Goal: Task Accomplishment & Management: Use online tool/utility

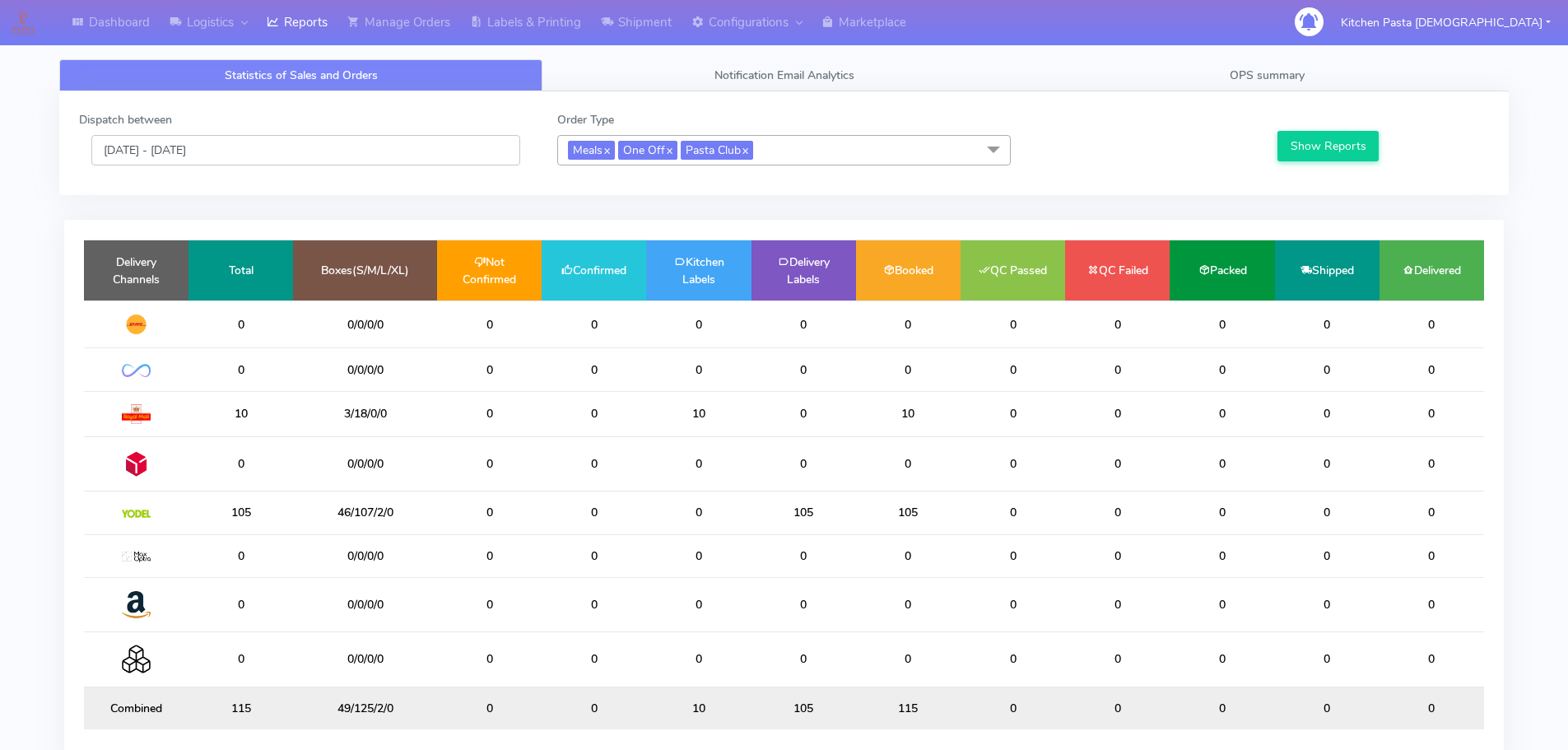
click at [322, 162] on input "[DATE] - [DATE]" at bounding box center [305, 150] width 428 height 30
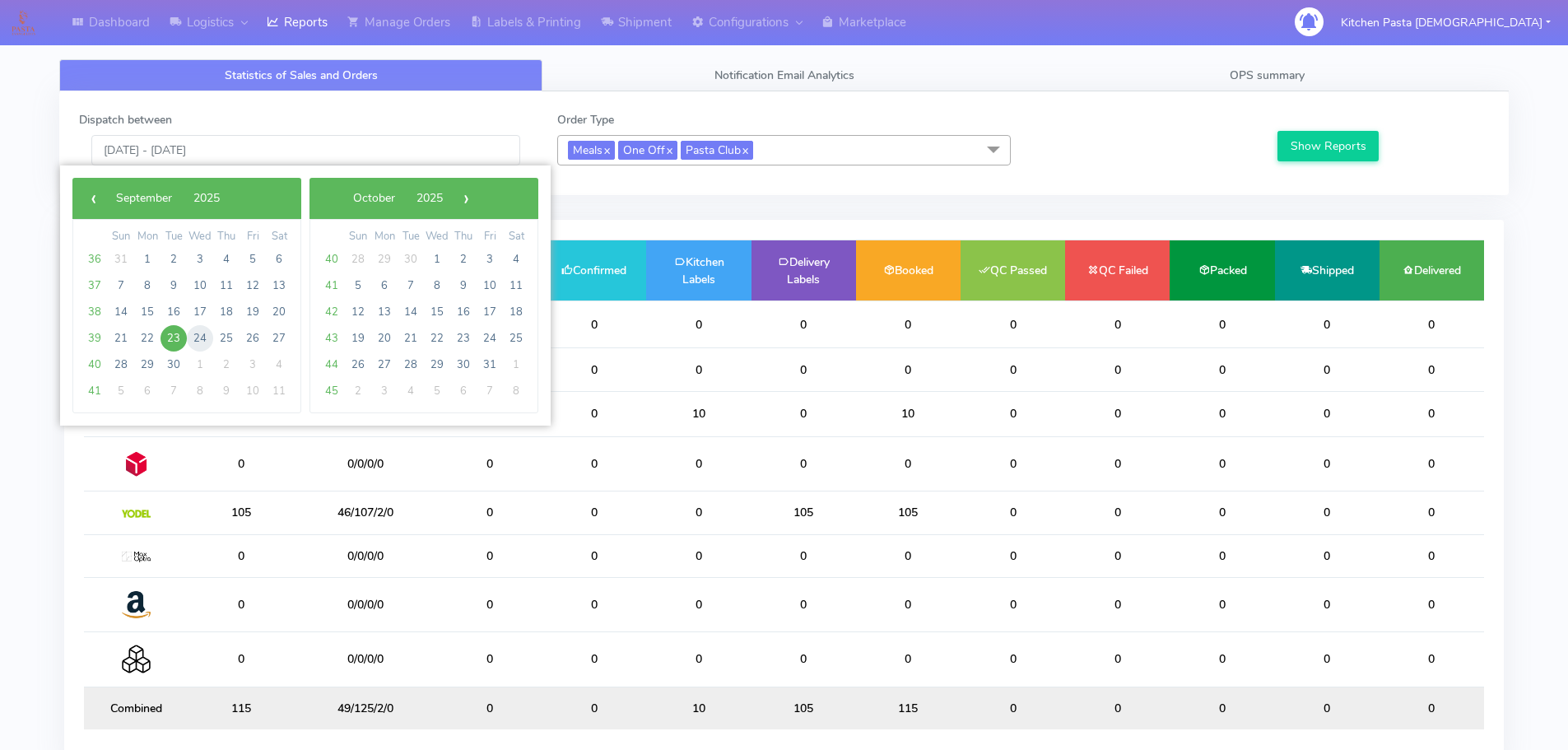
click at [203, 327] on span "24" at bounding box center [200, 337] width 26 height 26
click at [1313, 152] on button "Show Reports" at bounding box center [1328, 146] width 101 height 30
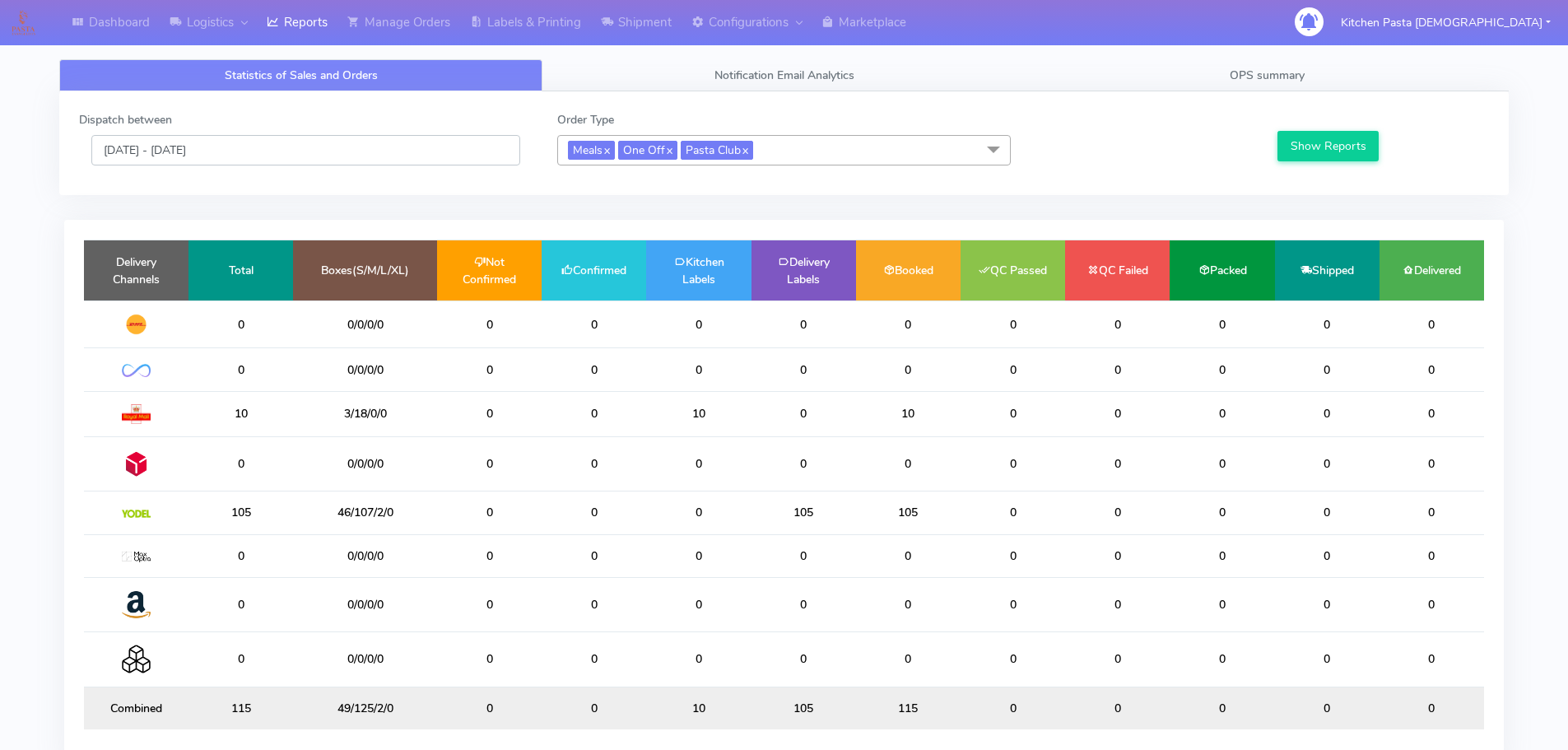
click at [284, 147] on input "[DATE] - [DATE]" at bounding box center [305, 150] width 428 height 30
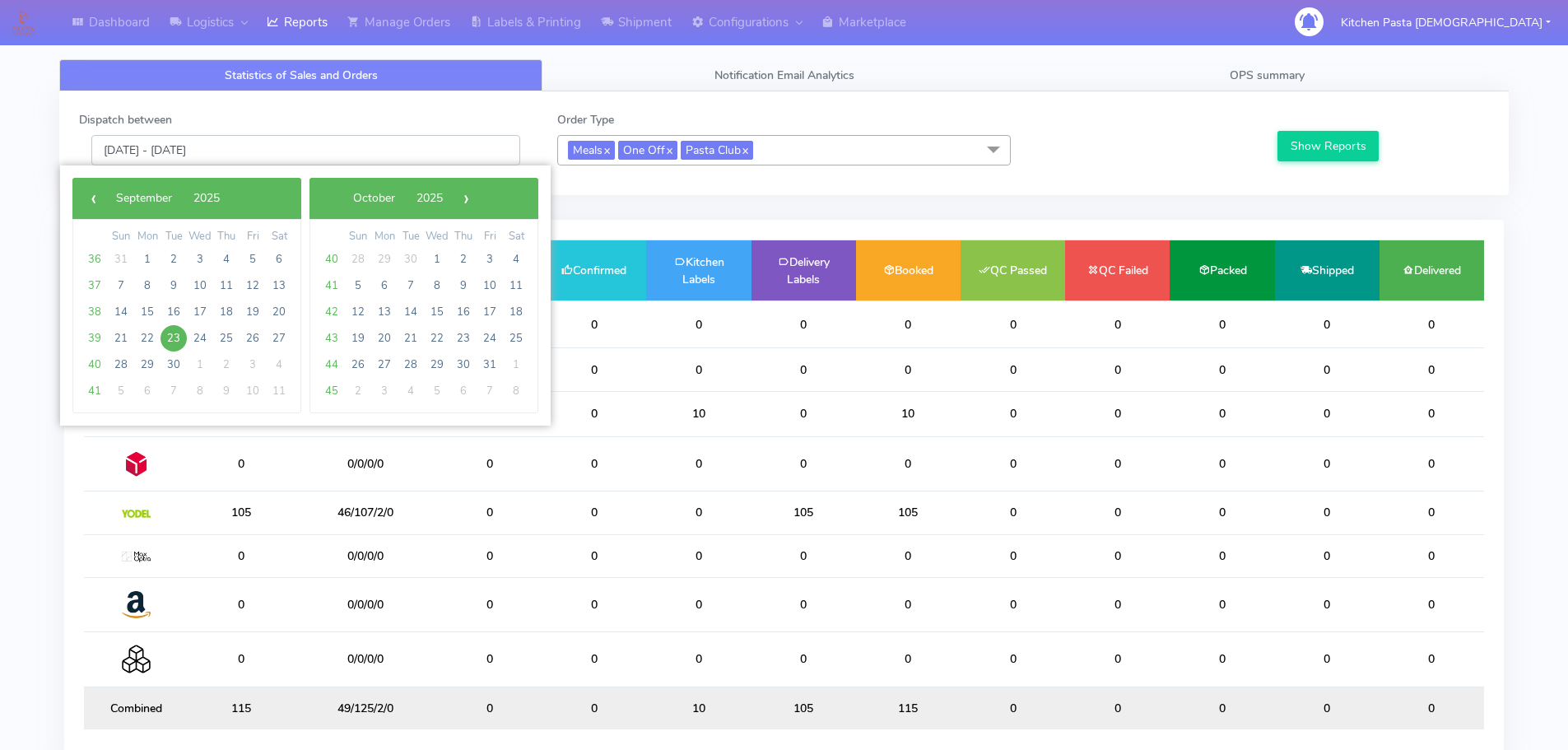
click at [284, 147] on input "[DATE] - [DATE]" at bounding box center [305, 150] width 428 height 30
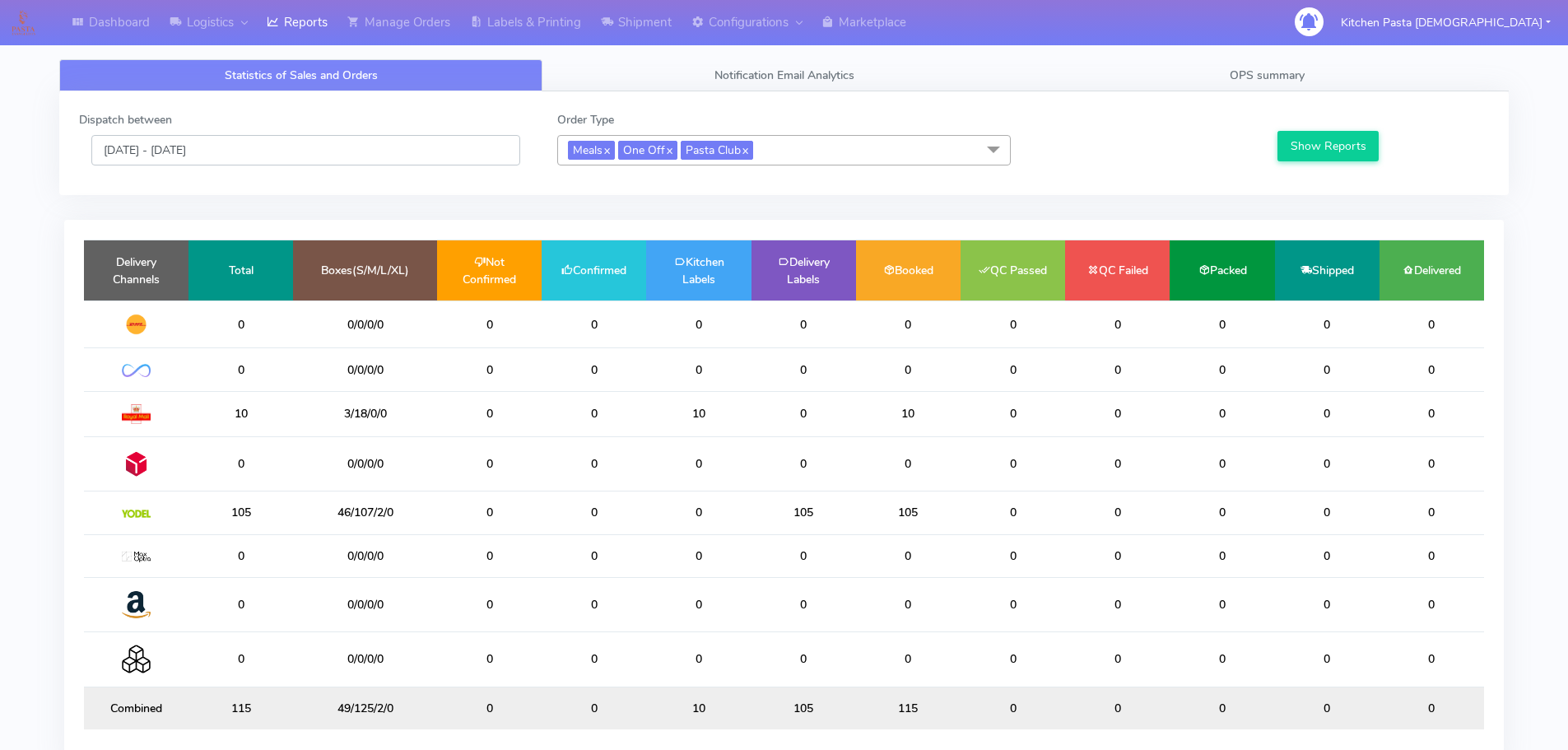
click at [255, 149] on input "[DATE] - [DATE]" at bounding box center [305, 150] width 428 height 30
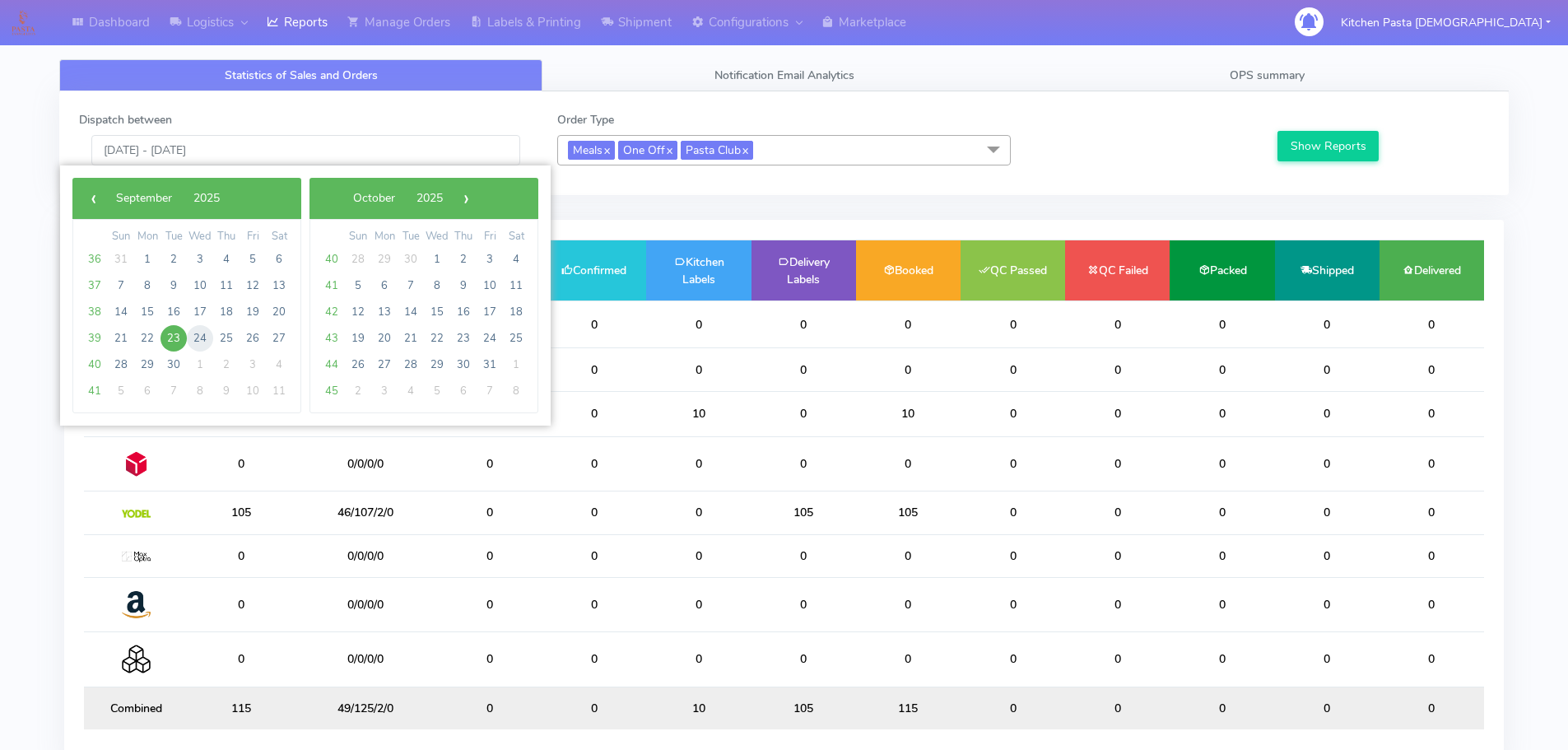
click at [199, 343] on span "24" at bounding box center [200, 337] width 26 height 26
type input "24/09/2025 - 24/09/2025"
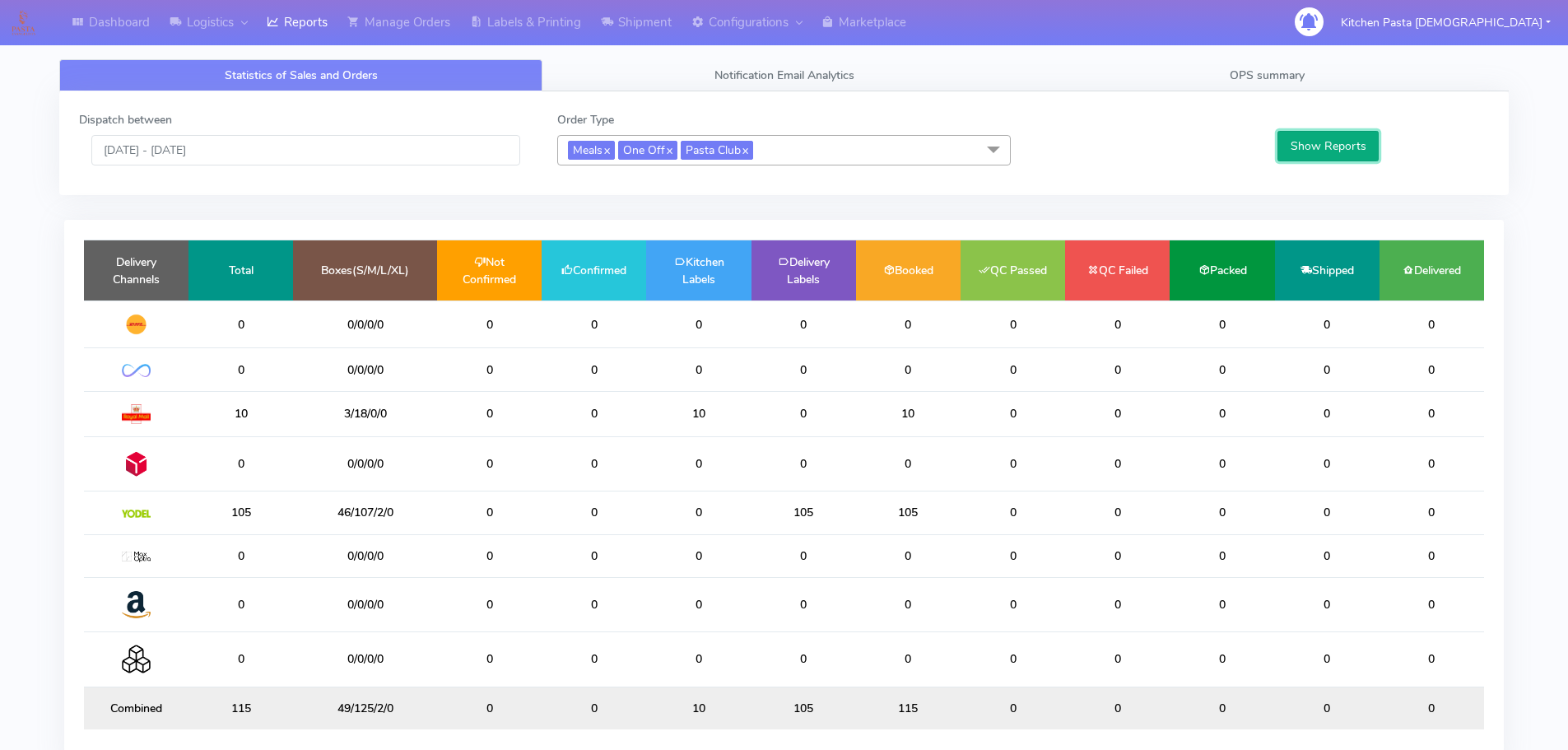
click at [1325, 131] on button "Show Reports" at bounding box center [1328, 146] width 101 height 30
click at [655, 25] on link "Shipment" at bounding box center [636, 23] width 90 height 46
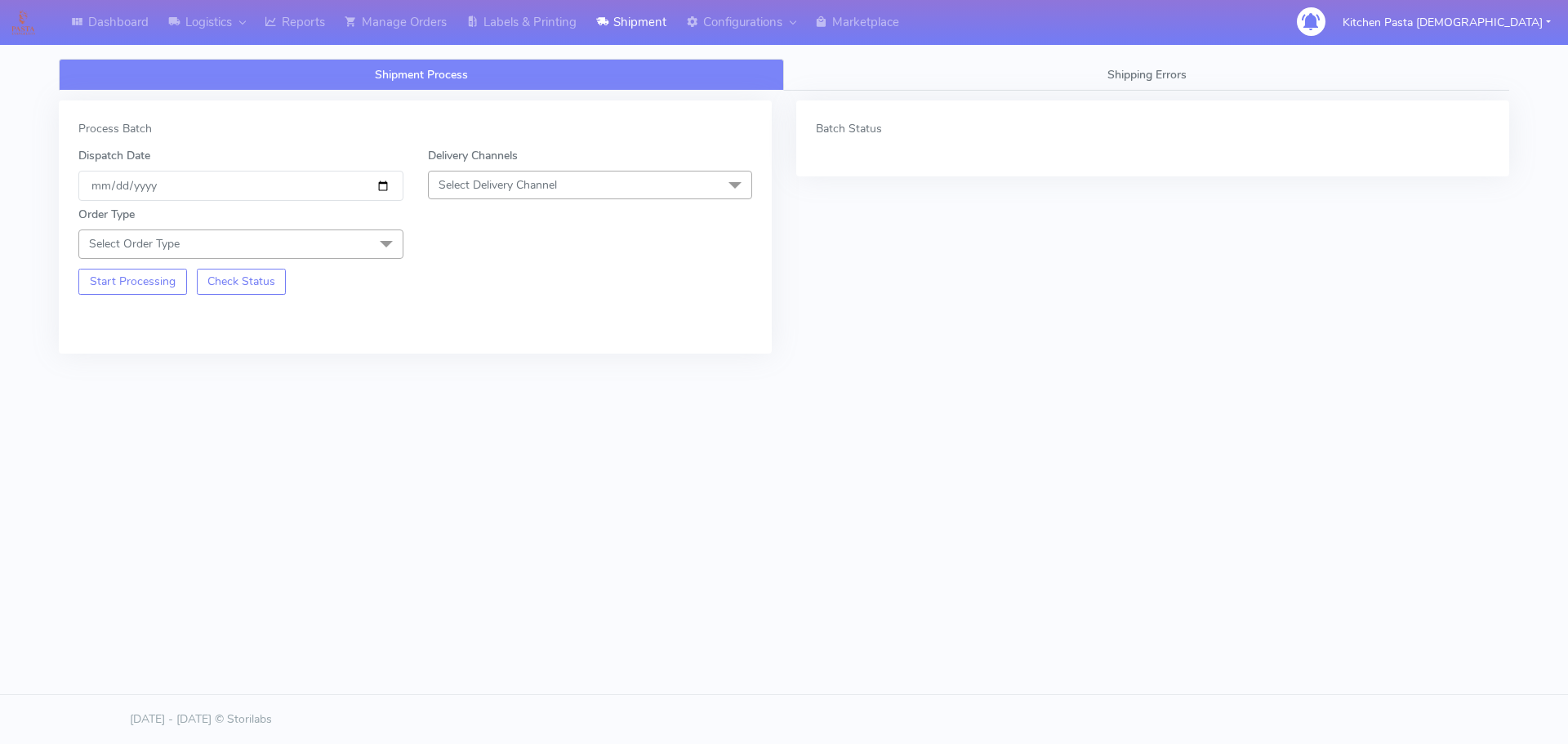
click at [547, 187] on span "Select Delivery Channel" at bounding box center [497, 185] width 118 height 16
click at [443, 367] on div "Yodel" at bounding box center [590, 368] width 307 height 17
click at [374, 253] on span at bounding box center [386, 244] width 33 height 31
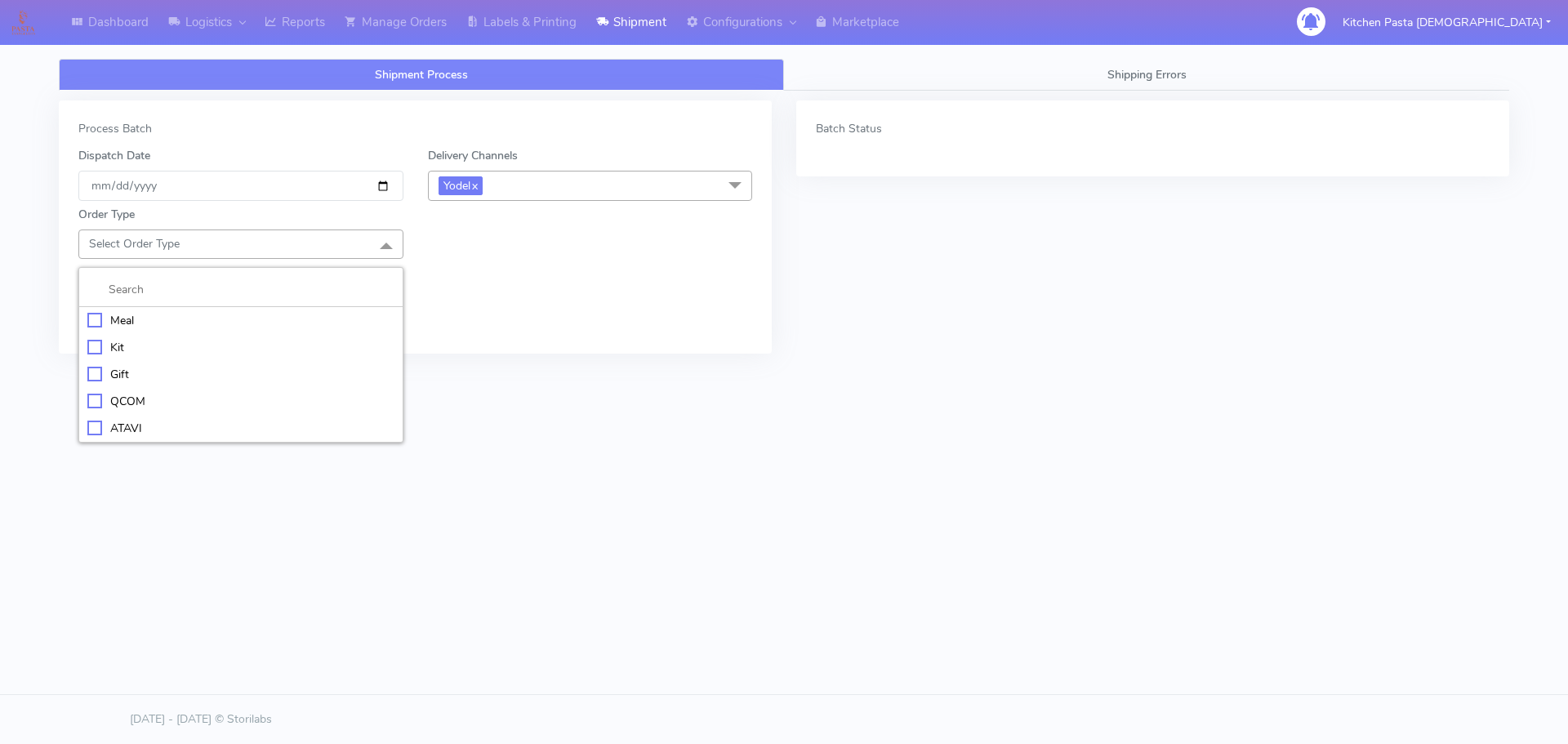
click at [180, 322] on div "Meal" at bounding box center [240, 321] width 307 height 17
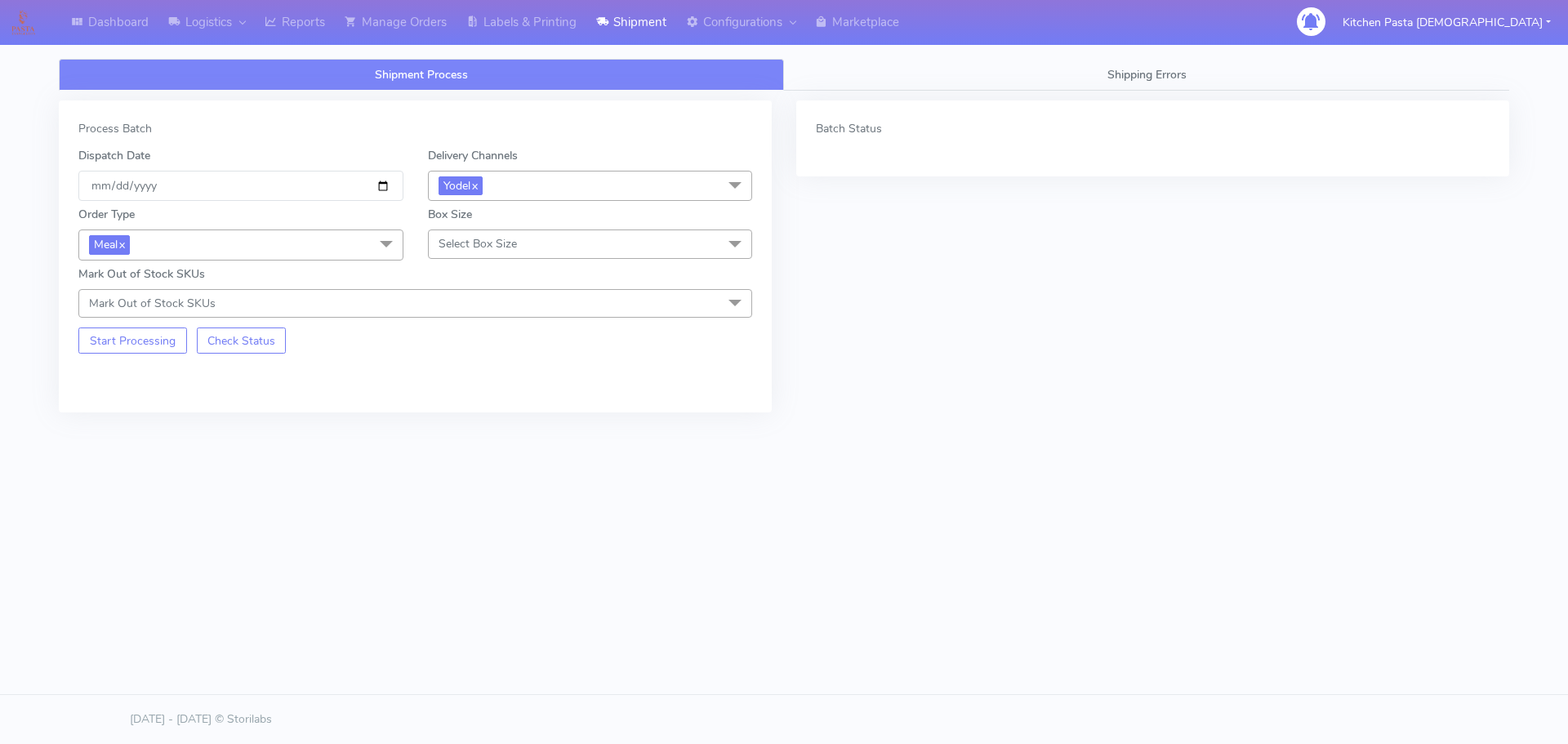
click at [489, 248] on span "Select Box Size" at bounding box center [478, 244] width 79 height 16
click at [485, 428] on div "Mega" at bounding box center [590, 428] width 307 height 17
click at [115, 350] on button "Start Processing" at bounding box center [133, 340] width 109 height 26
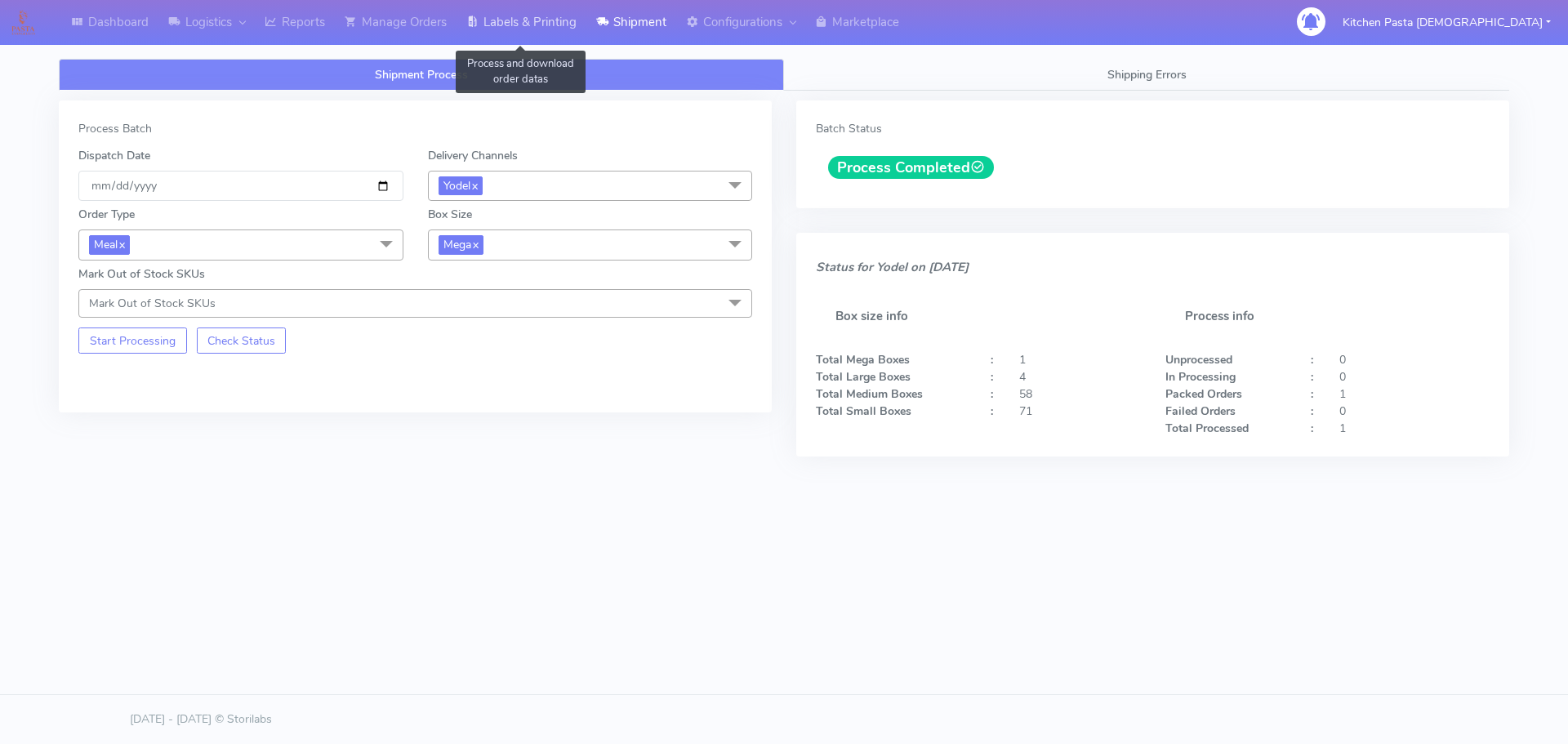
drag, startPoint x: 551, startPoint y: 14, endPoint x: 563, endPoint y: 15, distance: 12.0
click at [551, 14] on link "Labels & Printing" at bounding box center [520, 23] width 130 height 45
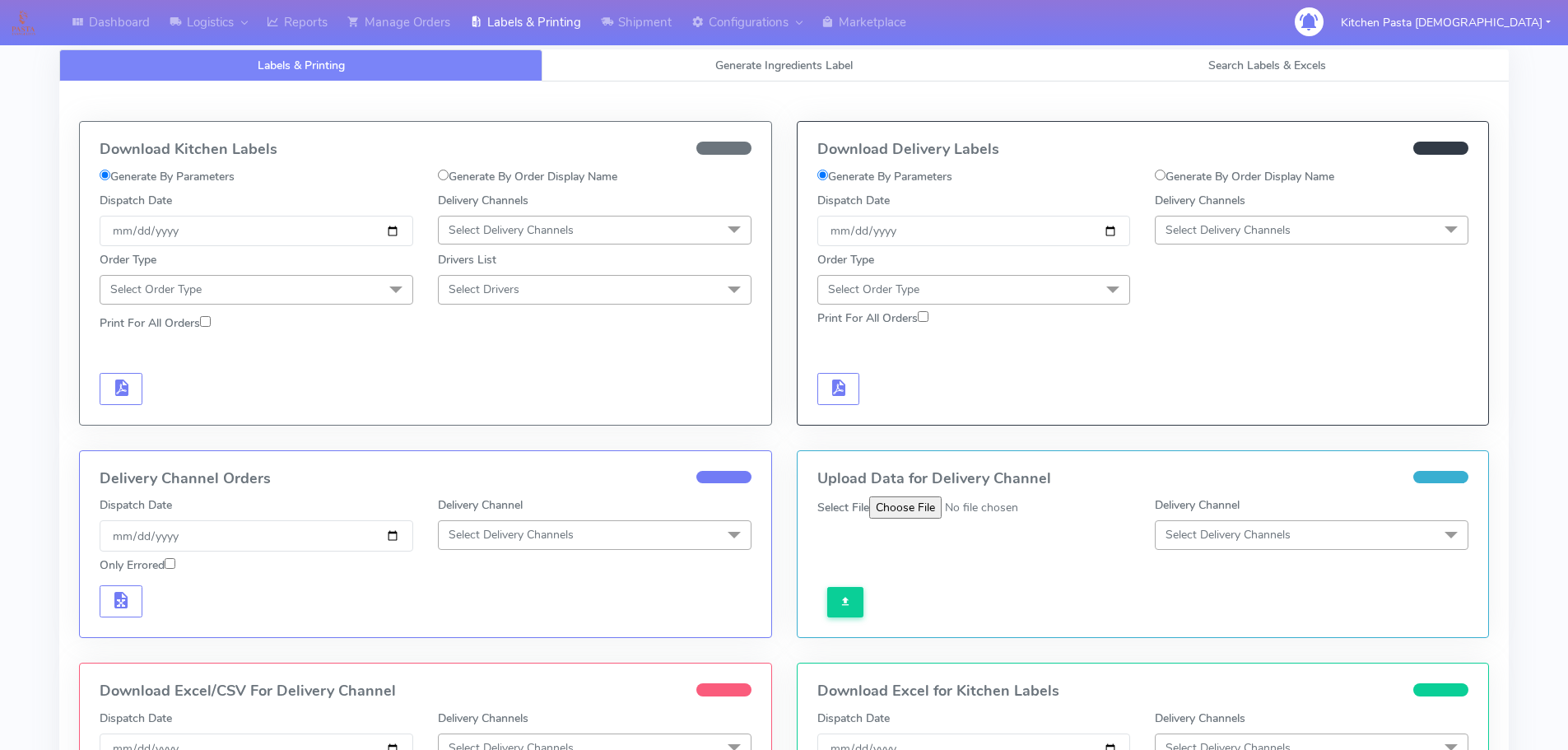
click at [1228, 228] on span "Select Delivery Channels" at bounding box center [1228, 229] width 125 height 16
click at [1215, 413] on div "Yodel" at bounding box center [1312, 415] width 295 height 17
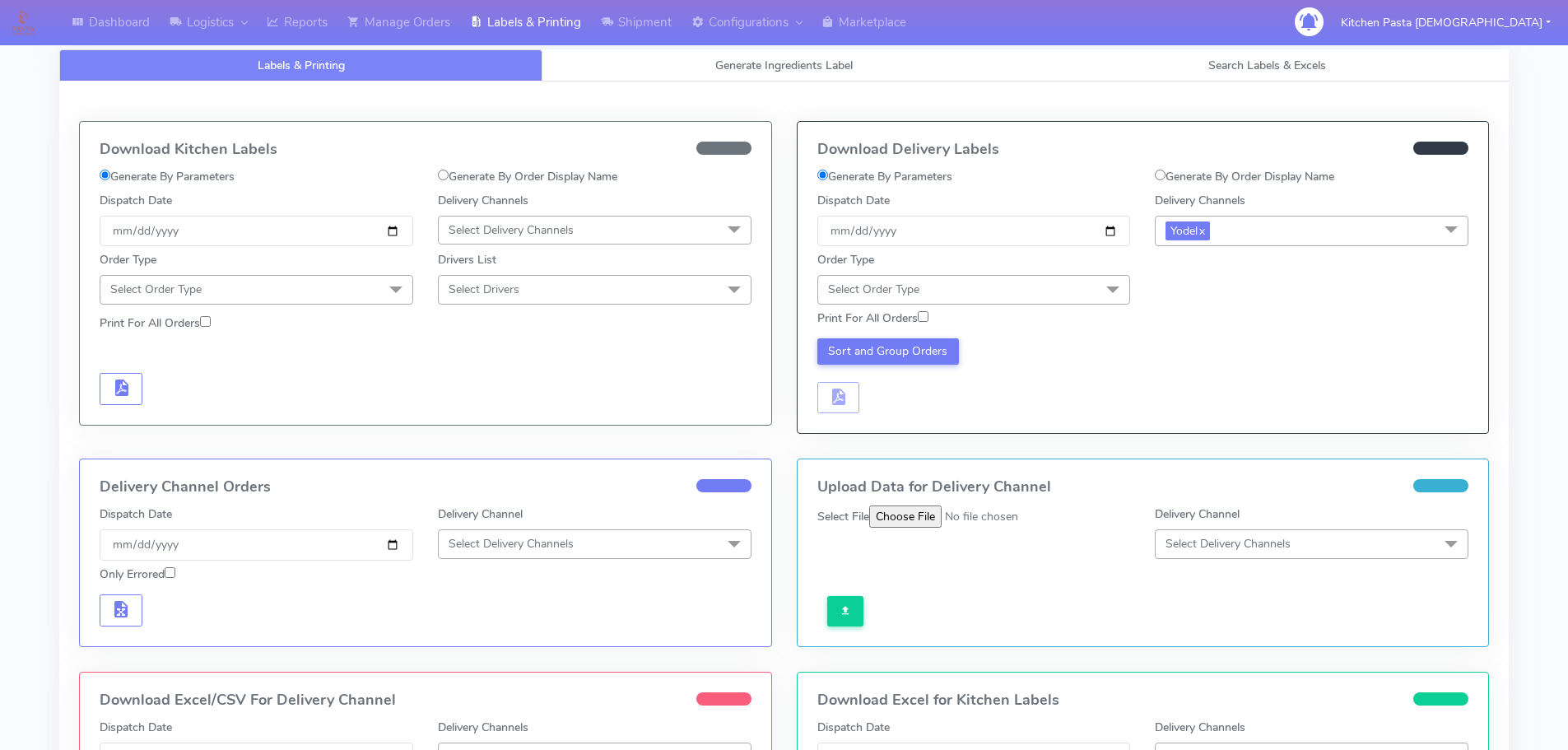
drag, startPoint x: 1103, startPoint y: 294, endPoint x: 1071, endPoint y: 317, distance: 39.4
click at [1099, 294] on span at bounding box center [1113, 290] width 33 height 31
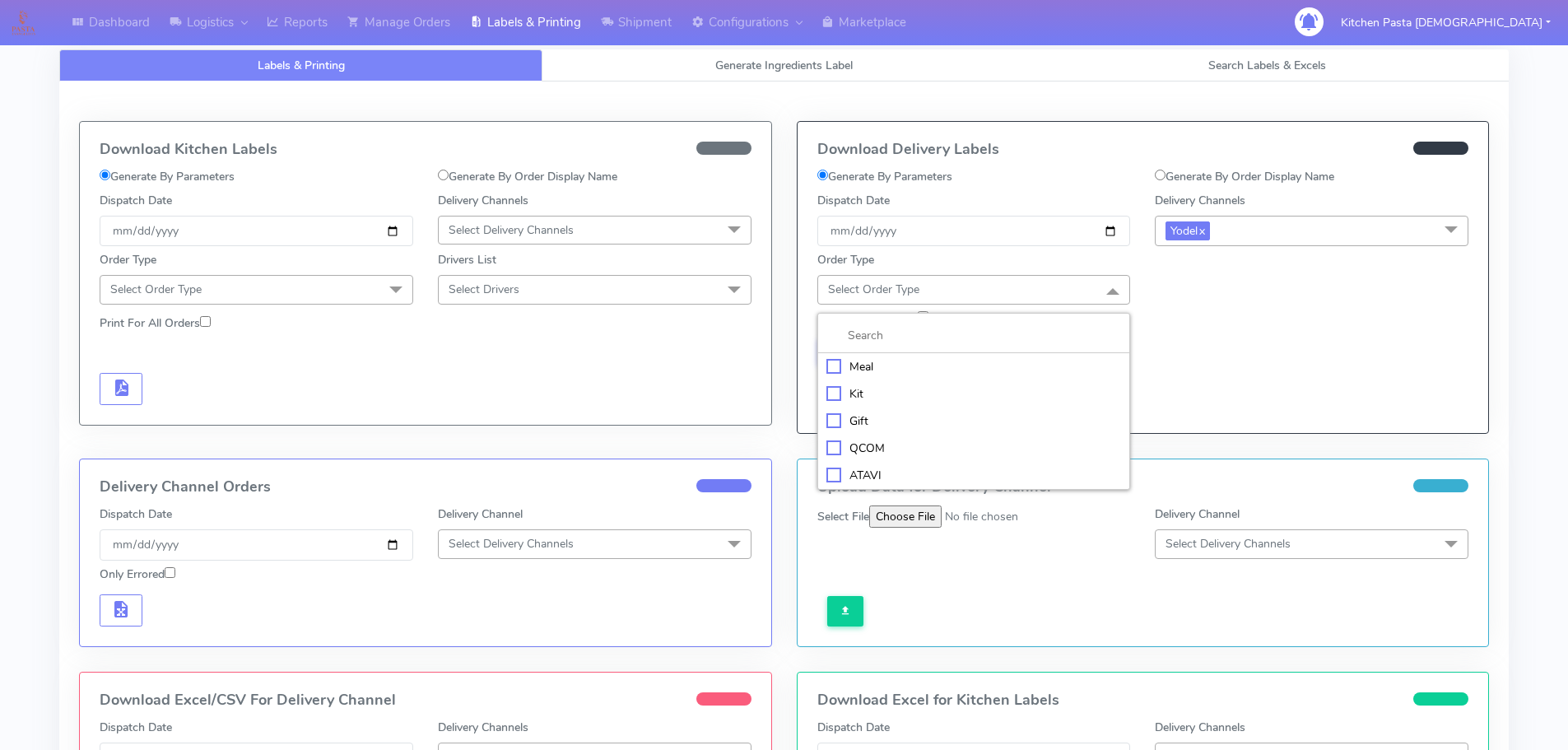
click at [1034, 371] on div "Meal" at bounding box center [974, 366] width 295 height 17
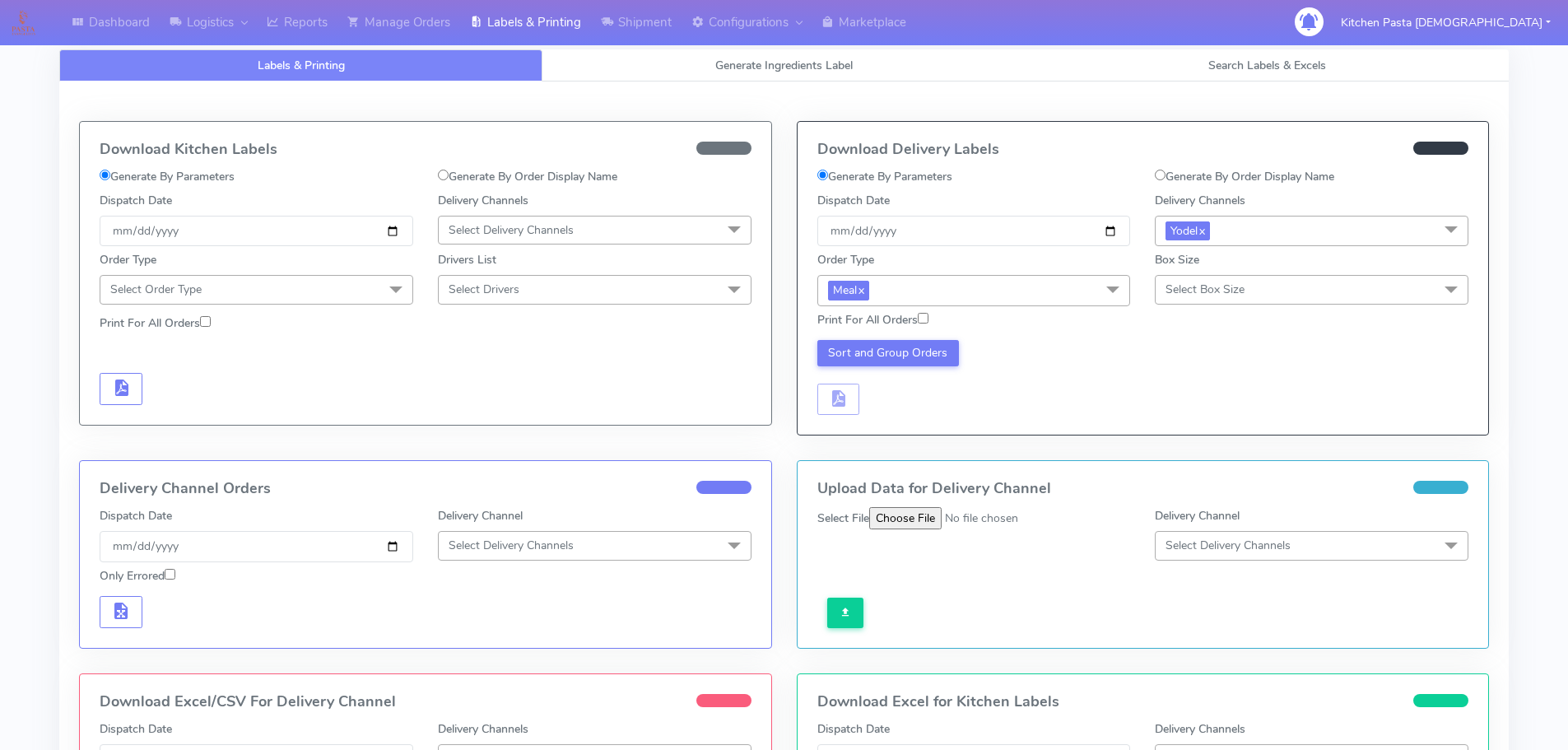
drag, startPoint x: 1215, startPoint y: 293, endPoint x: 1204, endPoint y: 391, distance: 98.6
click at [1215, 294] on span "Select Box Size" at bounding box center [1205, 289] width 79 height 16
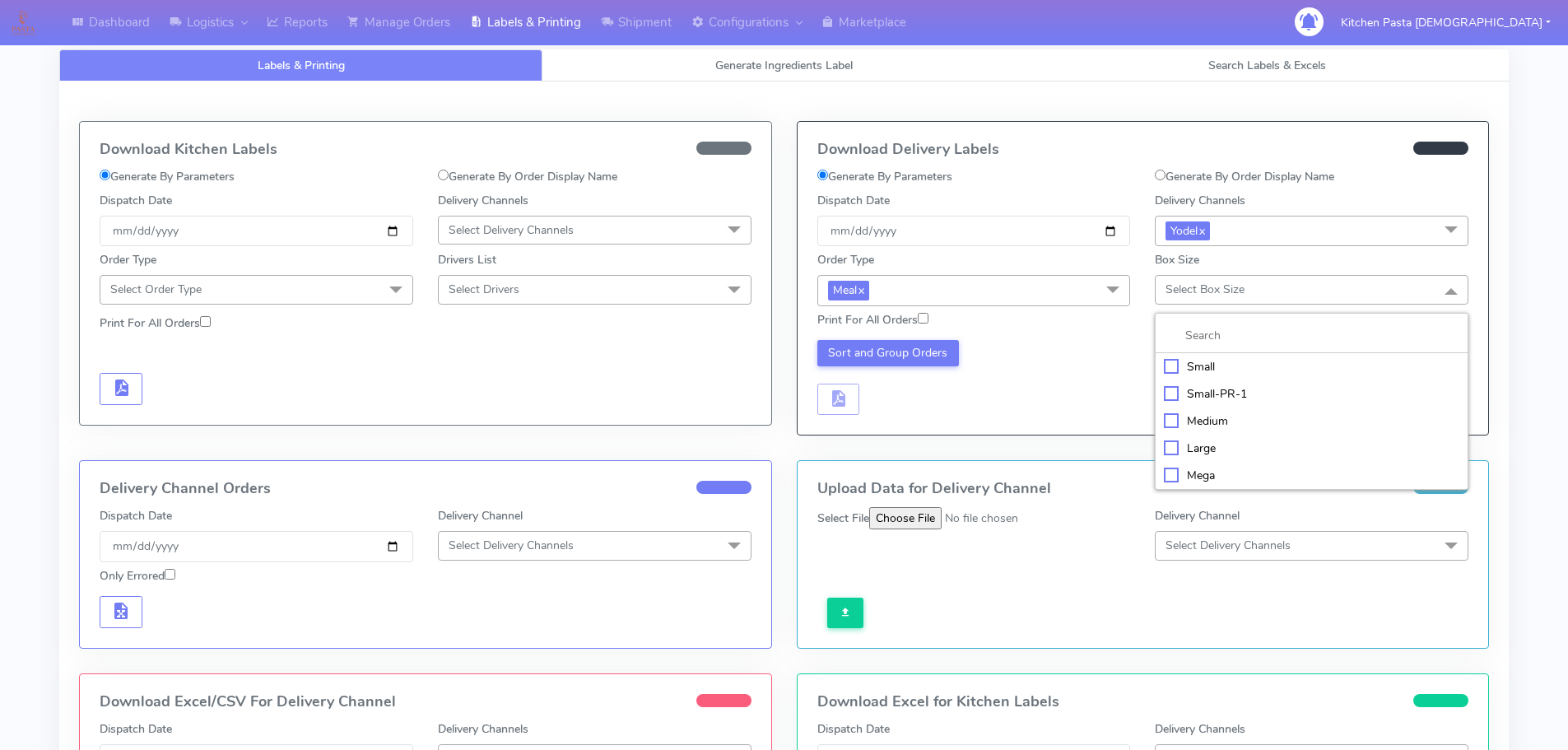
click at [1204, 483] on li "Mega" at bounding box center [1312, 475] width 312 height 27
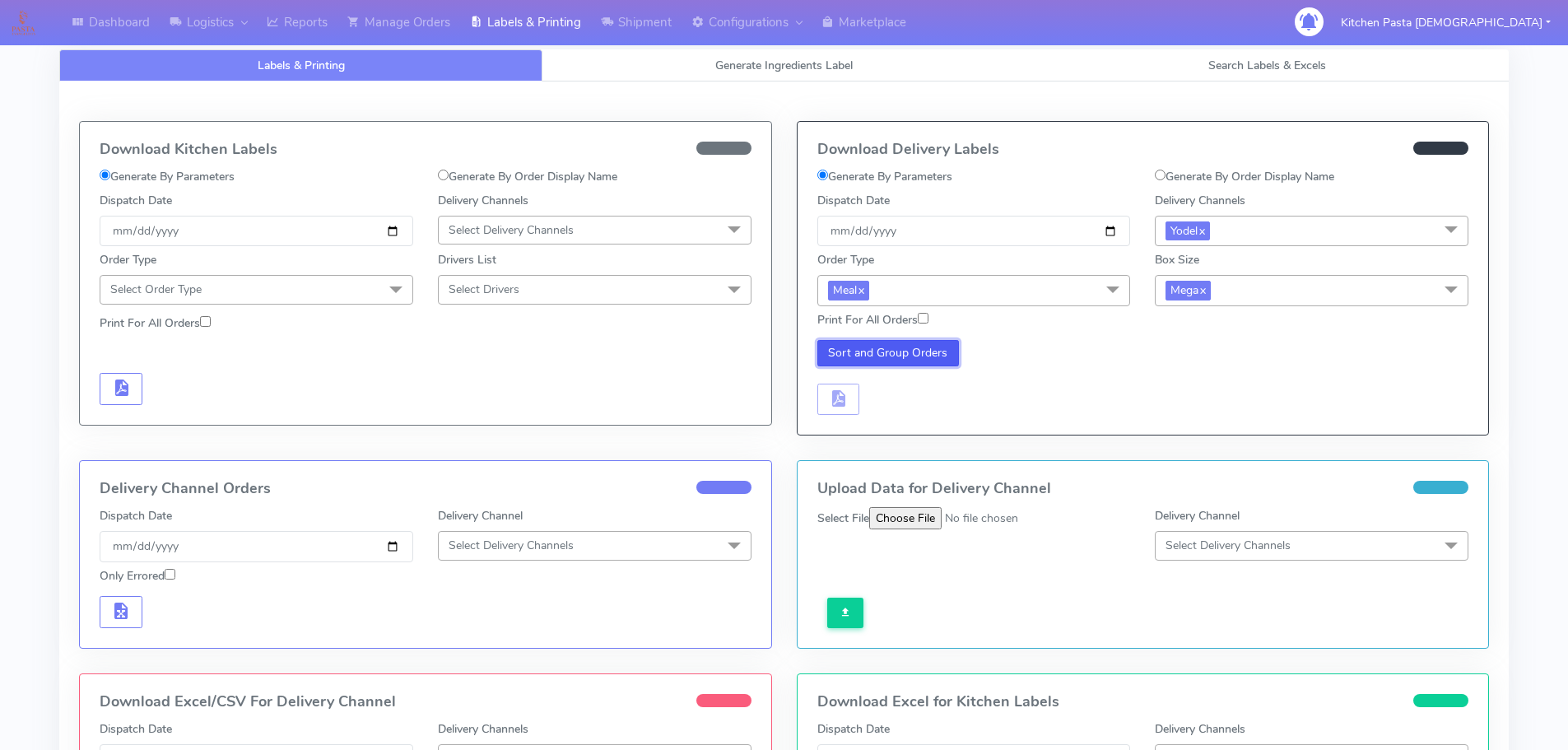
click at [908, 360] on button "Sort and Group Orders" at bounding box center [888, 353] width 143 height 26
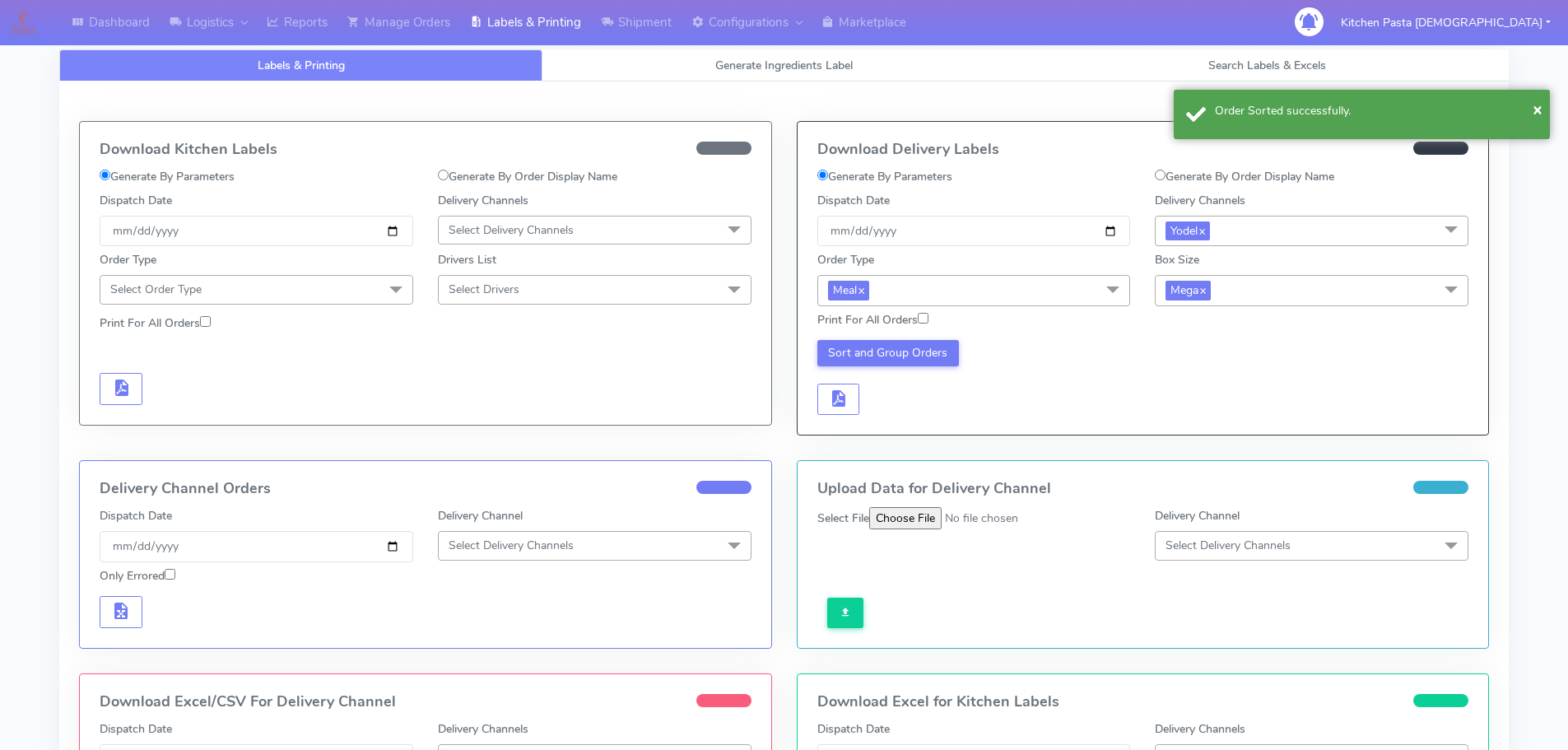
click at [838, 378] on div "Sort and Group Orders" at bounding box center [973, 378] width 338 height 76
click at [839, 394] on span "button" at bounding box center [838, 402] width 19 height 16
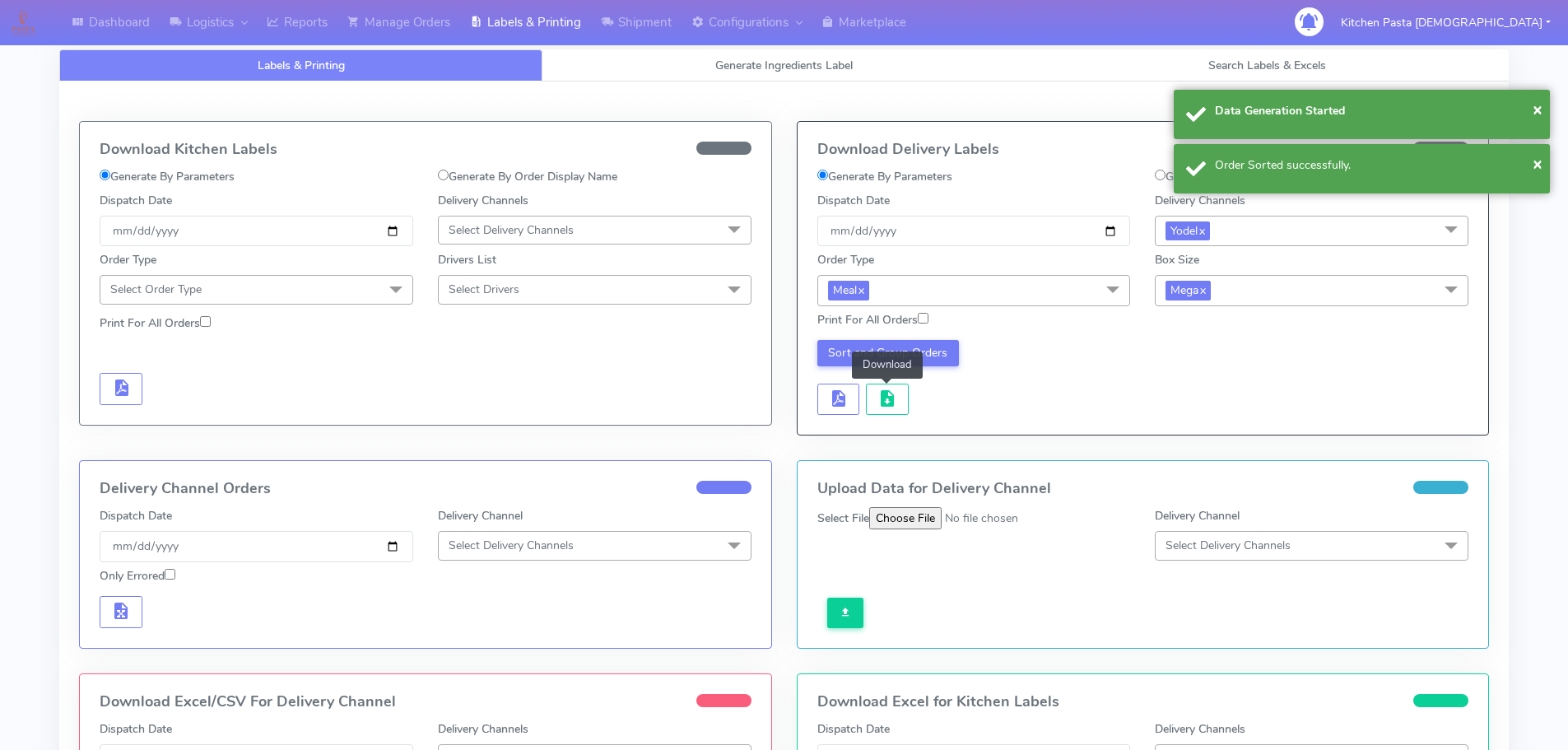
click at [882, 406] on span "button" at bounding box center [886, 402] width 19 height 16
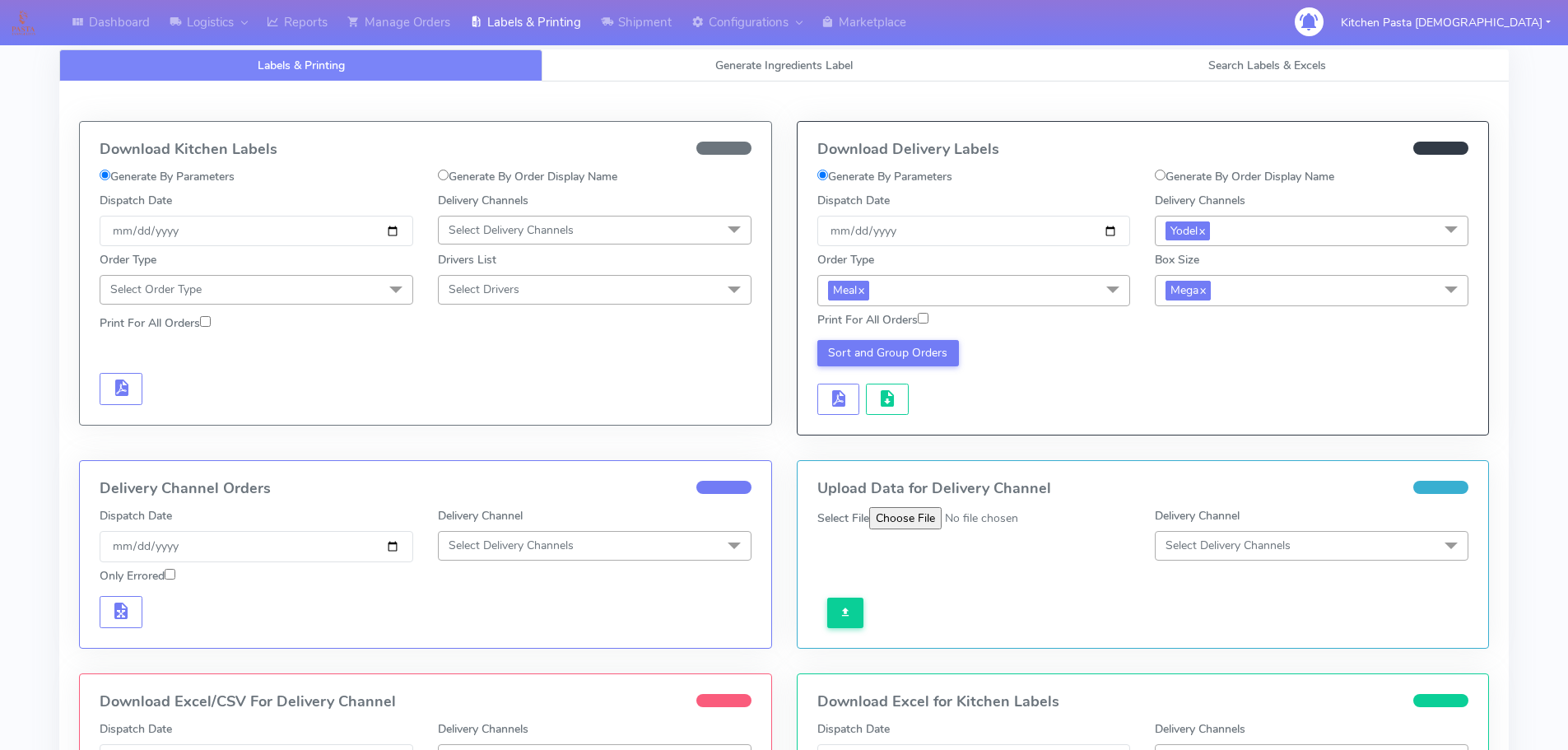
click at [997, 298] on span "Meal x" at bounding box center [974, 290] width 314 height 30
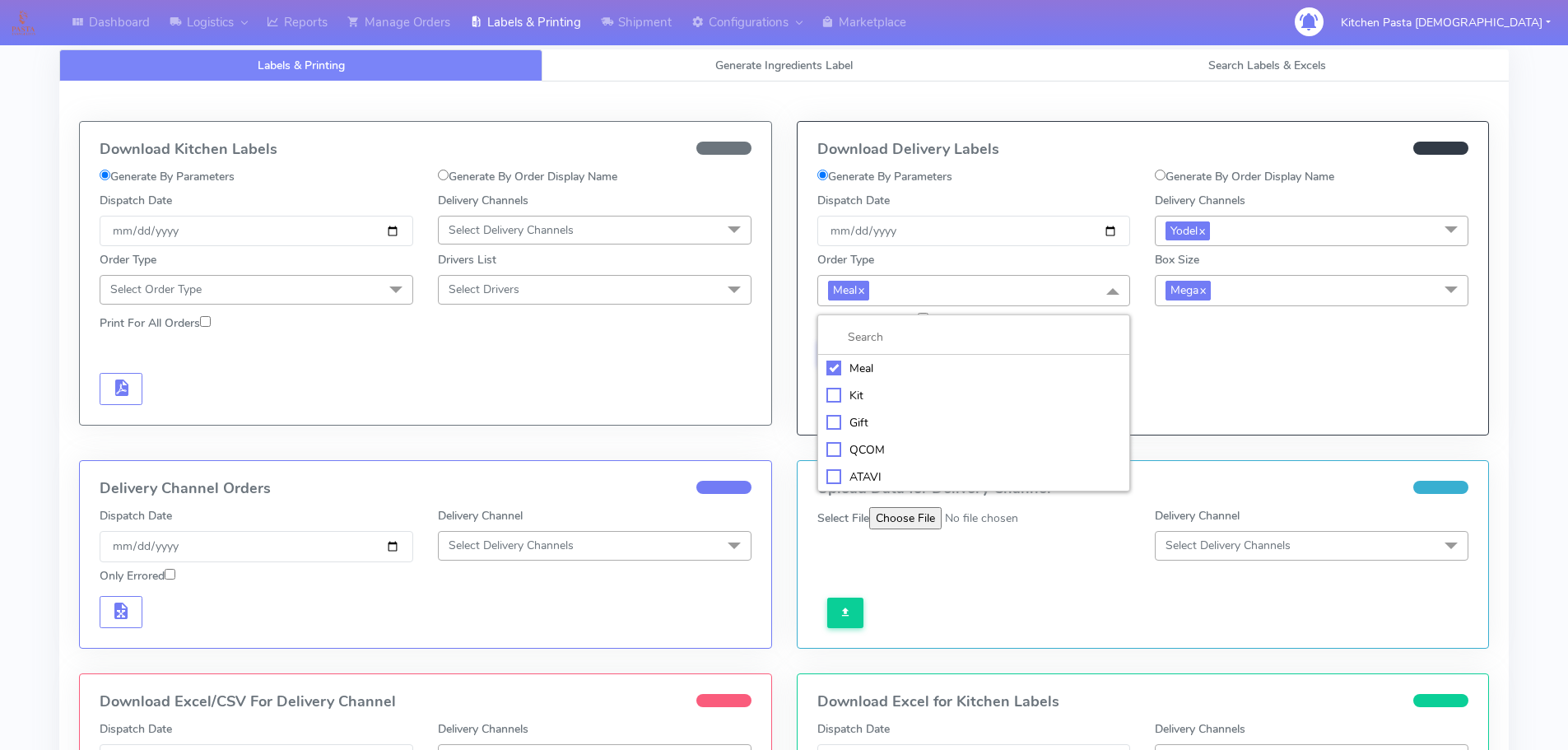
click at [1274, 295] on span "Mega x" at bounding box center [1312, 290] width 314 height 30
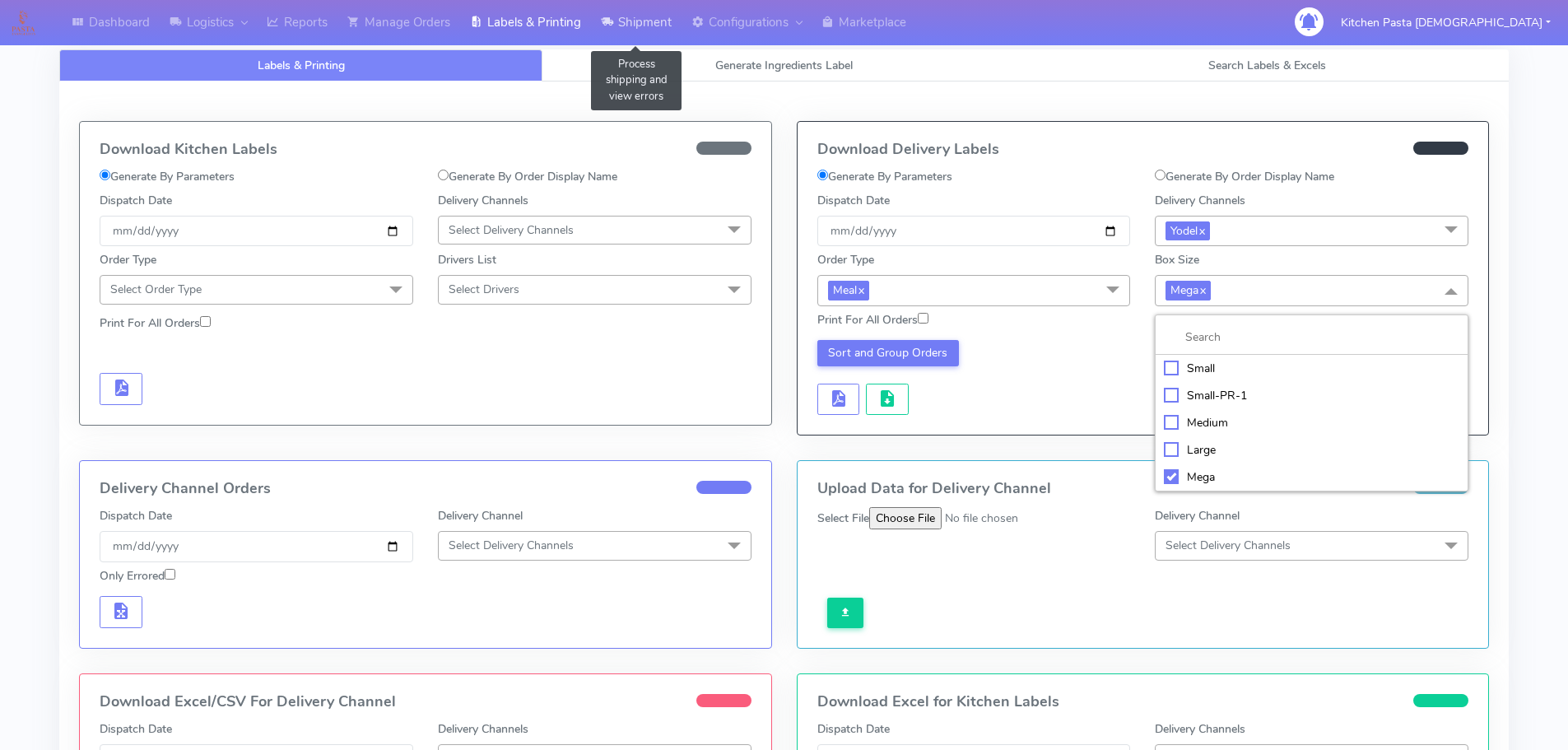
click at [631, 11] on link "Shipment" at bounding box center [636, 23] width 90 height 46
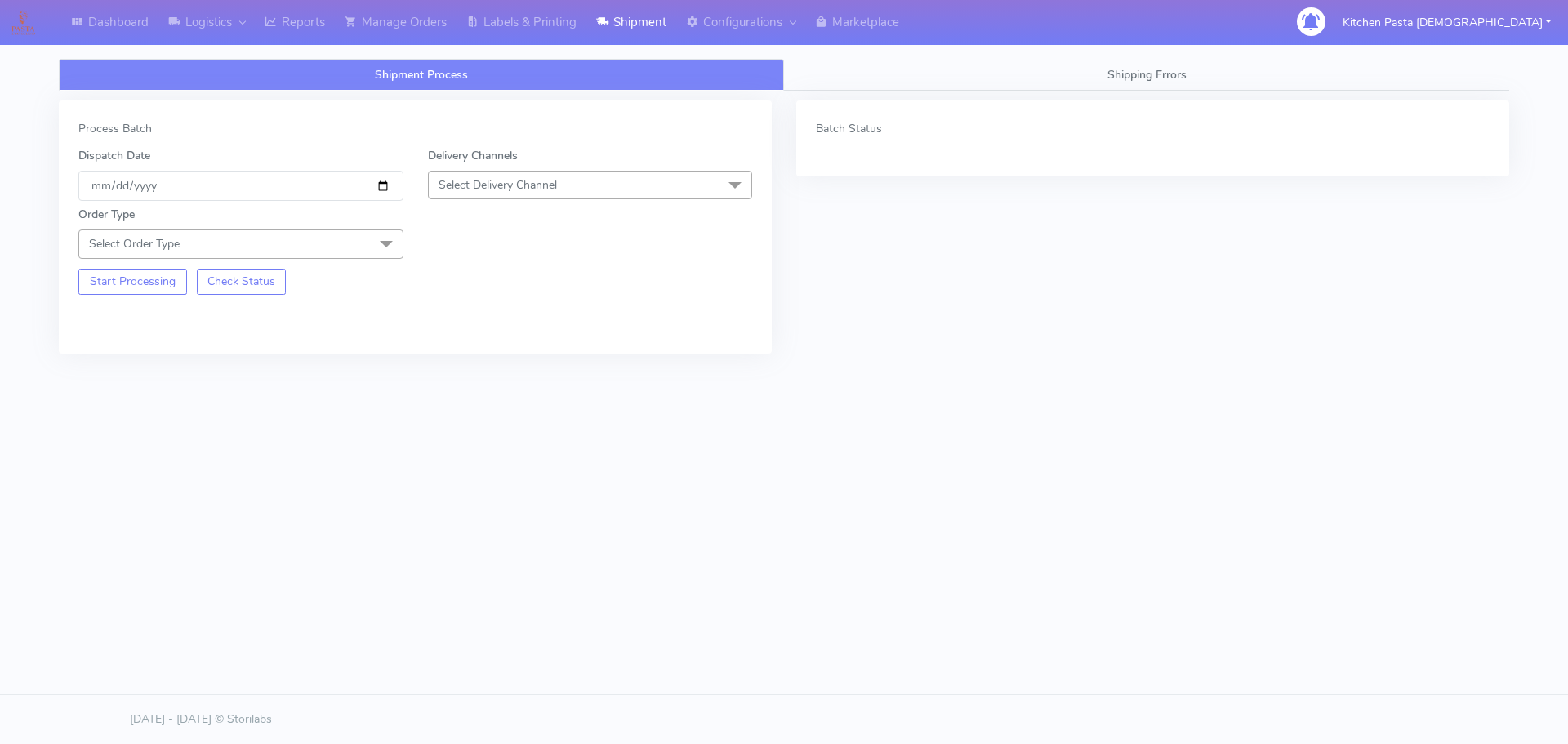
click at [548, 173] on span "Select Delivery Channel" at bounding box center [590, 185] width 325 height 28
click at [471, 361] on div "Yodel" at bounding box center [590, 368] width 307 height 17
click at [377, 239] on span at bounding box center [386, 244] width 33 height 31
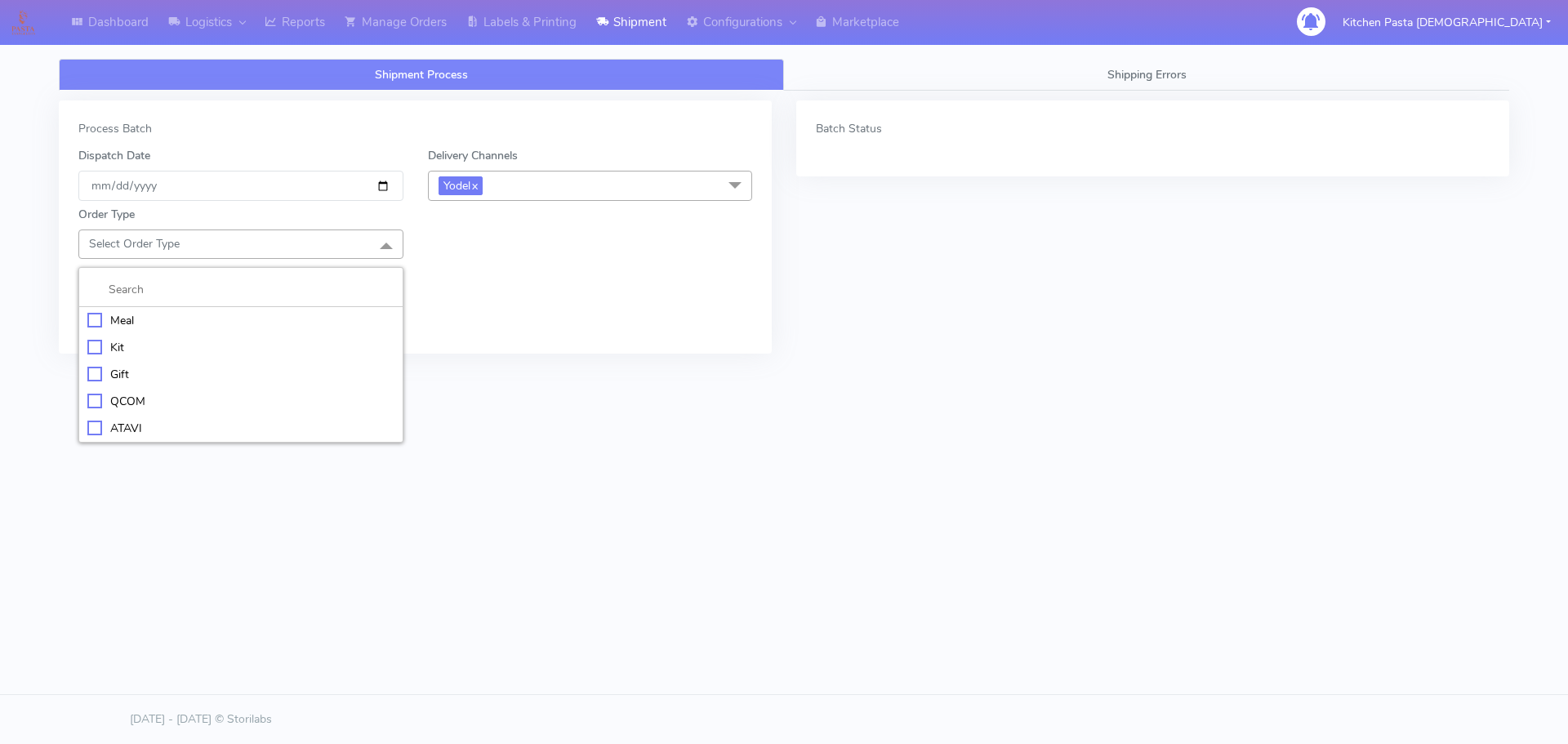
click at [114, 330] on li "Meal" at bounding box center [241, 321] width 323 height 27
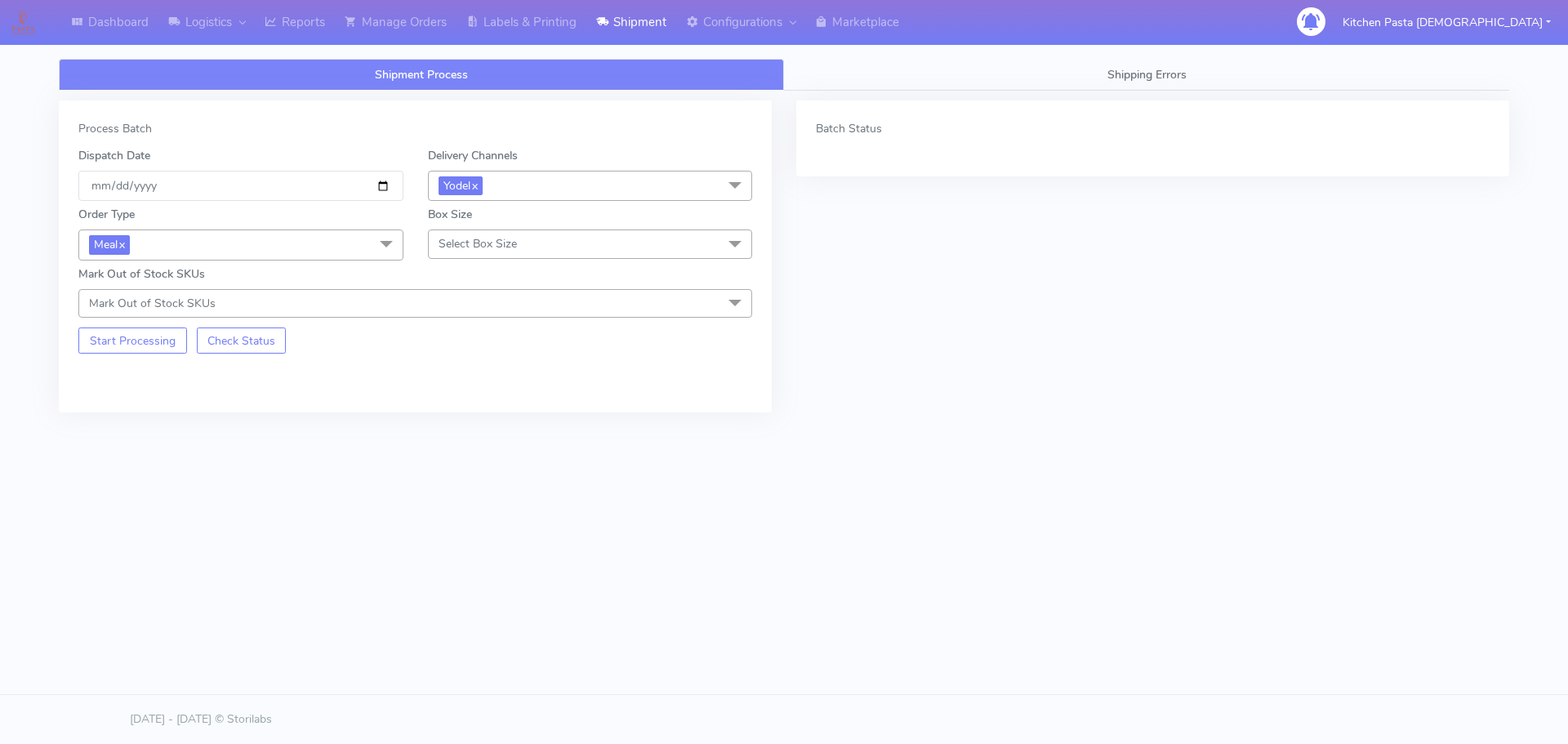
click at [551, 250] on span "Select Box Size" at bounding box center [590, 244] width 325 height 28
click at [507, 373] on div "Medium" at bounding box center [590, 374] width 307 height 17
click at [161, 341] on button "Start Processing" at bounding box center [133, 340] width 109 height 26
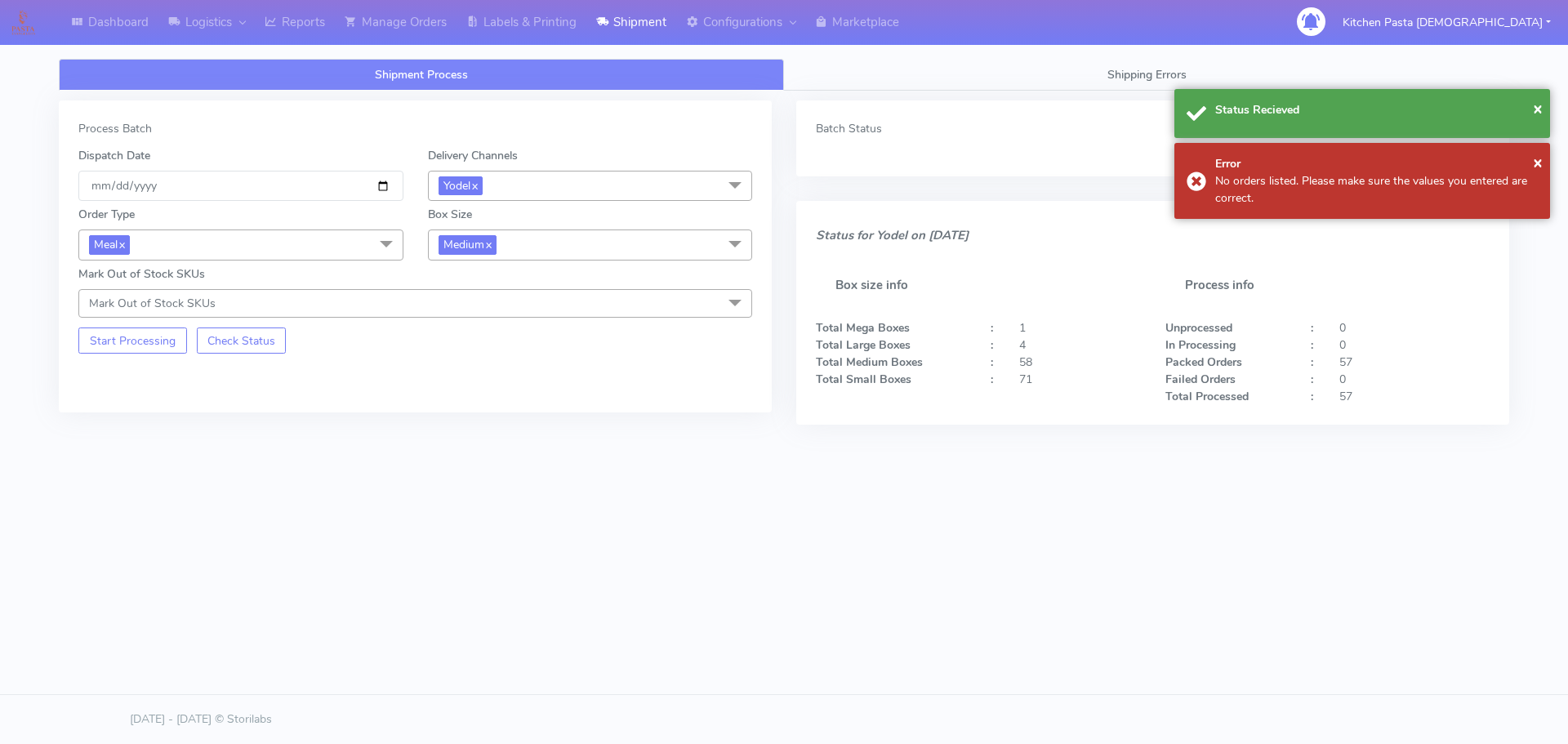
click at [541, 230] on span "Medium x" at bounding box center [590, 244] width 325 height 30
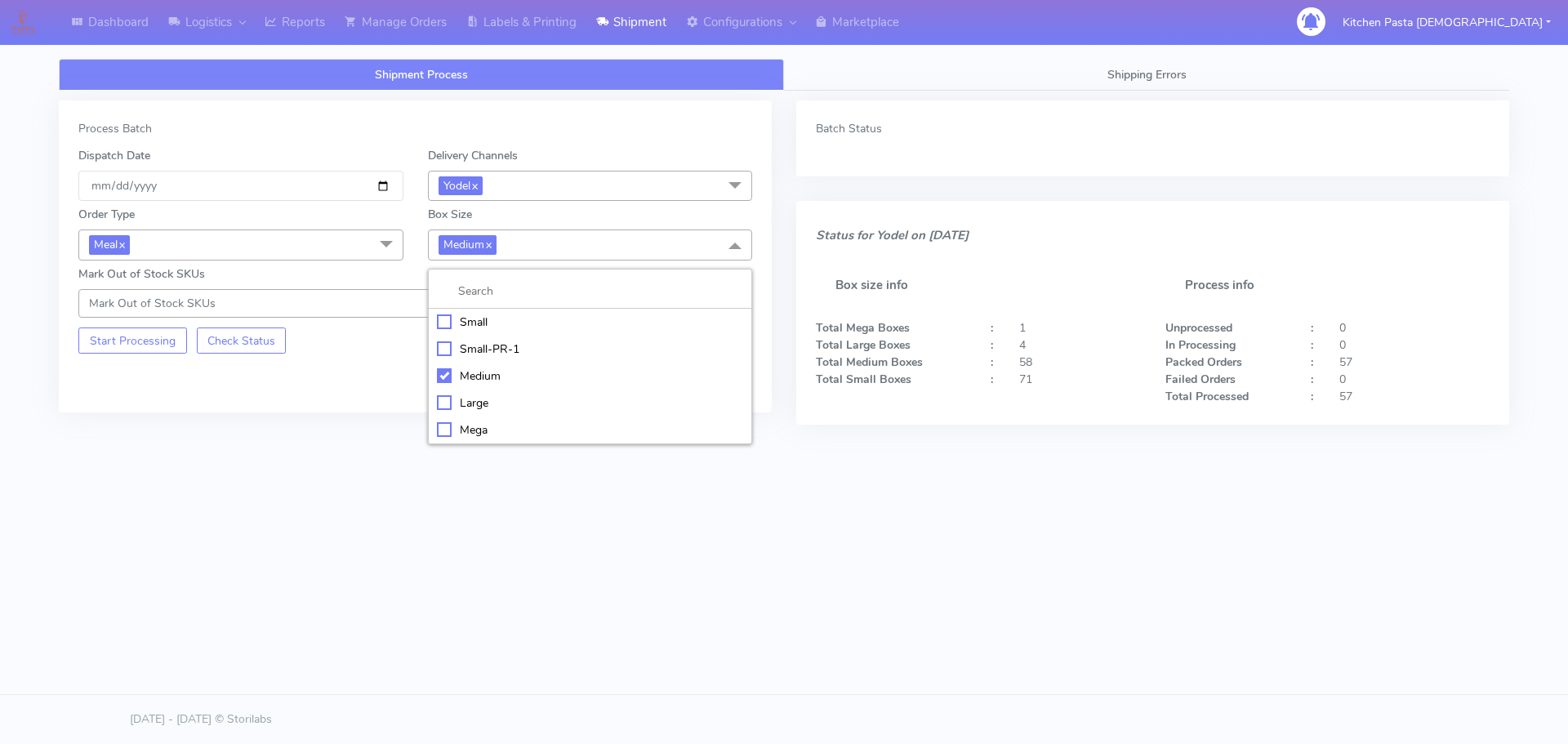
click at [523, 324] on div "Small" at bounding box center [590, 322] width 307 height 17
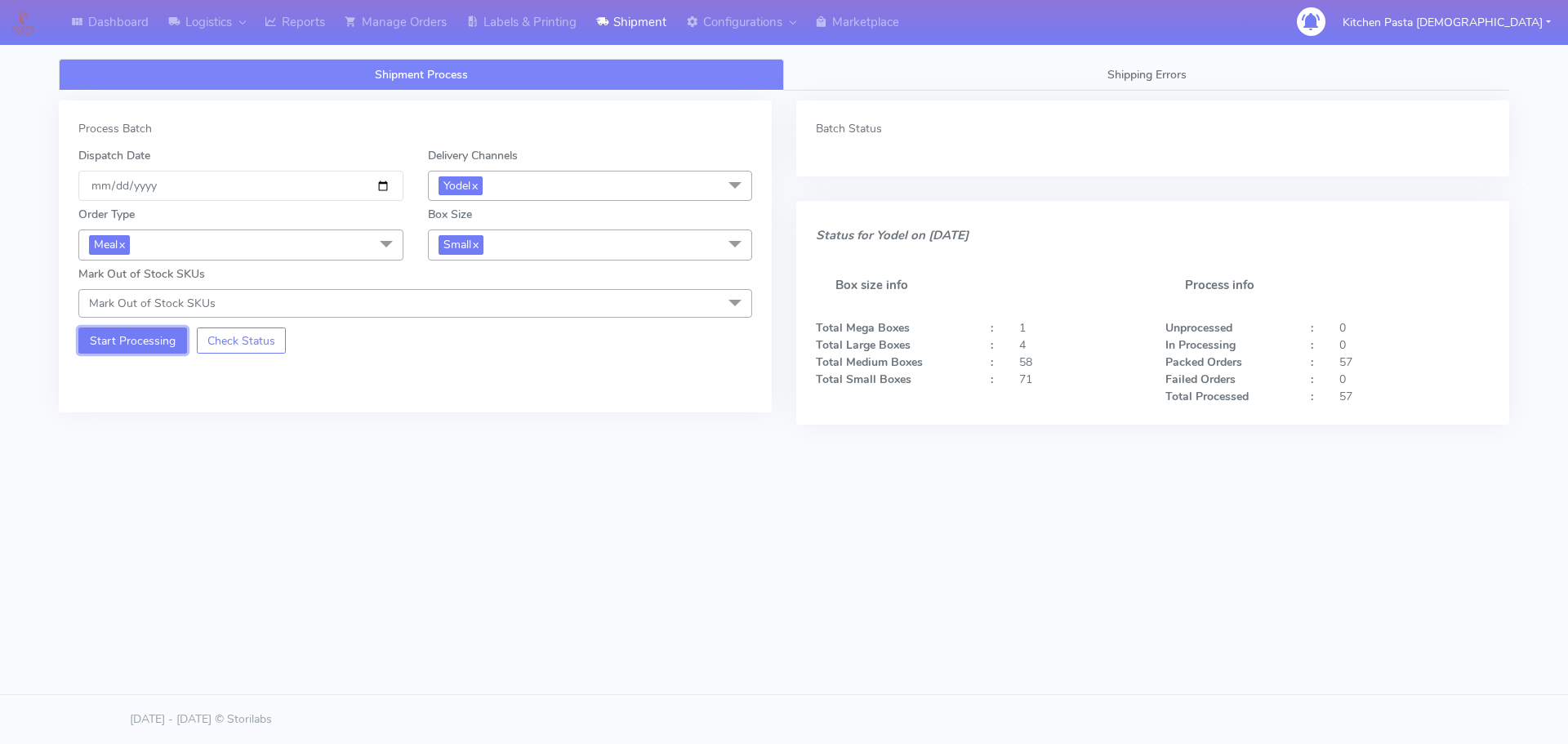
click at [120, 351] on button "Start Processing" at bounding box center [133, 340] width 109 height 26
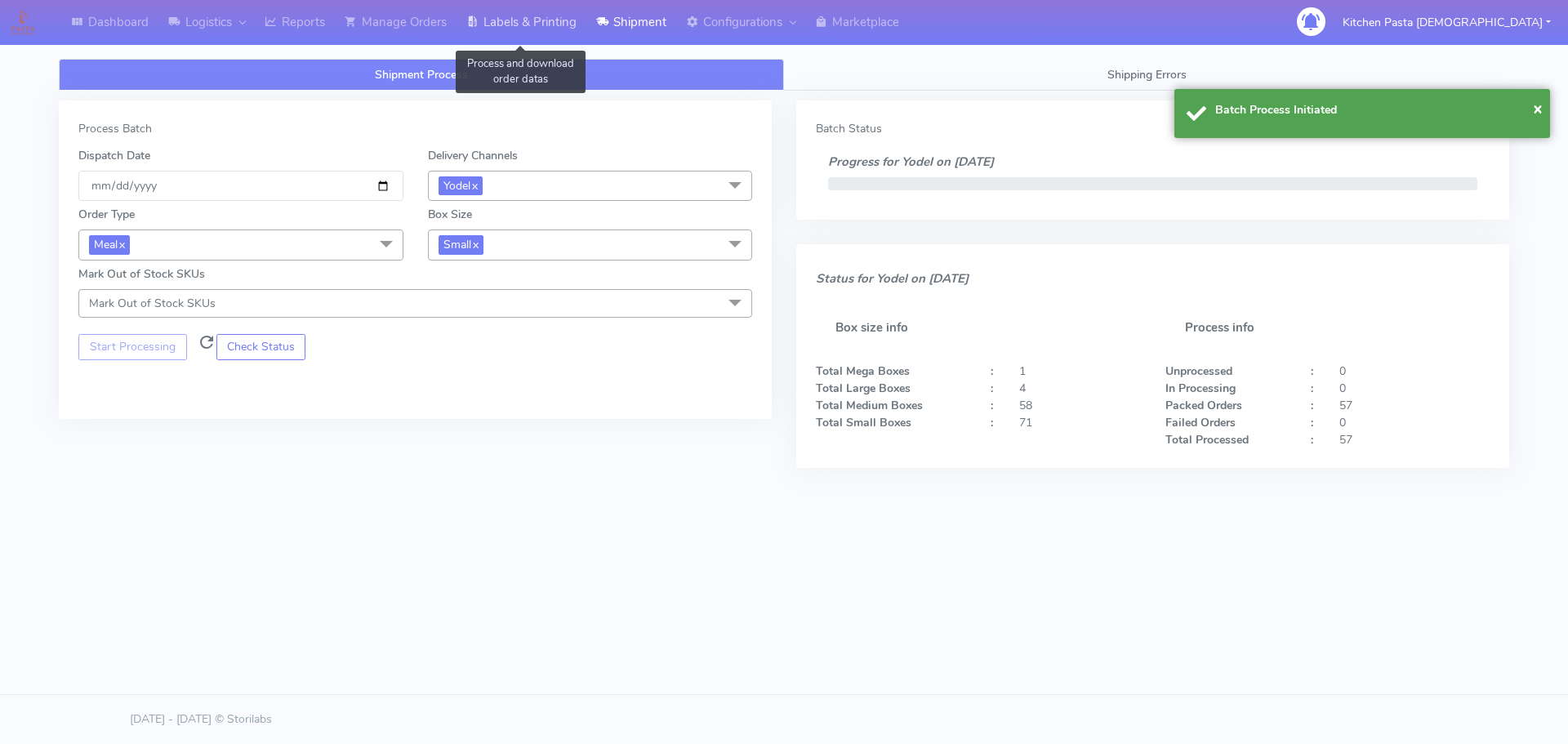
click at [542, 10] on link "Labels & Printing" at bounding box center [520, 23] width 130 height 45
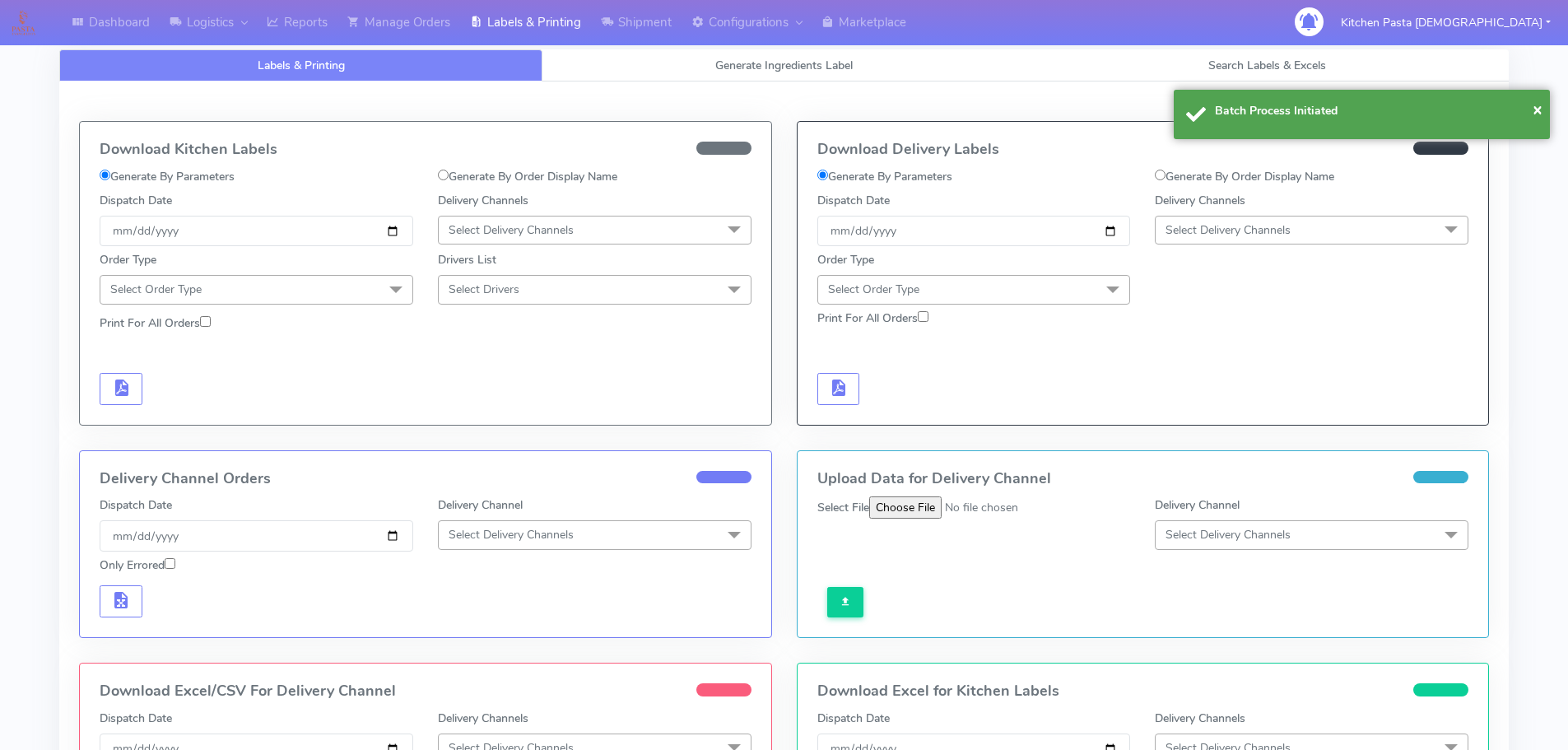
click at [1291, 224] on span "Select Delivery Channels" at bounding box center [1228, 229] width 125 height 16
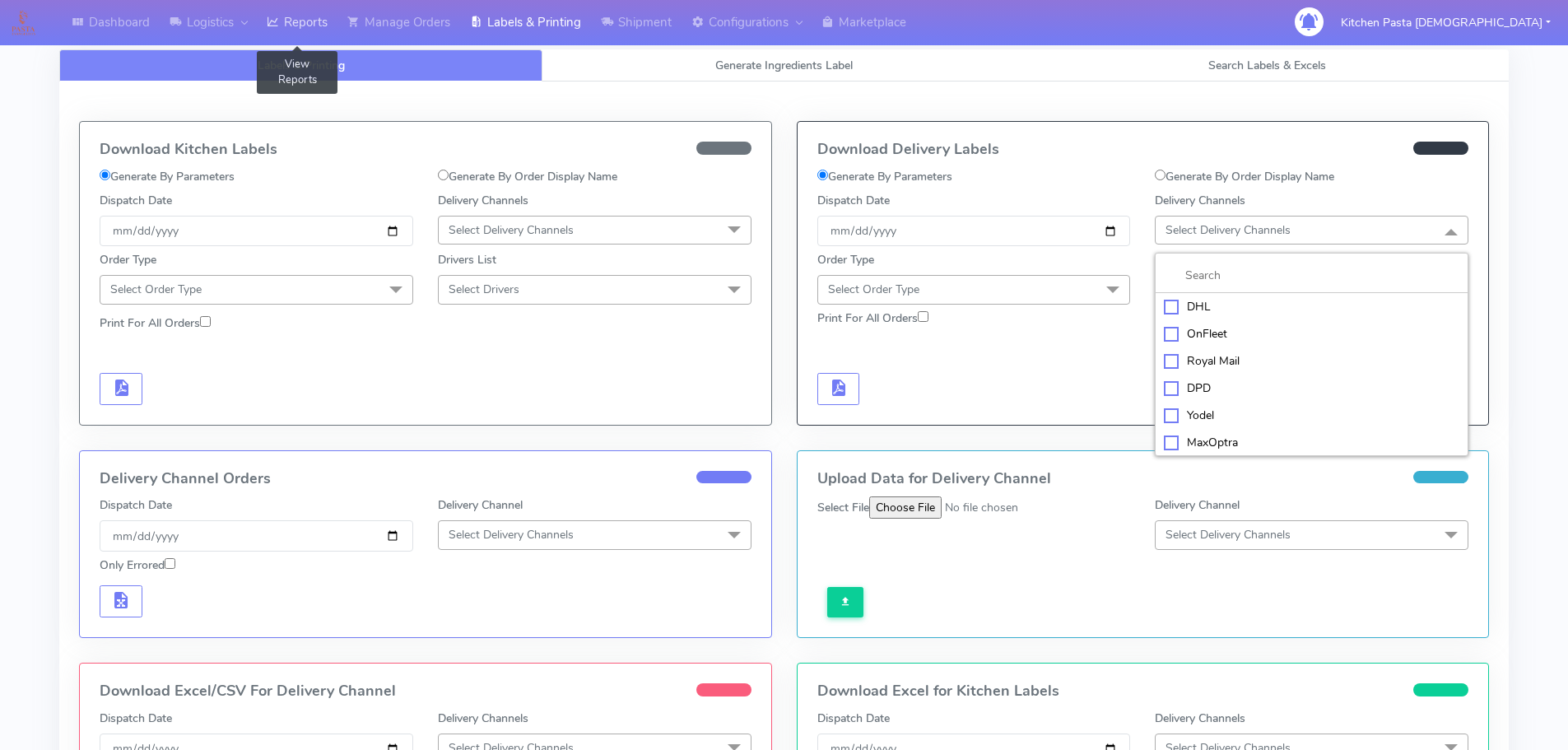
click at [290, 17] on link "Reports" at bounding box center [297, 23] width 81 height 46
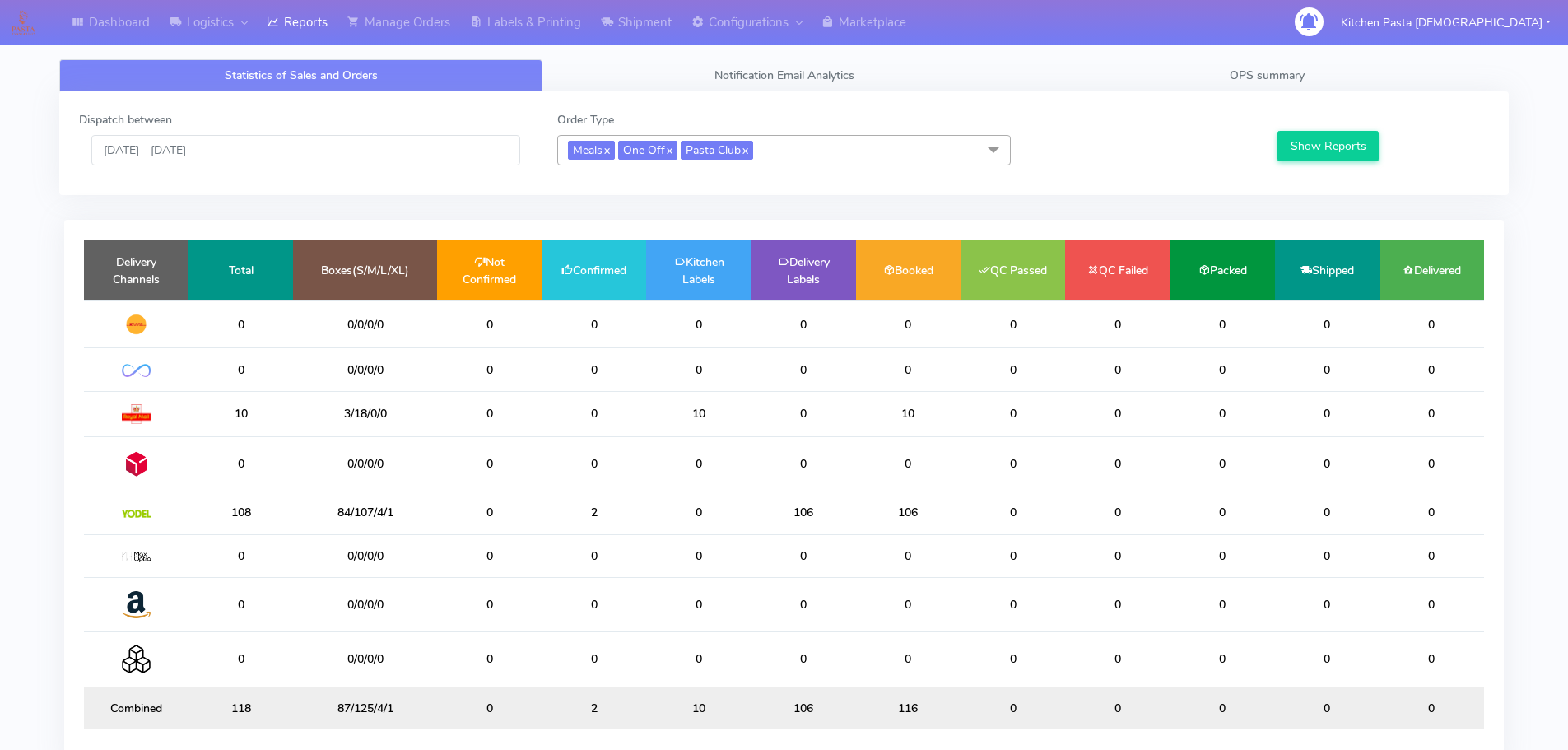
click at [843, 157] on span "Meals x One Off x Pasta Club x" at bounding box center [784, 150] width 454 height 30
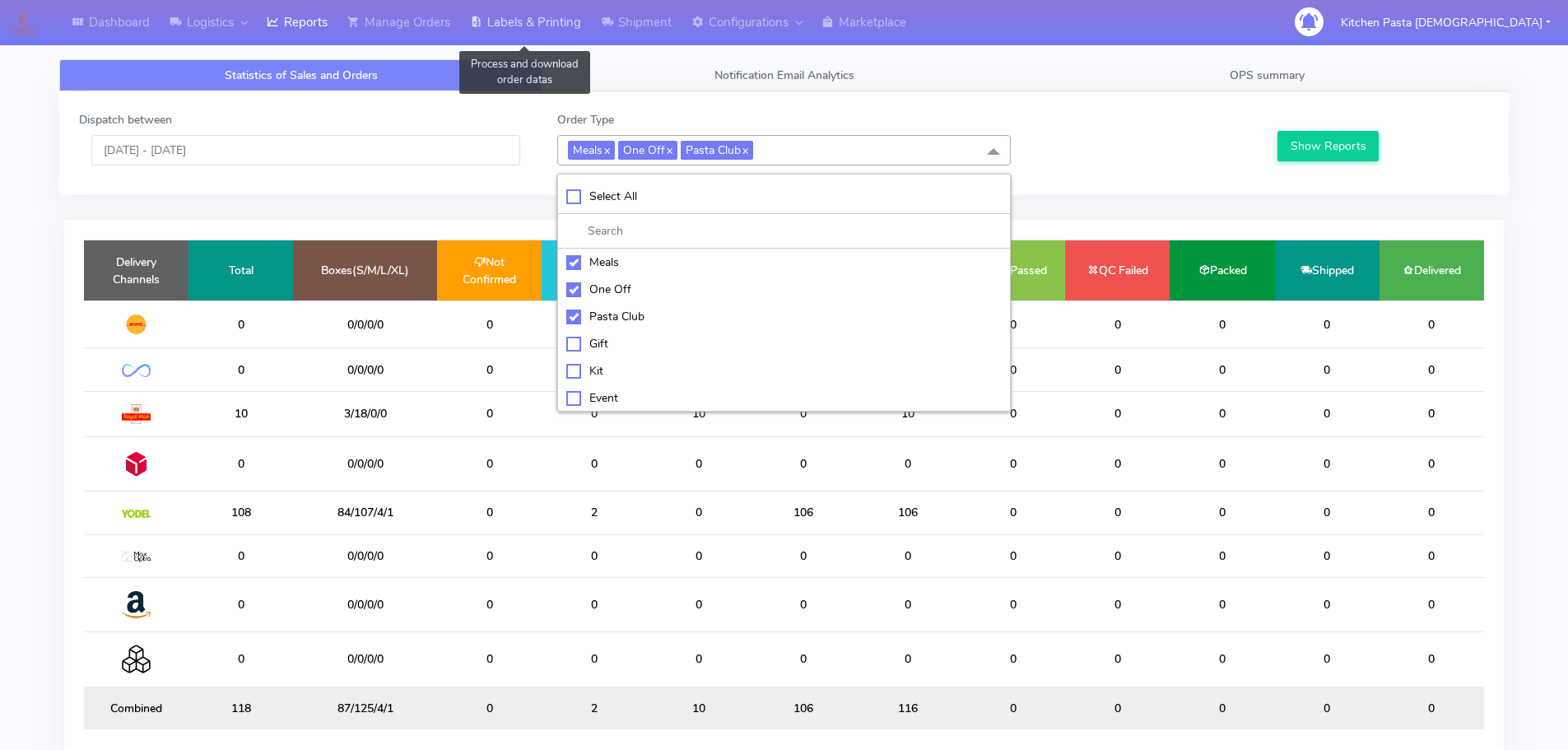
click at [547, 24] on link "Labels & Printing" at bounding box center [525, 23] width 131 height 46
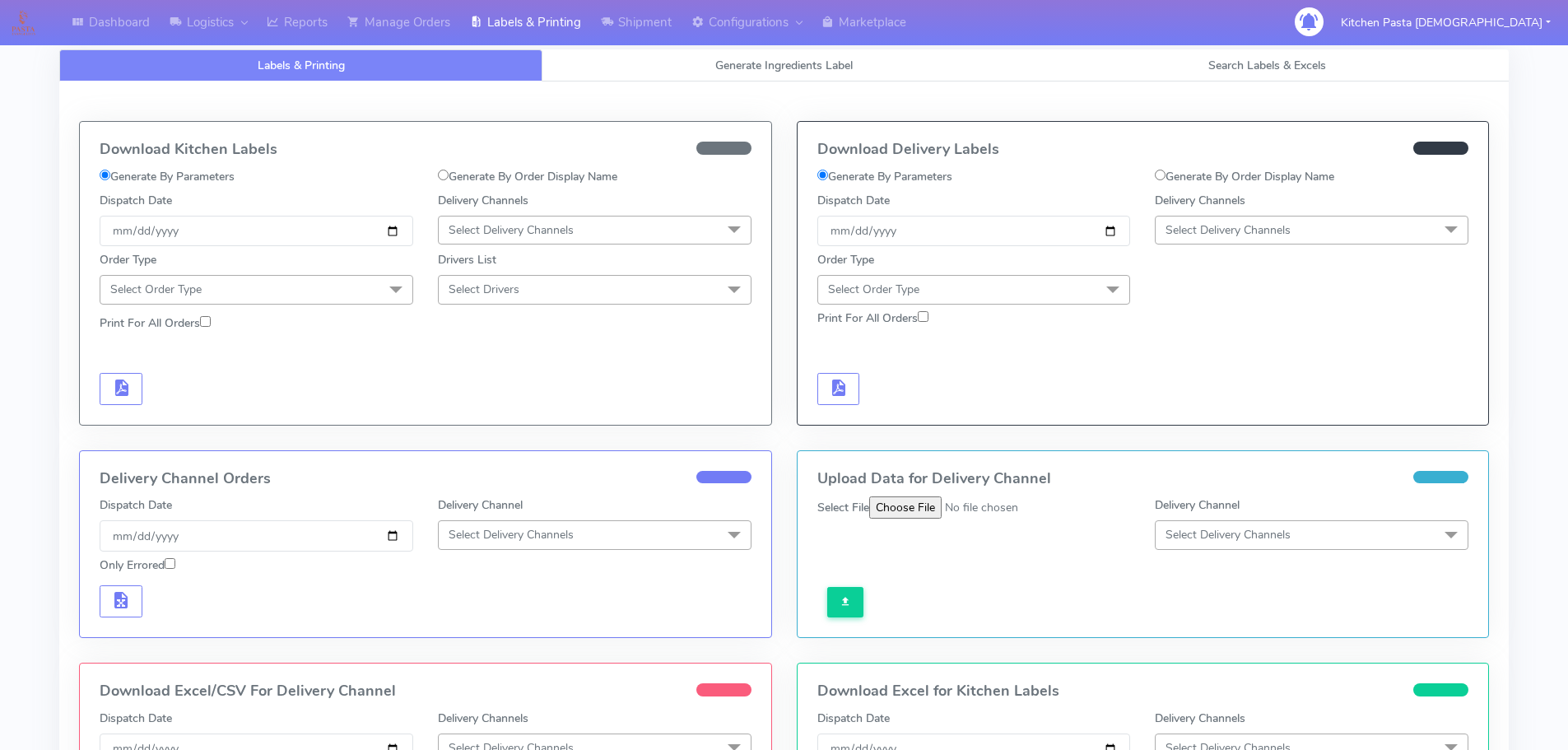
click at [1237, 225] on span "Select Delivery Channels" at bounding box center [1228, 229] width 125 height 16
click at [1188, 419] on div "Yodel" at bounding box center [1312, 415] width 295 height 17
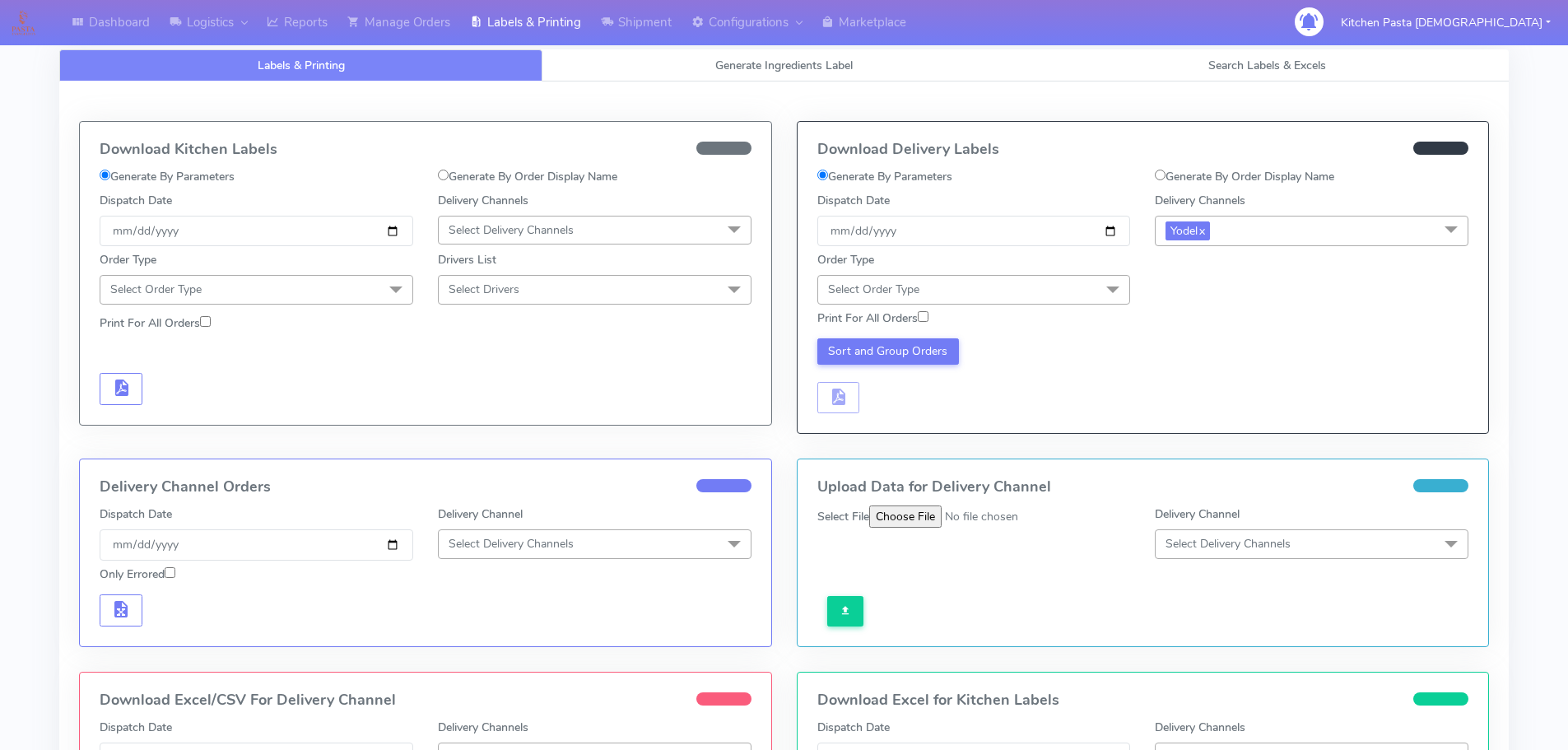
click at [1047, 279] on span "Select Order Type" at bounding box center [974, 289] width 314 height 29
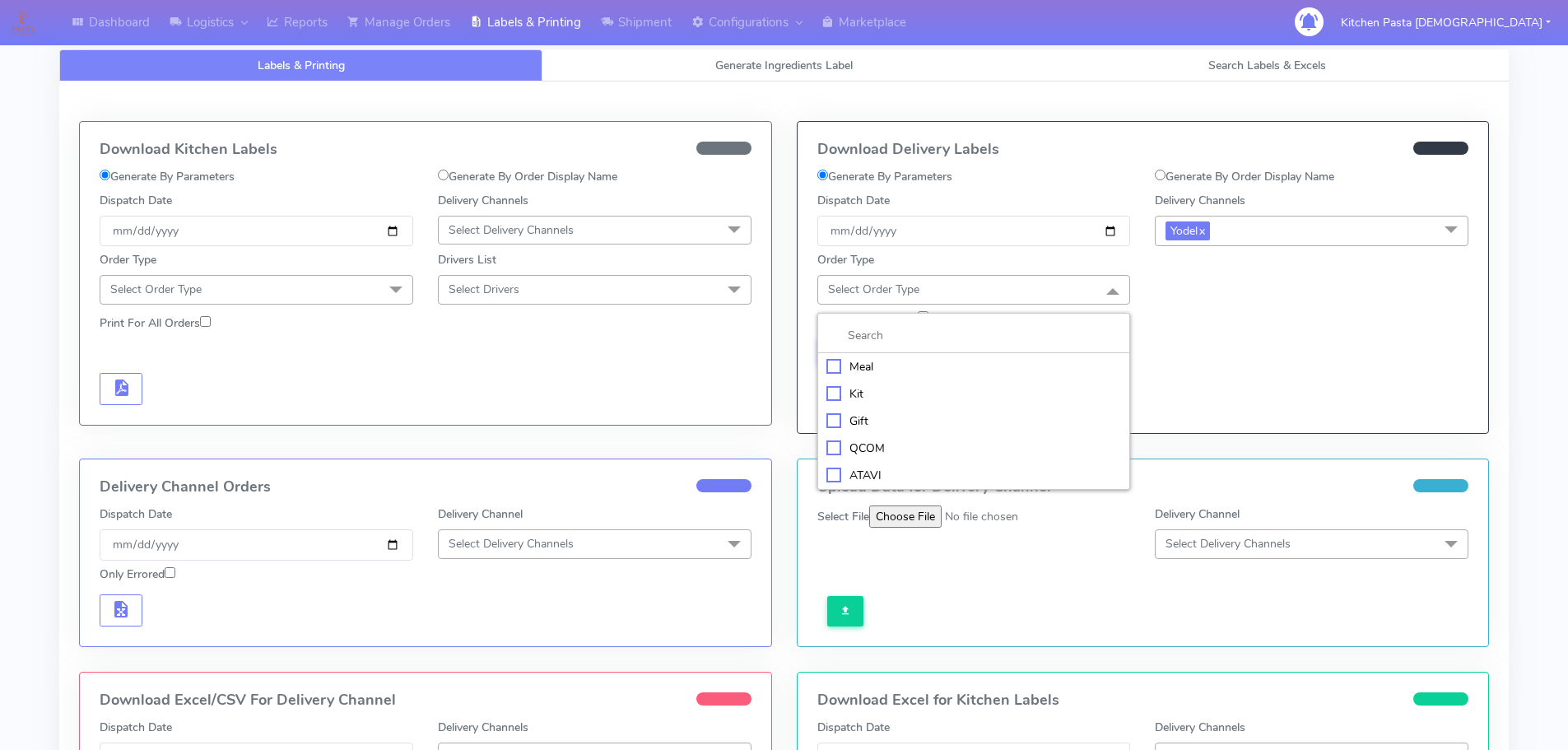
click at [926, 380] on li "Kit" at bounding box center [974, 394] width 312 height 27
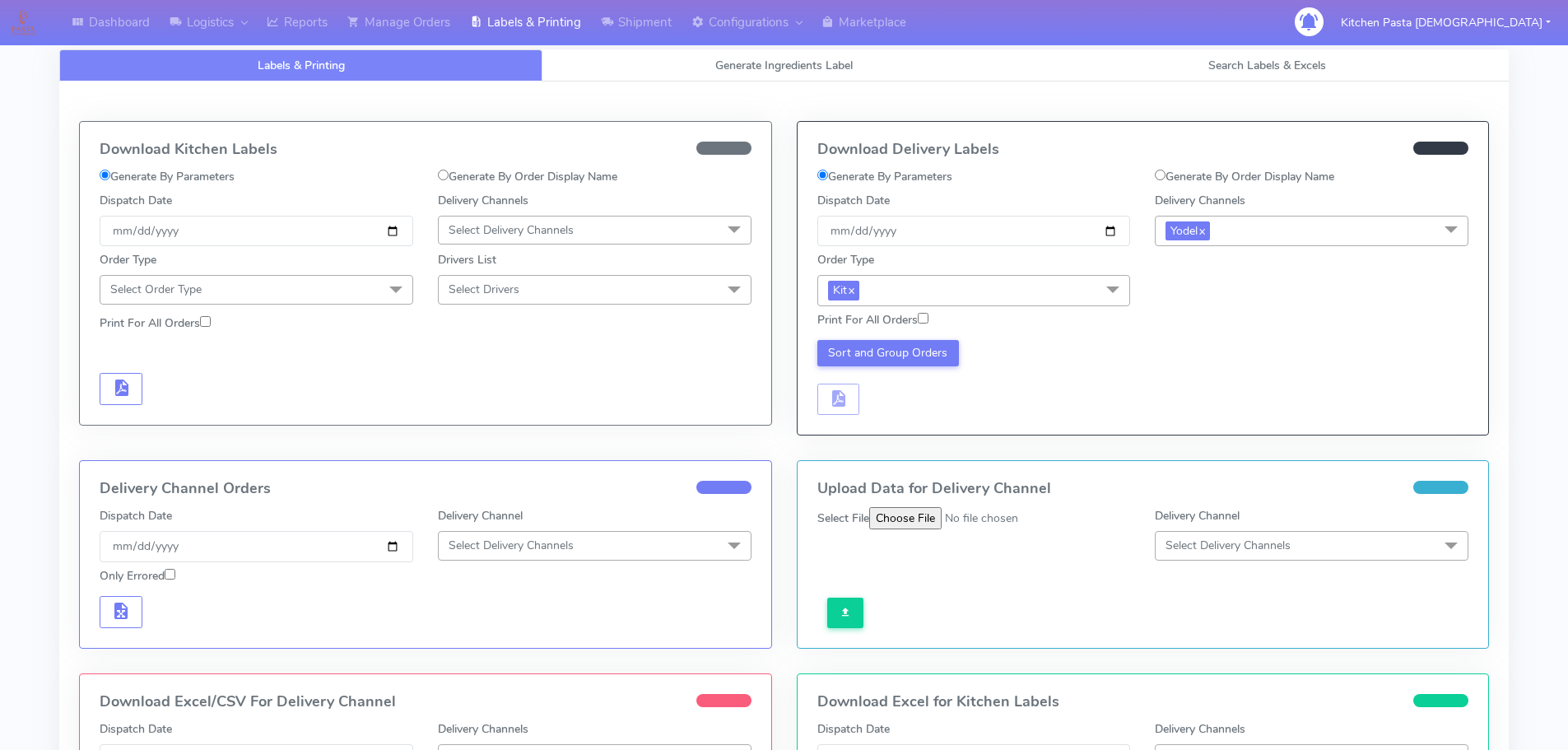
click at [1095, 281] on span "Kit x" at bounding box center [974, 290] width 314 height 30
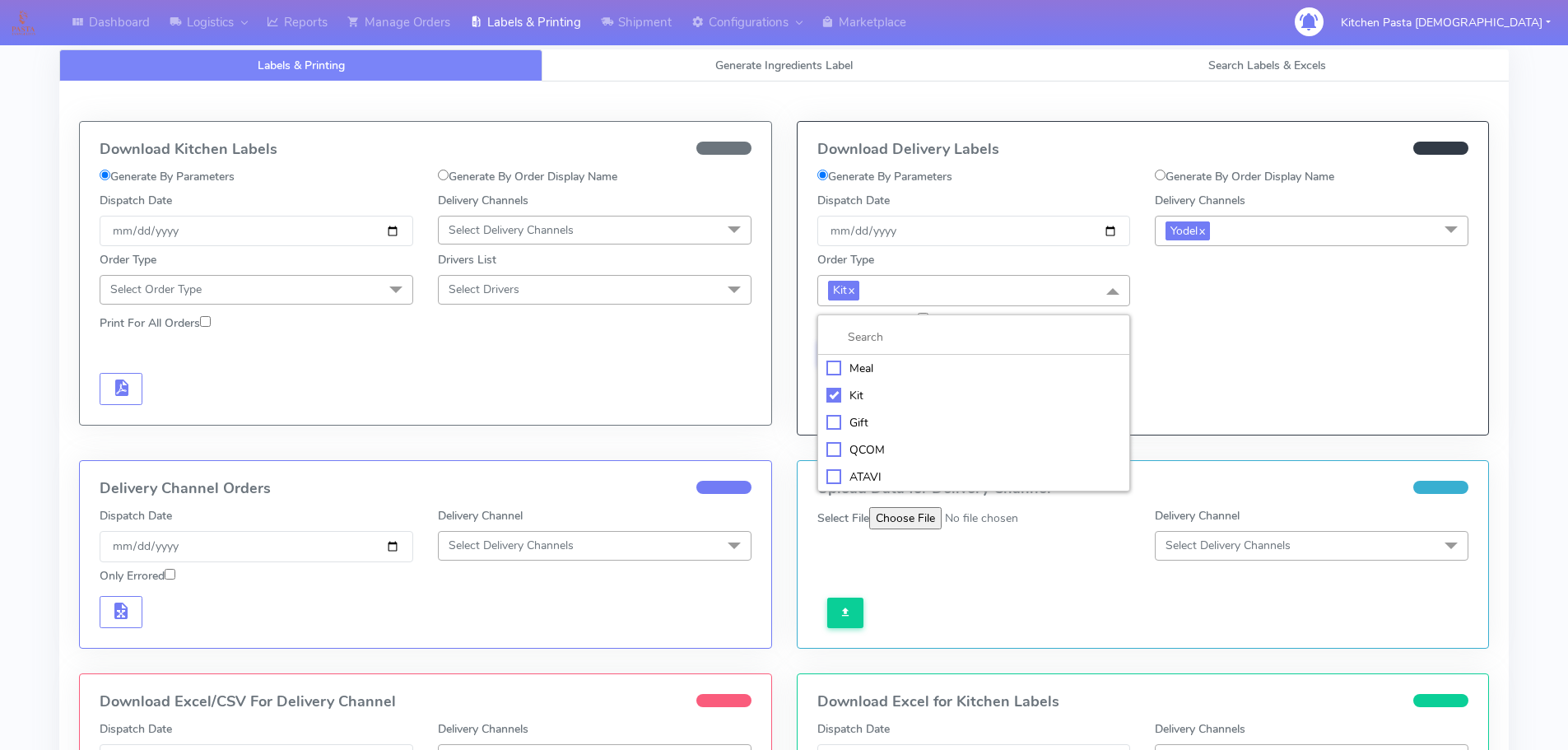
click at [936, 370] on div "Meal" at bounding box center [974, 368] width 295 height 17
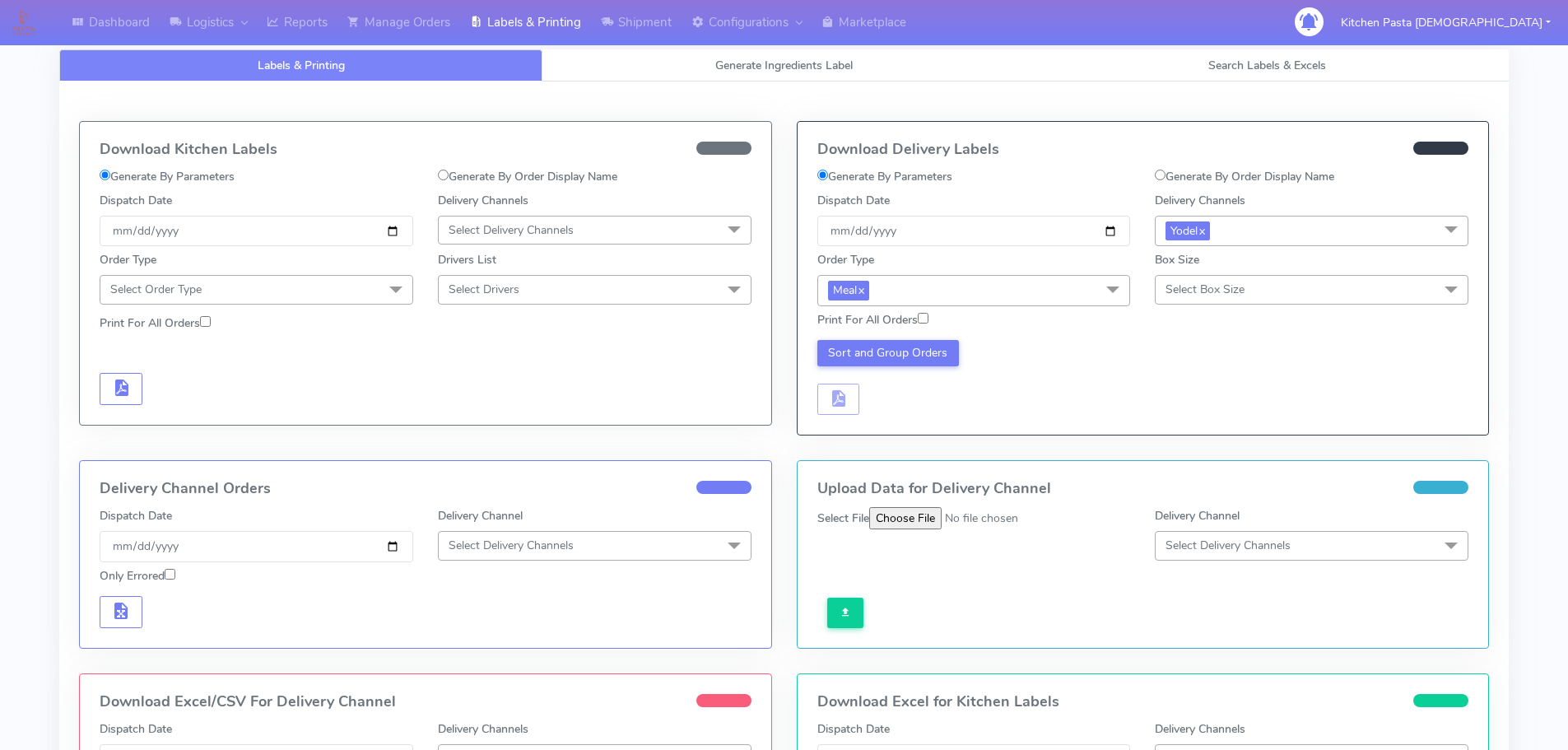
click at [1212, 294] on span "Select Box Size" at bounding box center [1205, 289] width 79 height 16
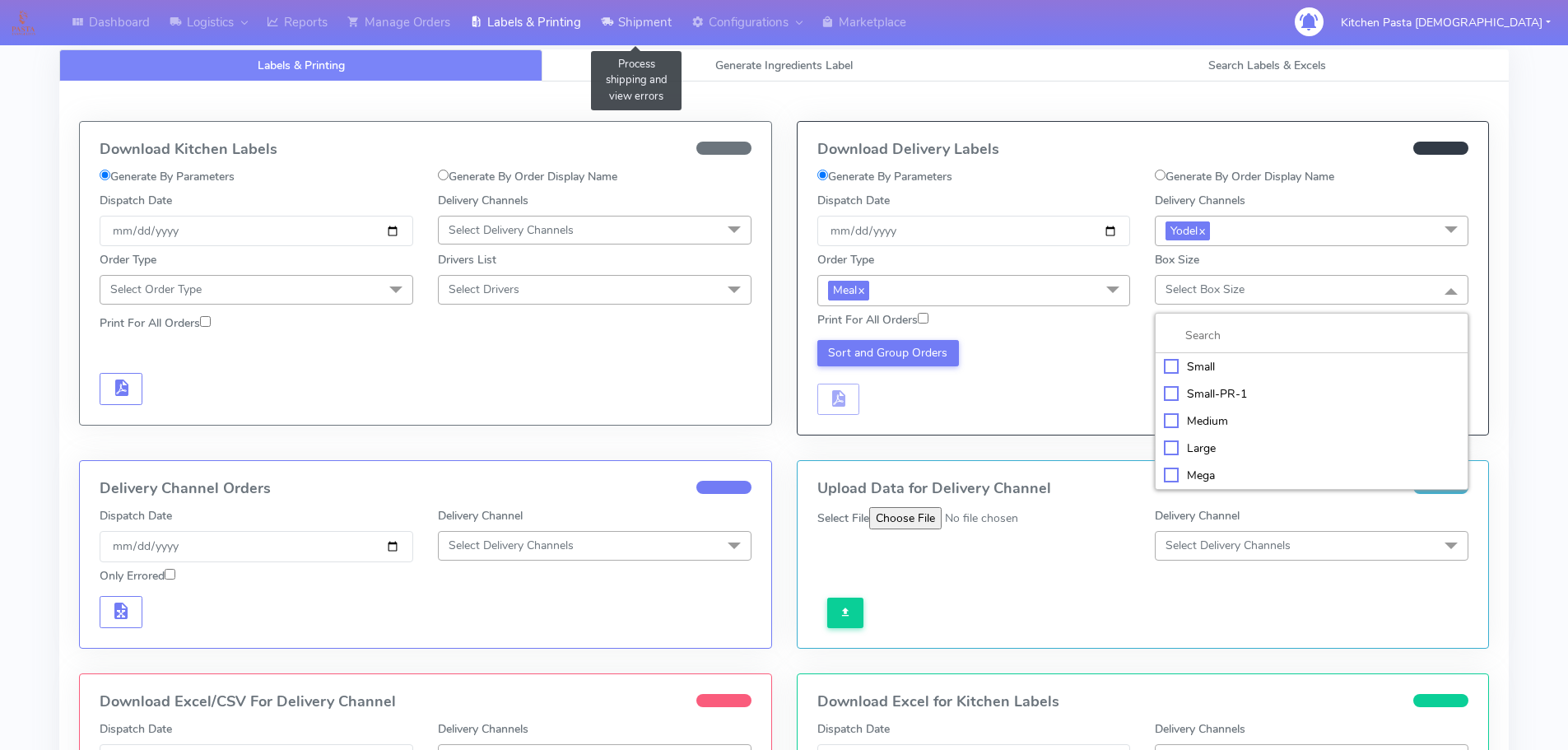
click at [628, 19] on link "Shipment" at bounding box center [636, 23] width 90 height 46
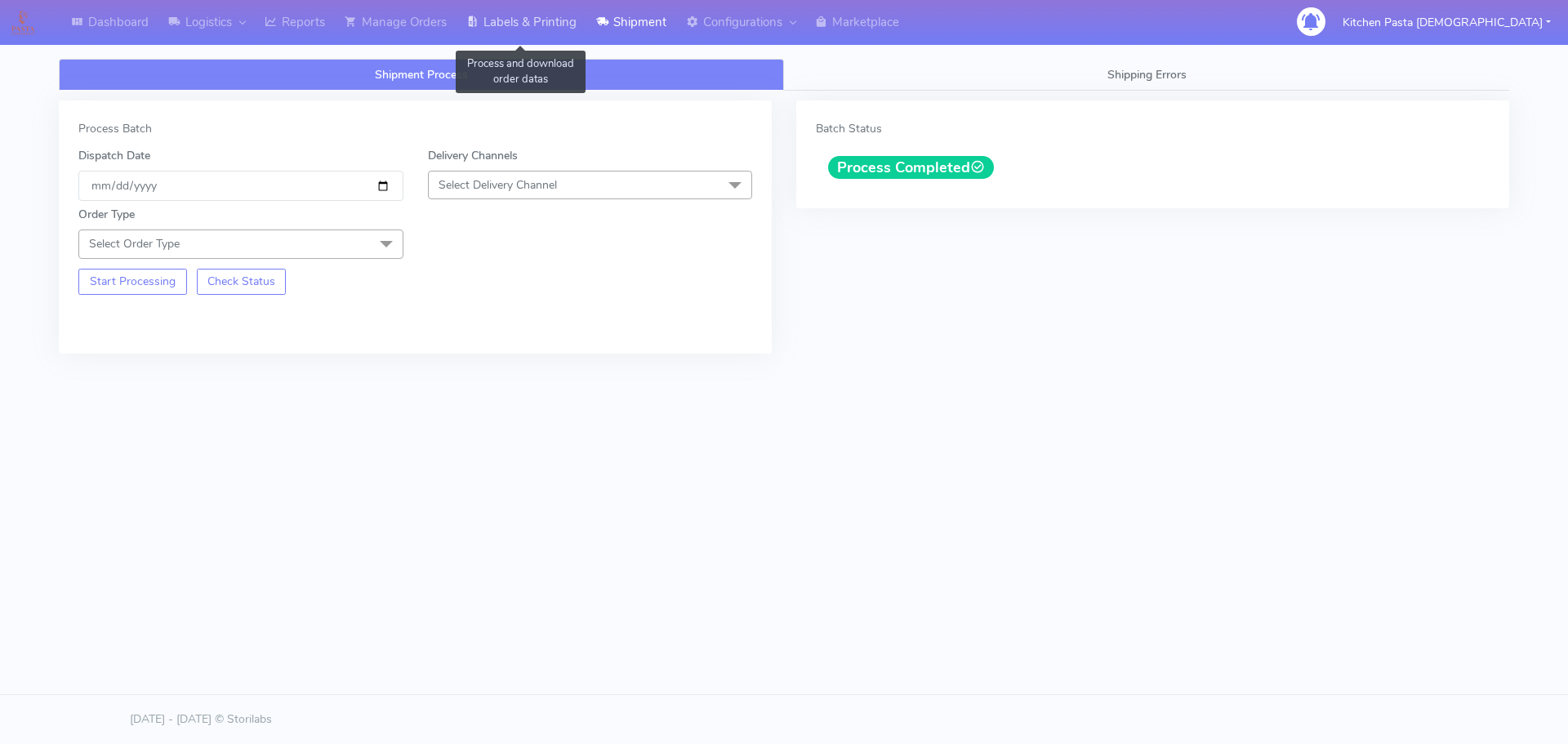
click at [532, 13] on link "Labels & Printing" at bounding box center [520, 23] width 130 height 45
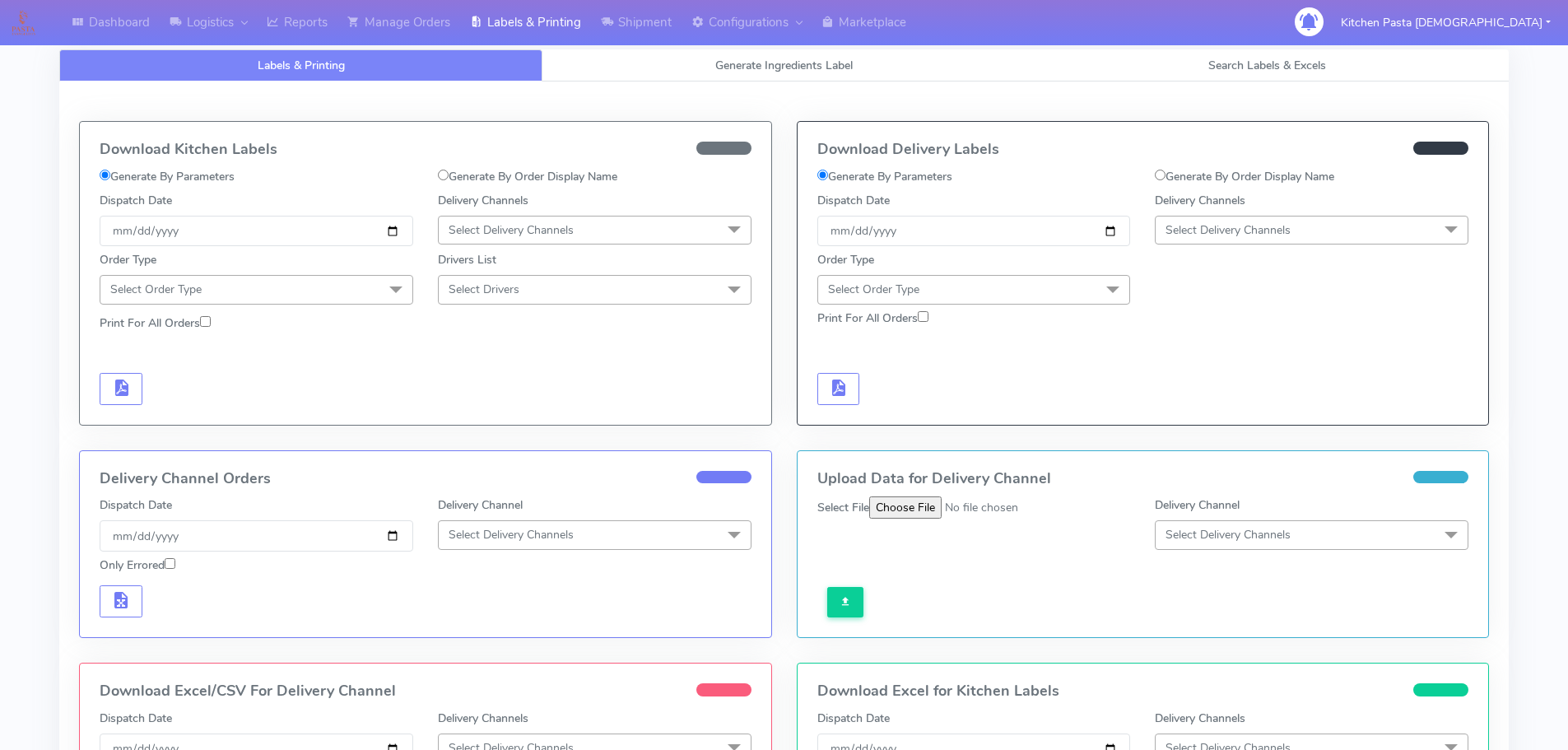
click at [1219, 223] on span "Select Delivery Channels" at bounding box center [1228, 229] width 125 height 16
click at [1220, 424] on div "Yodel" at bounding box center [1312, 415] width 295 height 17
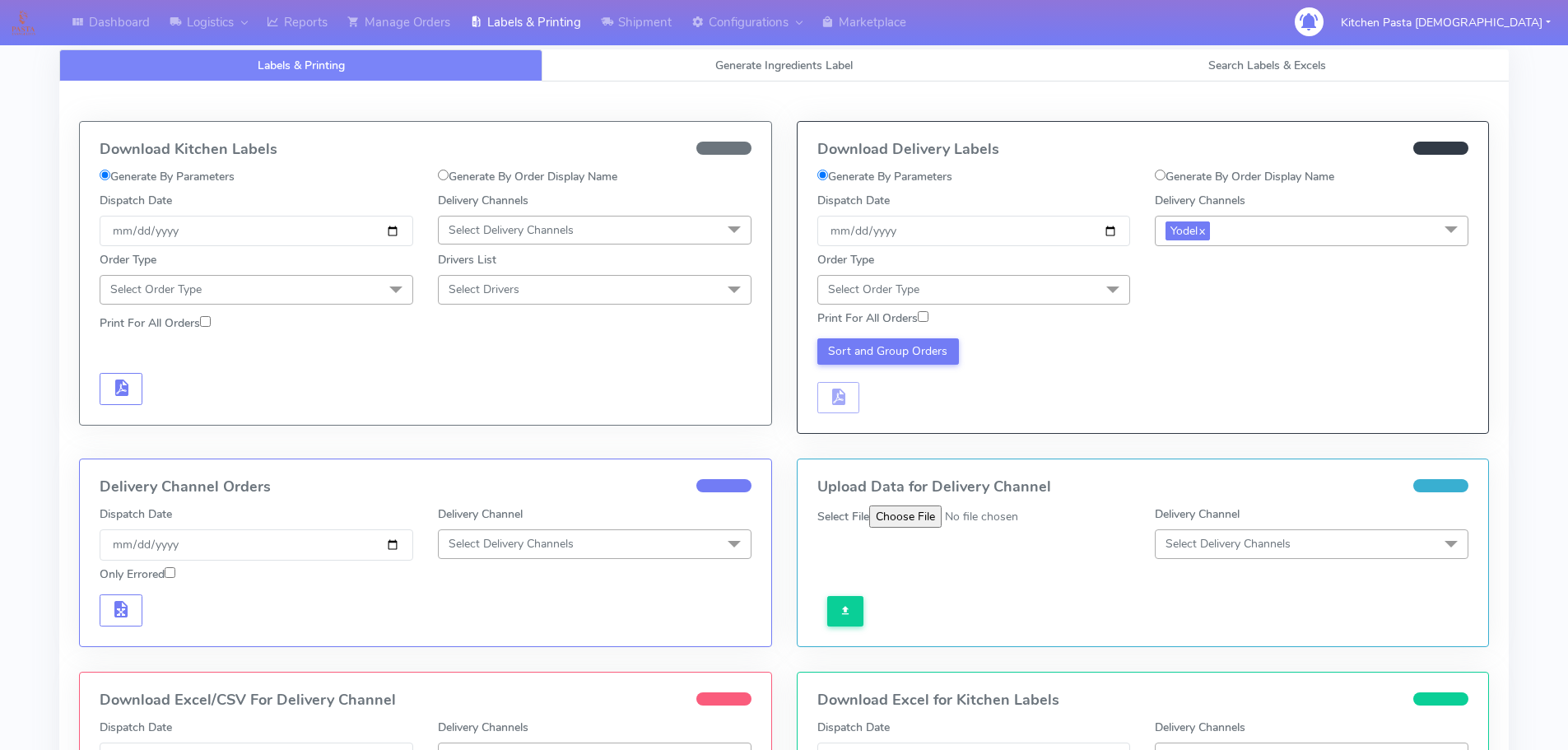
click at [1016, 291] on span "Select Order Type" at bounding box center [974, 289] width 314 height 29
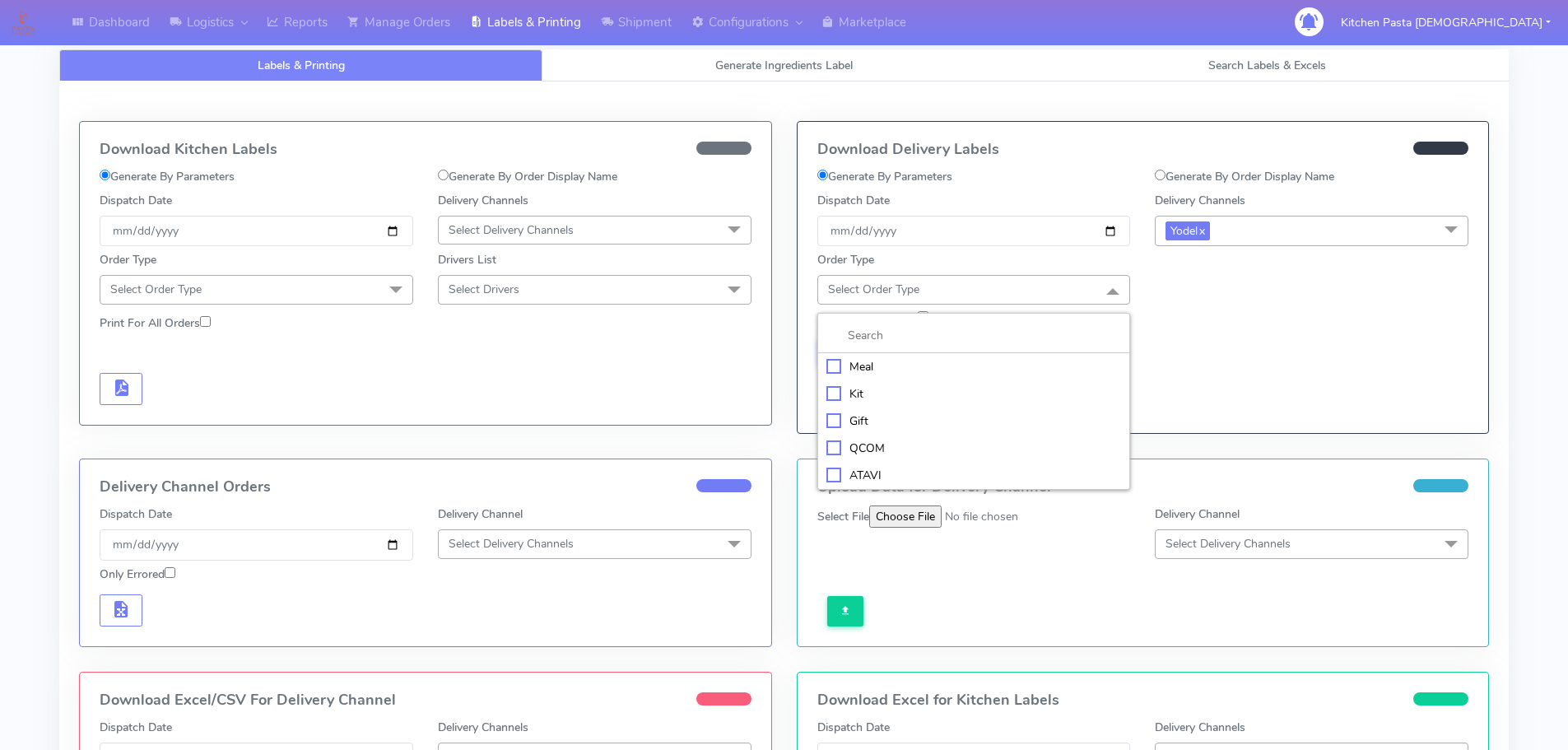
click at [963, 369] on div "Meal" at bounding box center [974, 366] width 295 height 17
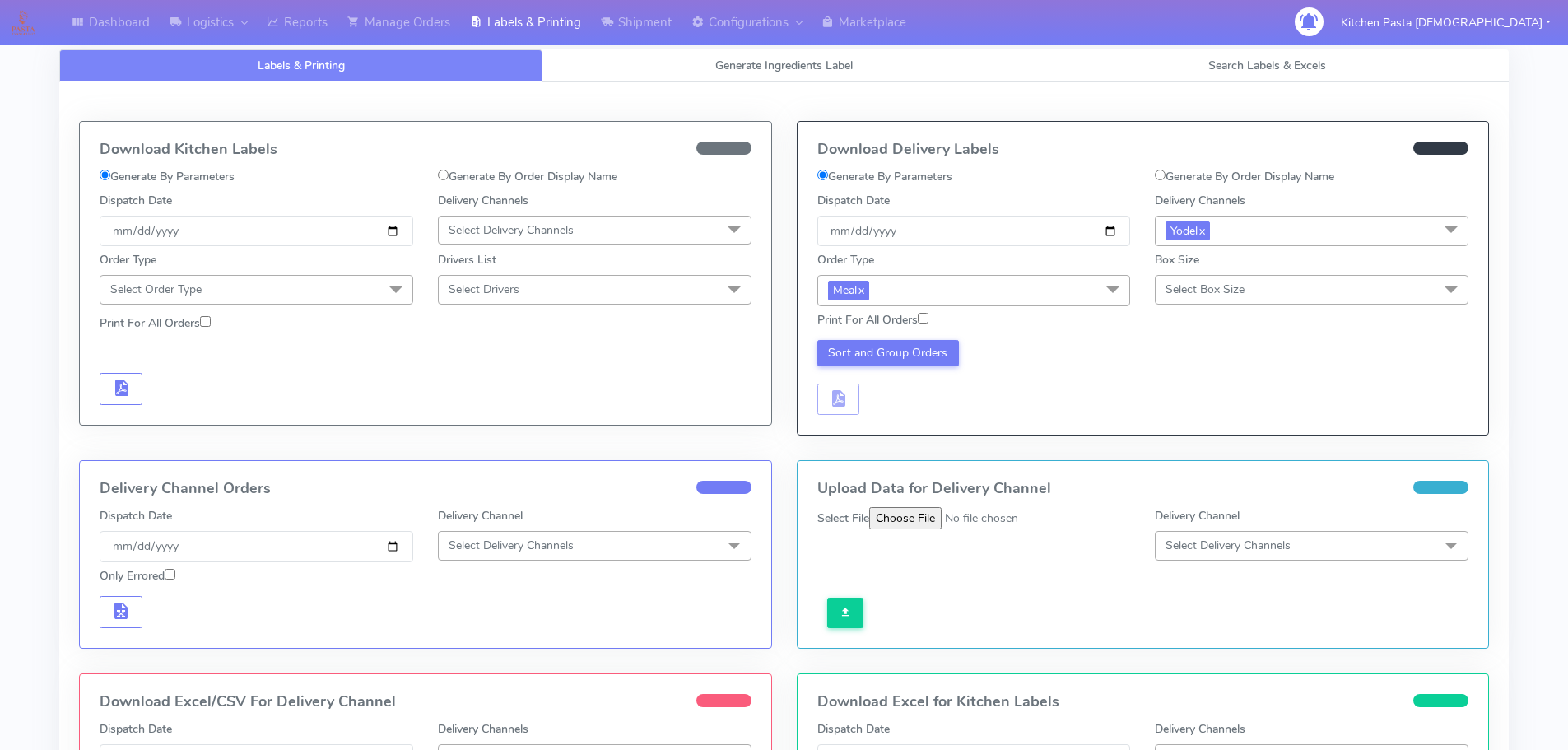
click at [1233, 288] on span "Select Box Size" at bounding box center [1205, 289] width 79 height 16
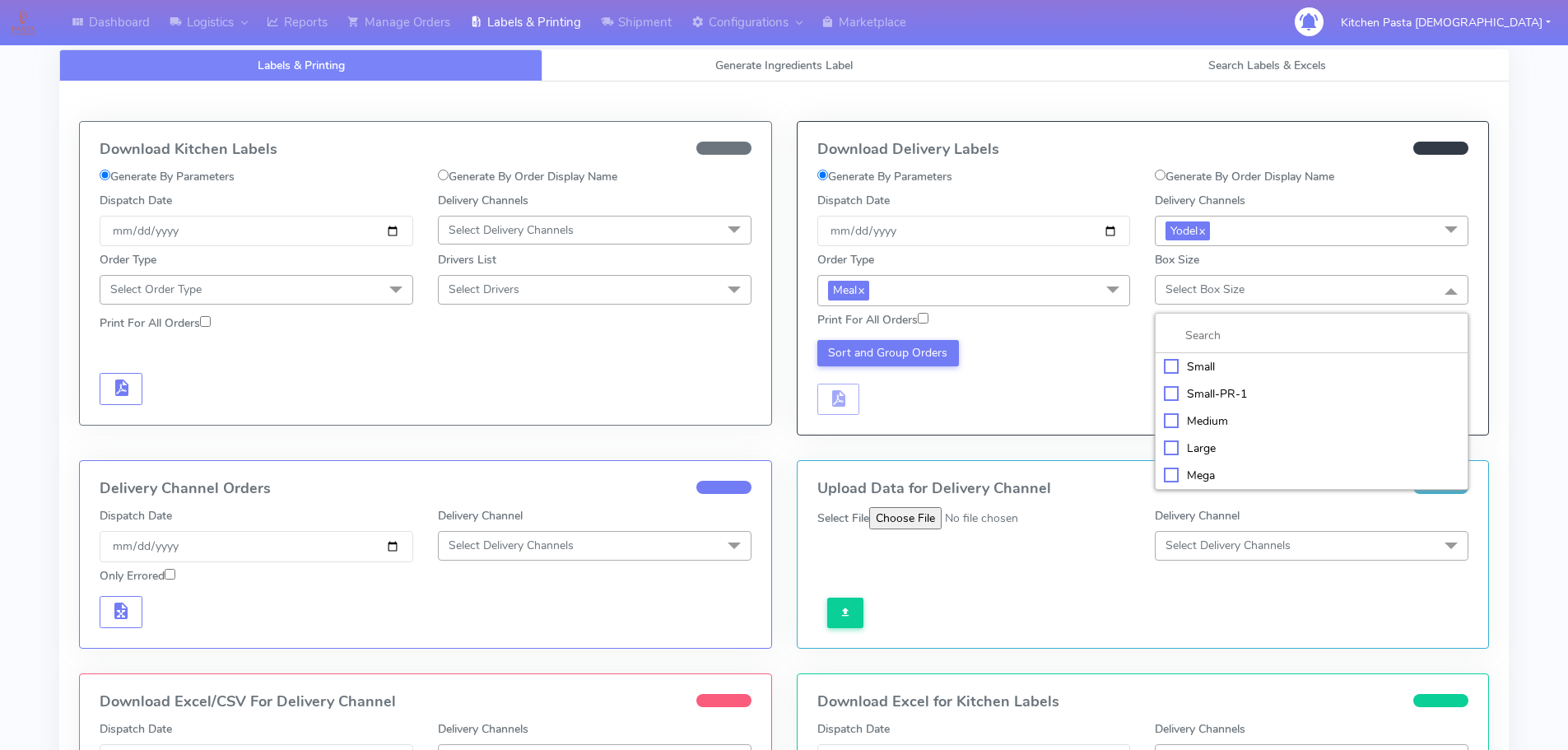
click at [1211, 370] on div "Small" at bounding box center [1312, 366] width 295 height 17
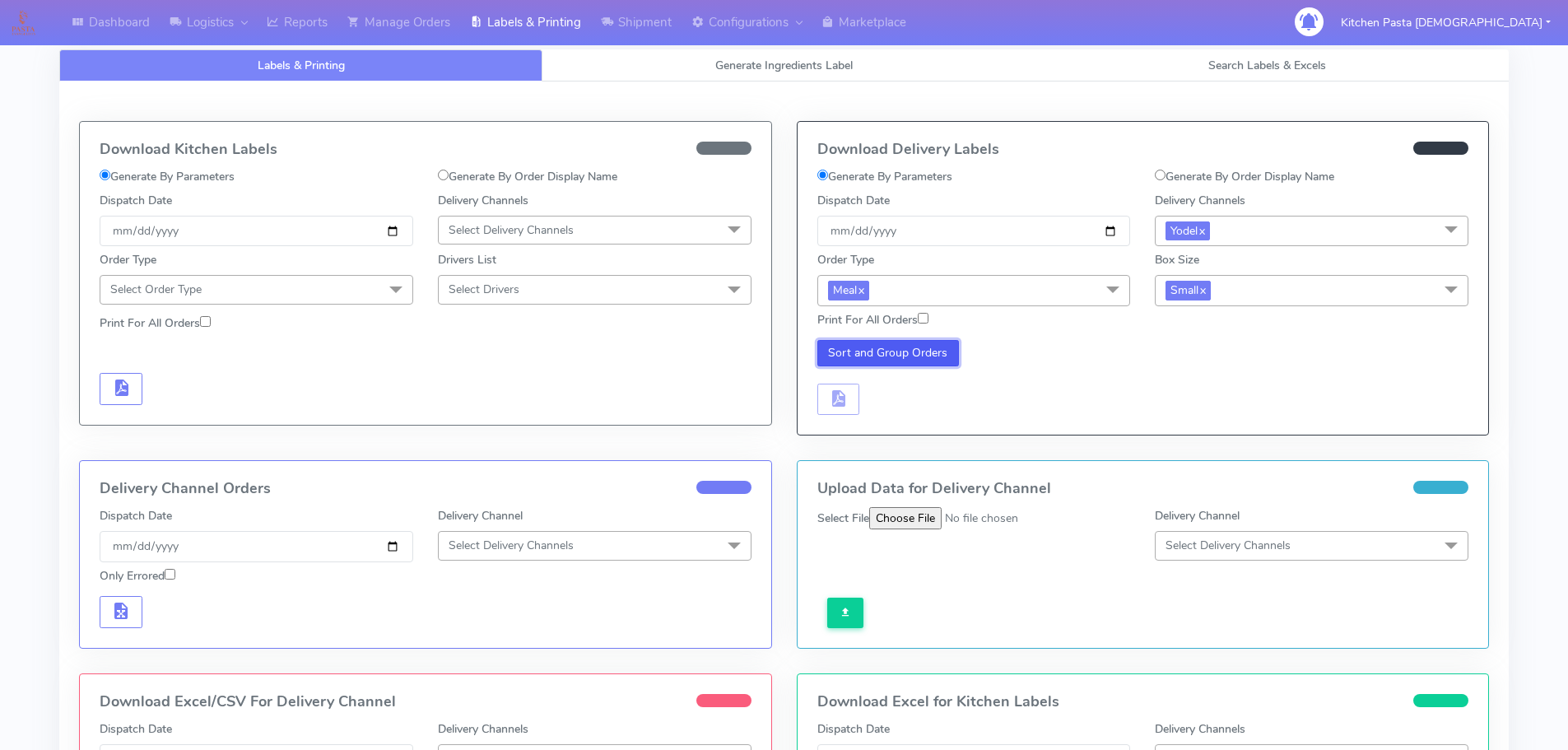
click at [863, 349] on button "Sort and Group Orders" at bounding box center [888, 353] width 143 height 26
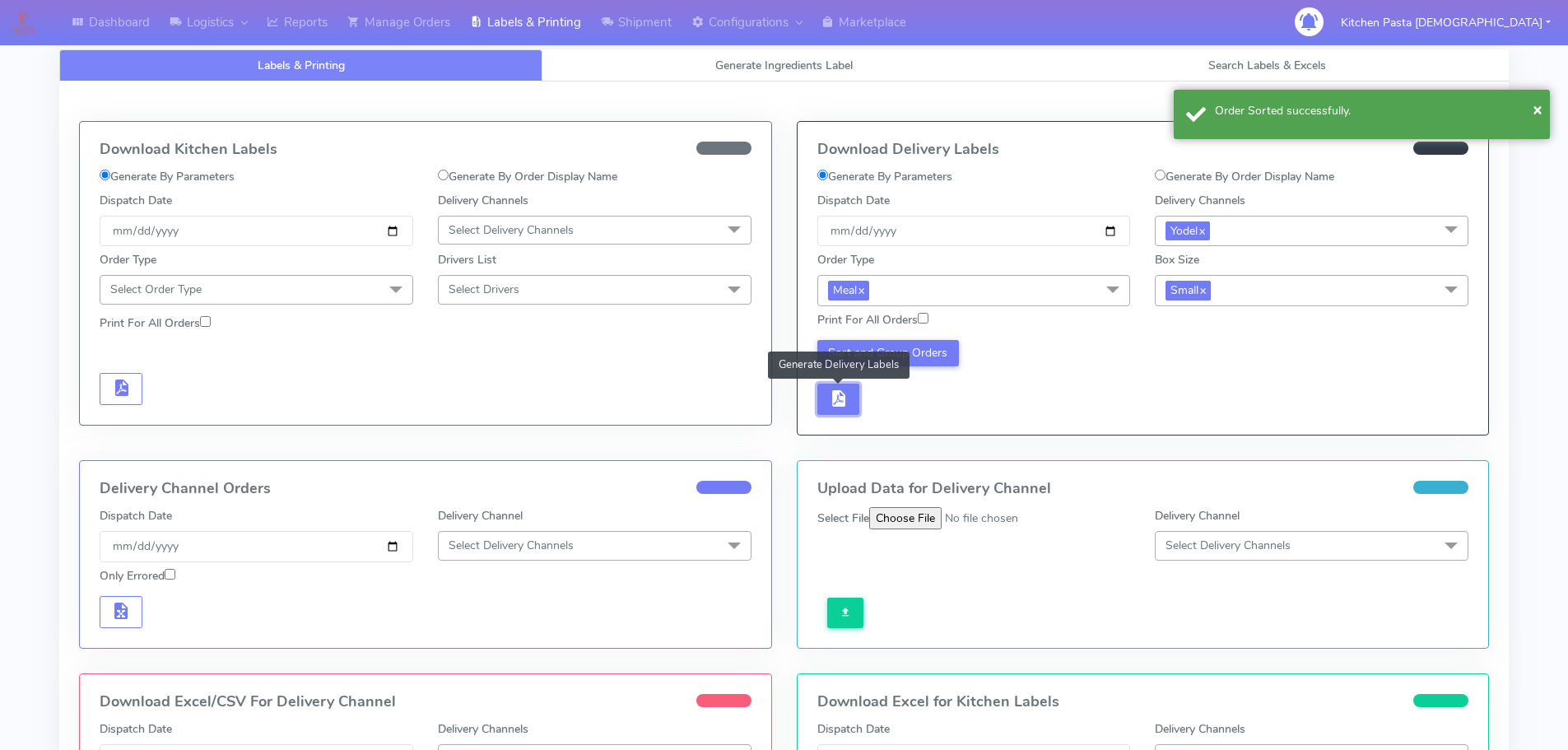
click at [843, 407] on span "button" at bounding box center [838, 402] width 19 height 16
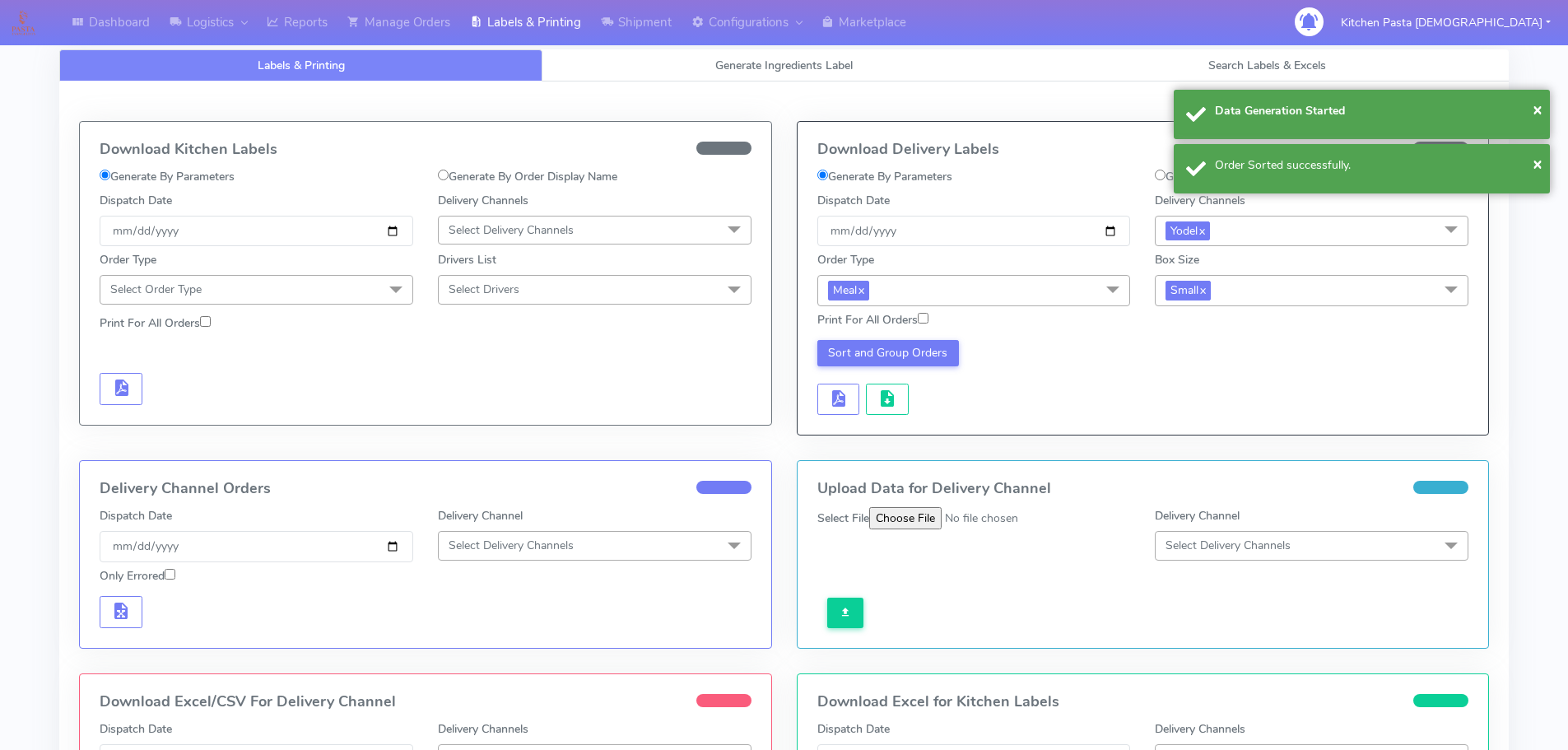
click at [879, 416] on div "Download Delivery Labels Generate By Parameters Generate By Order Display Name …" at bounding box center [1144, 278] width 692 height 313
click at [880, 416] on div "Download Delivery Labels Generate By Parameters Generate By Order Display Name …" at bounding box center [1144, 278] width 692 height 313
click at [881, 413] on button "button" at bounding box center [887, 400] width 43 height 32
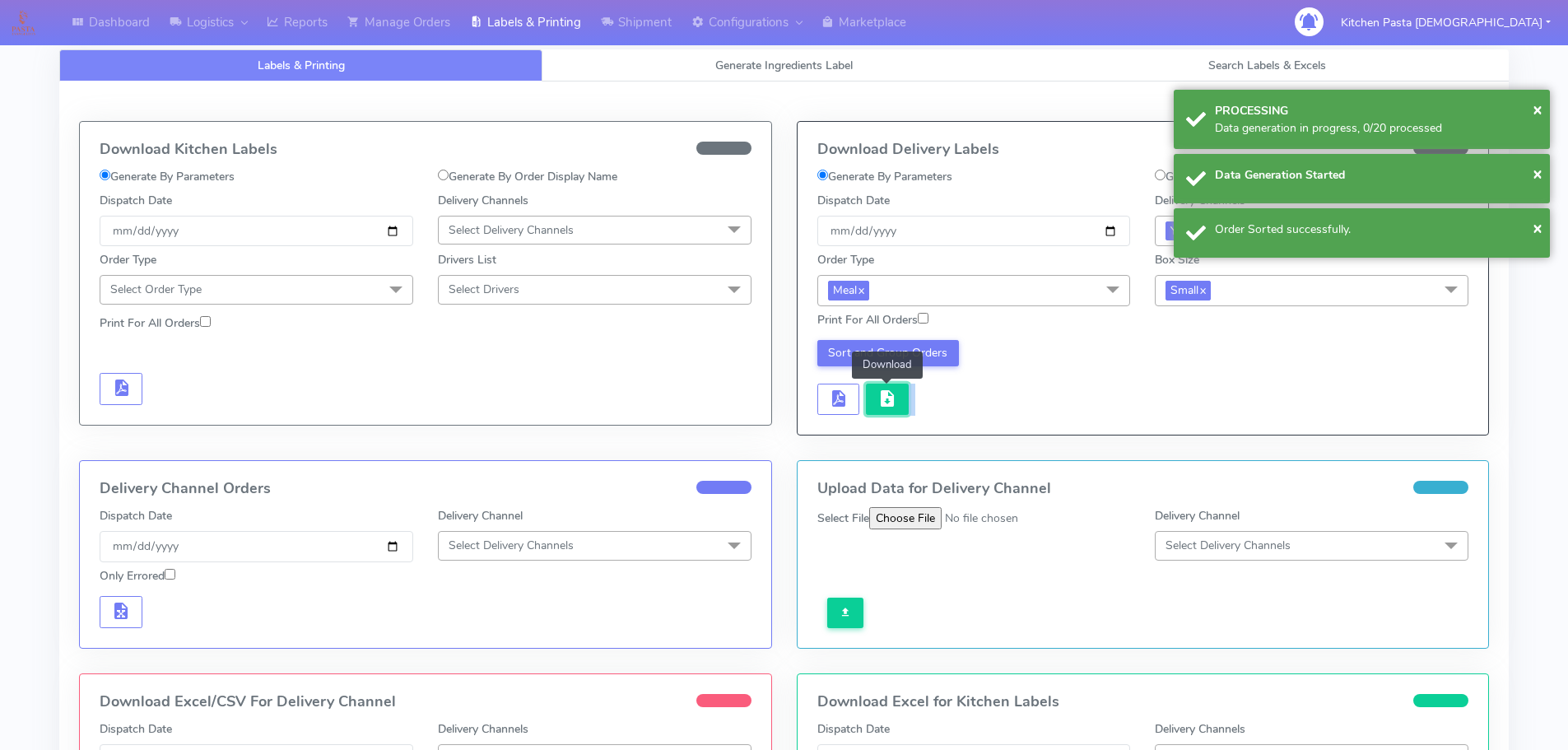
click at [882, 409] on span "button" at bounding box center [886, 402] width 19 height 16
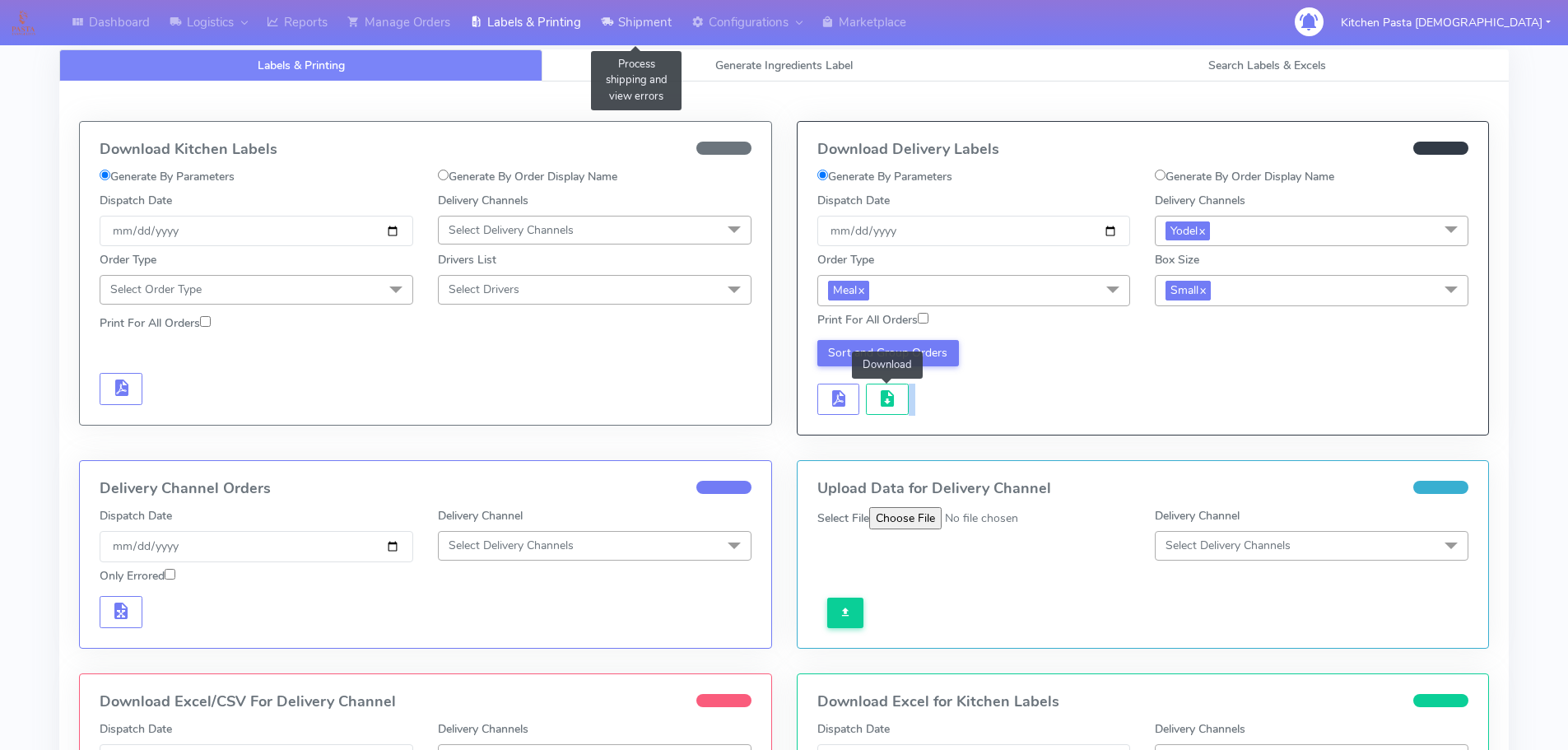
click at [609, 7] on link "Shipment" at bounding box center [636, 23] width 90 height 46
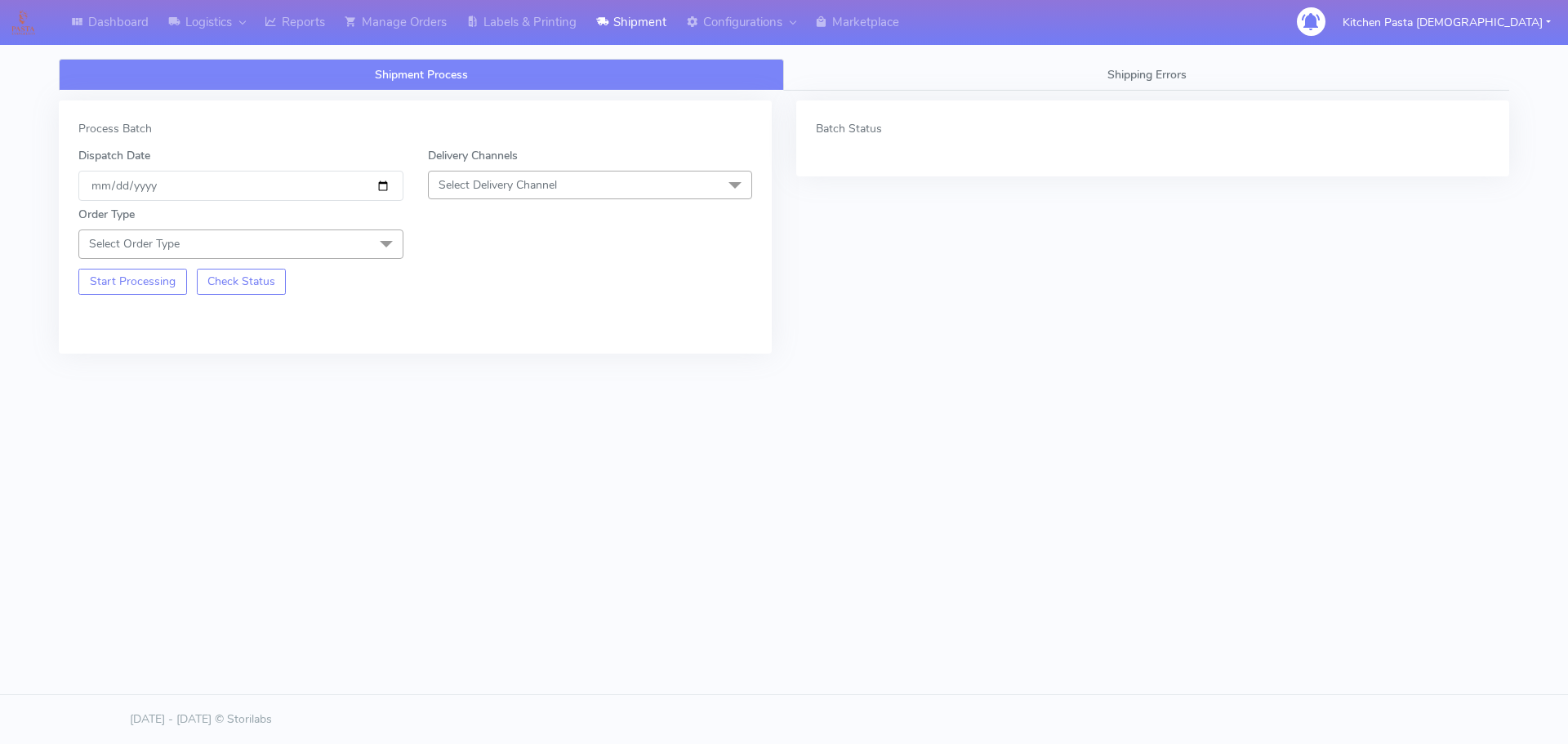
click at [637, 190] on span "Select Delivery Channel" at bounding box center [590, 185] width 325 height 28
click at [482, 364] on div "Yodel" at bounding box center [590, 368] width 307 height 17
click at [287, 239] on span "Select Order Type" at bounding box center [241, 244] width 325 height 28
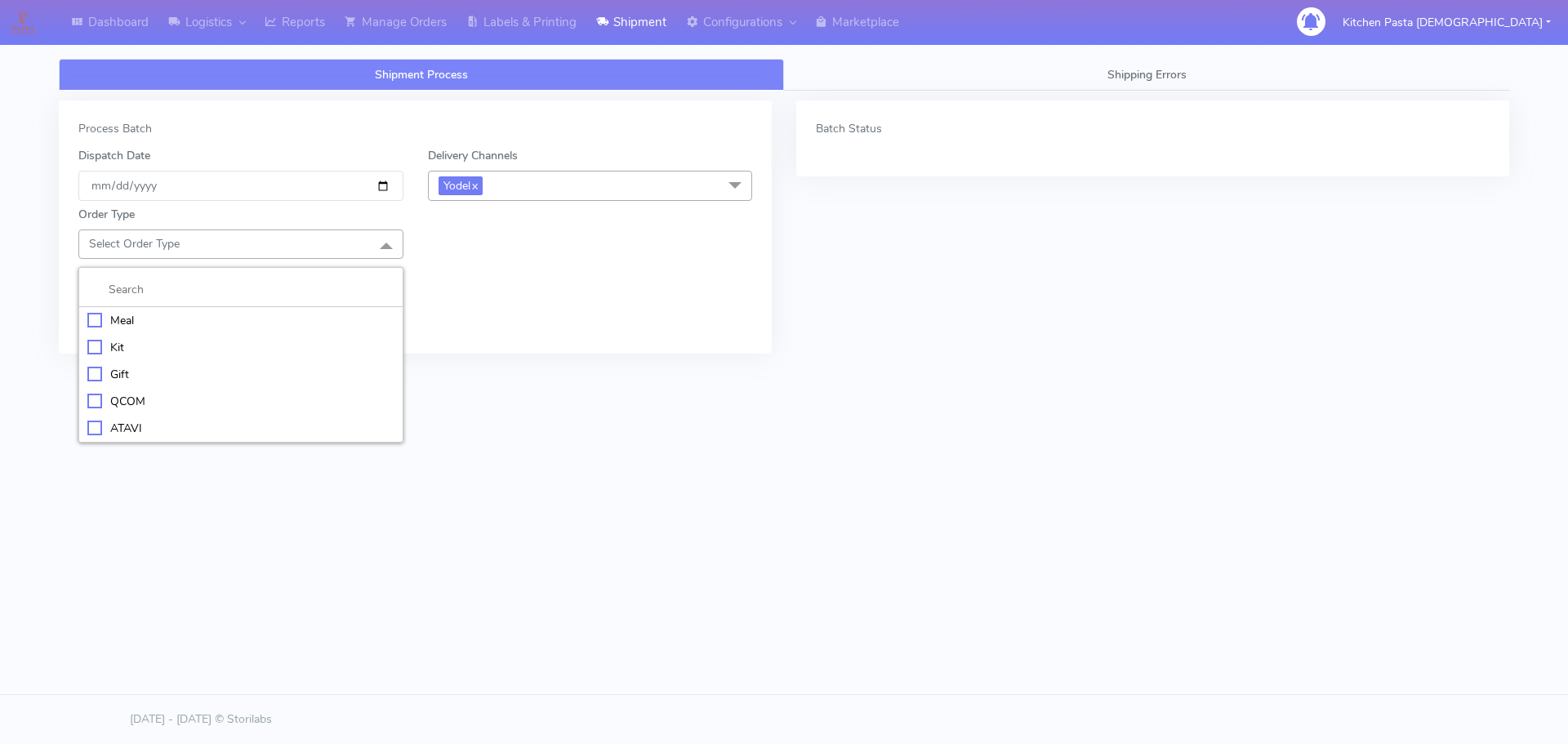
click at [231, 321] on div "Meal" at bounding box center [240, 321] width 307 height 17
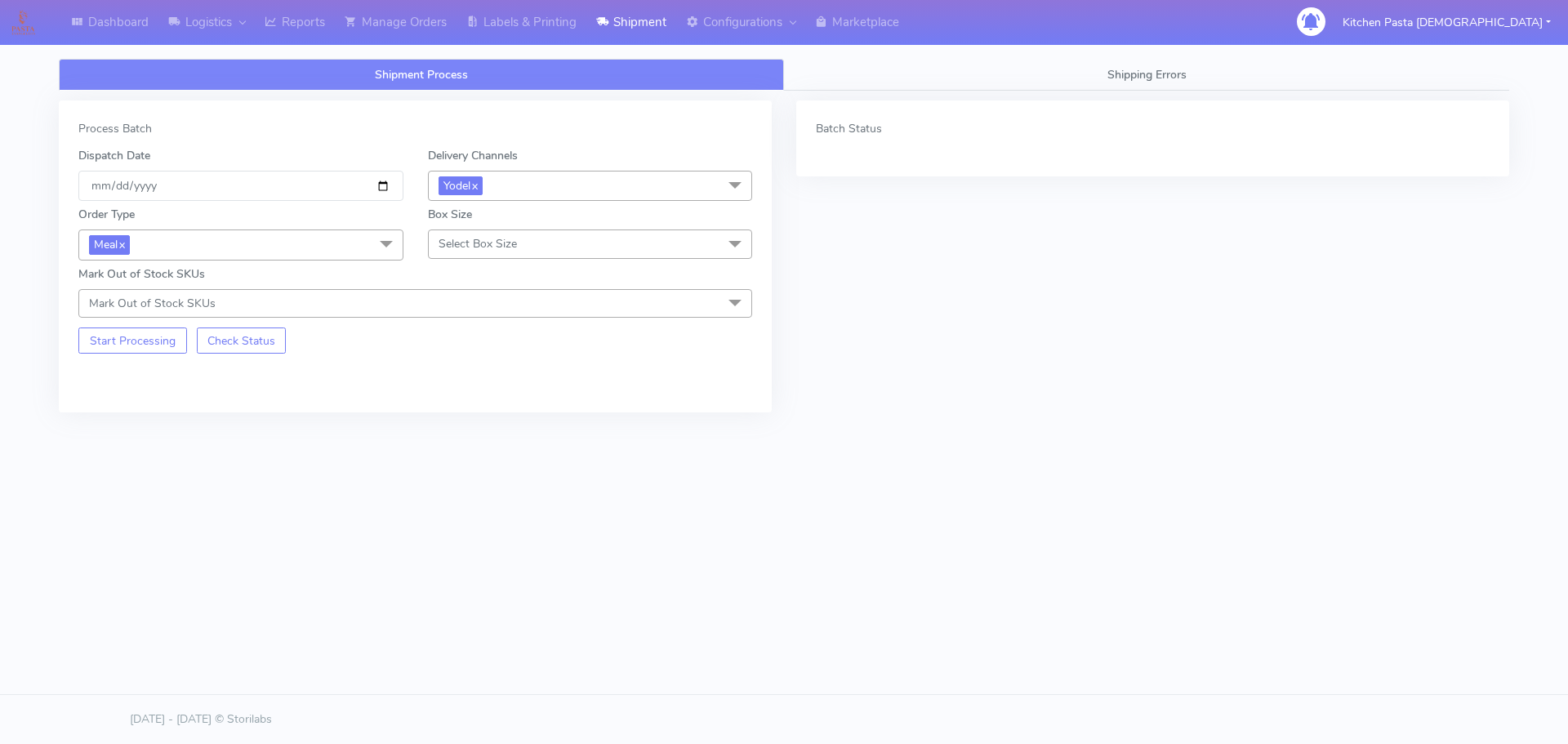
drag, startPoint x: 469, startPoint y: 243, endPoint x: 454, endPoint y: 422, distance: 179.6
click at [469, 244] on span "Select Box Size" at bounding box center [478, 244] width 79 height 16
click at [472, 403] on div "Large" at bounding box center [590, 401] width 307 height 17
click at [151, 335] on button "Start Processing" at bounding box center [133, 340] width 109 height 26
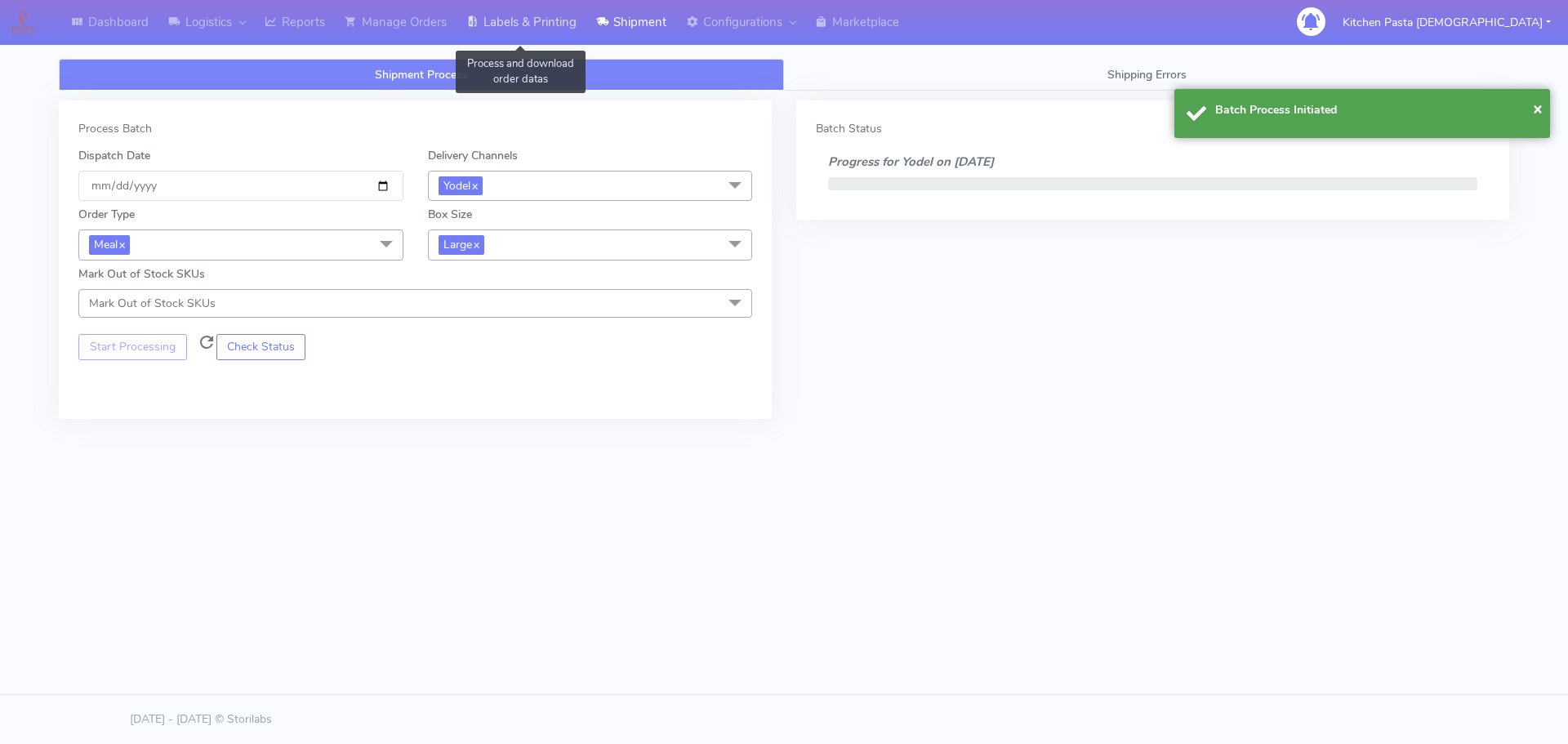
click at [525, 8] on link "Labels & Printing" at bounding box center [520, 23] width 130 height 45
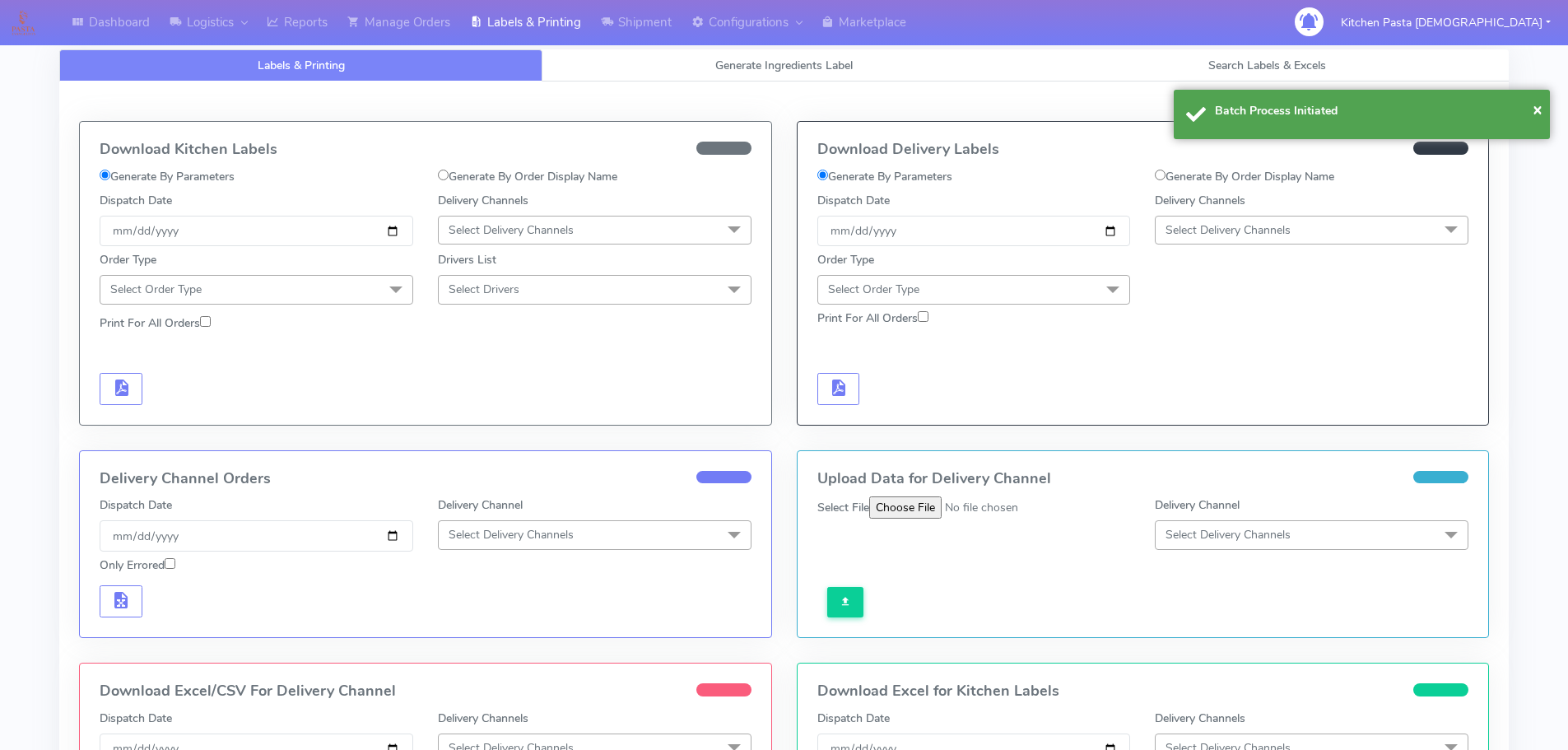
click at [1230, 222] on span "Select Delivery Channels" at bounding box center [1228, 229] width 125 height 16
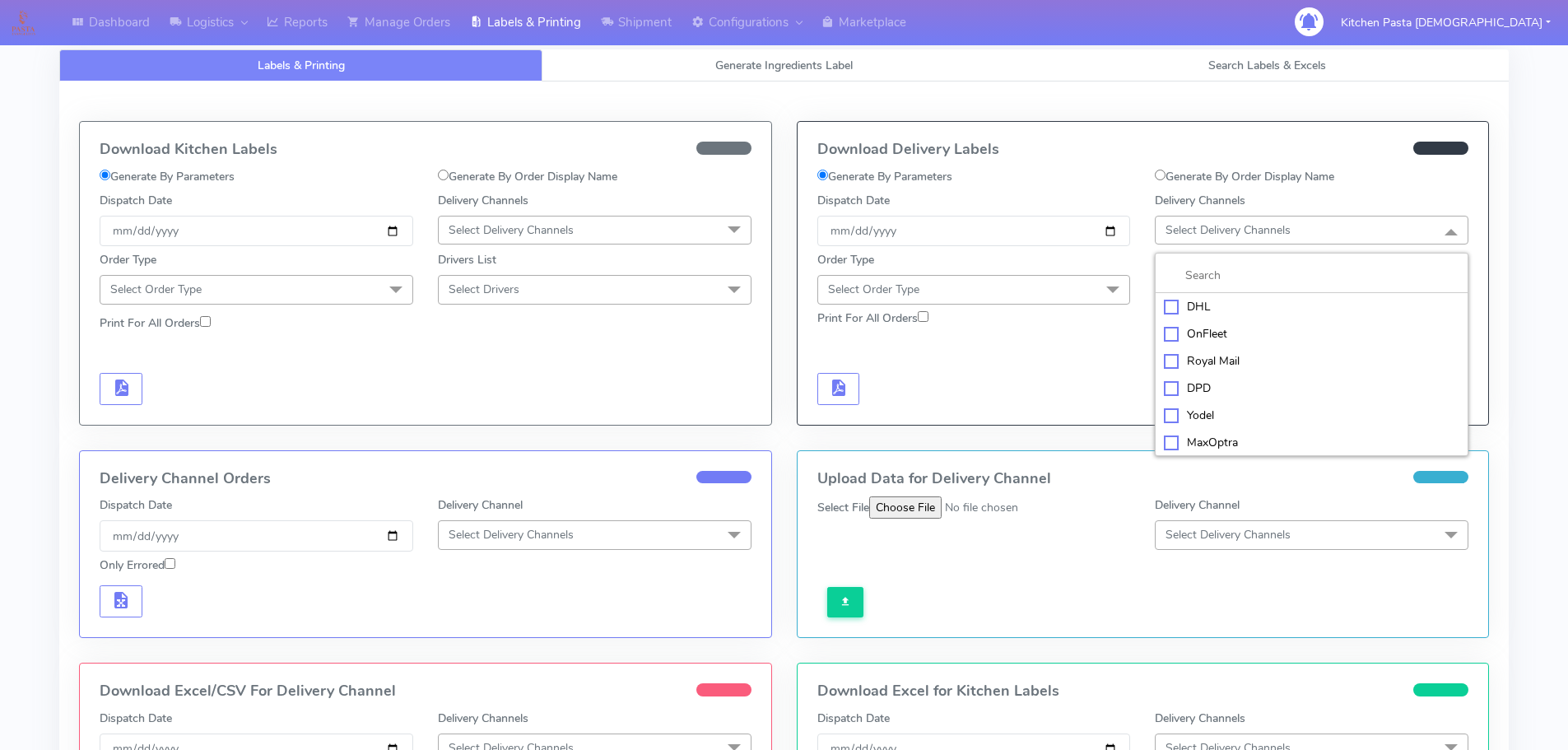
click at [1218, 413] on div "Yodel" at bounding box center [1312, 415] width 295 height 17
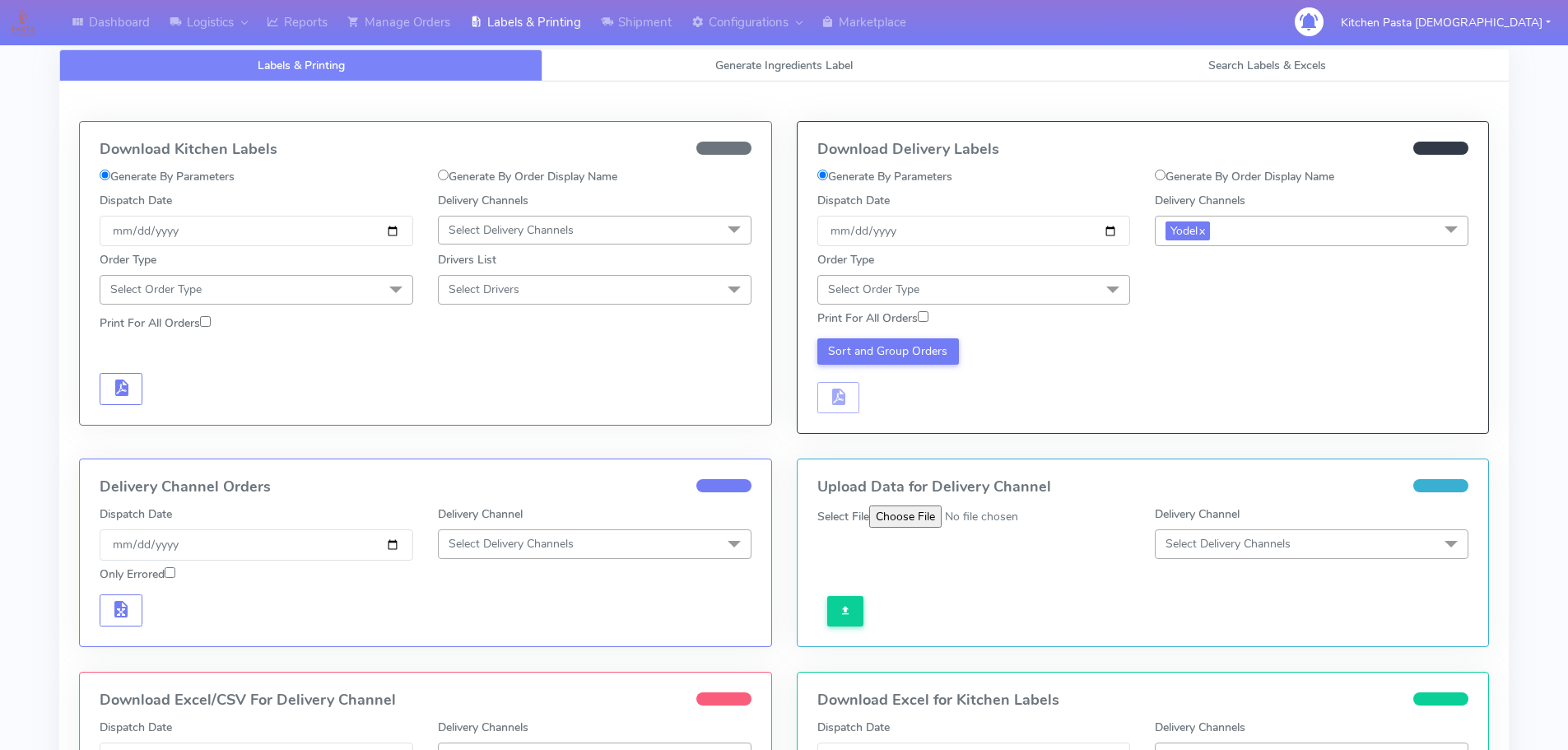
click at [1040, 299] on span "Select Order Type" at bounding box center [974, 289] width 314 height 29
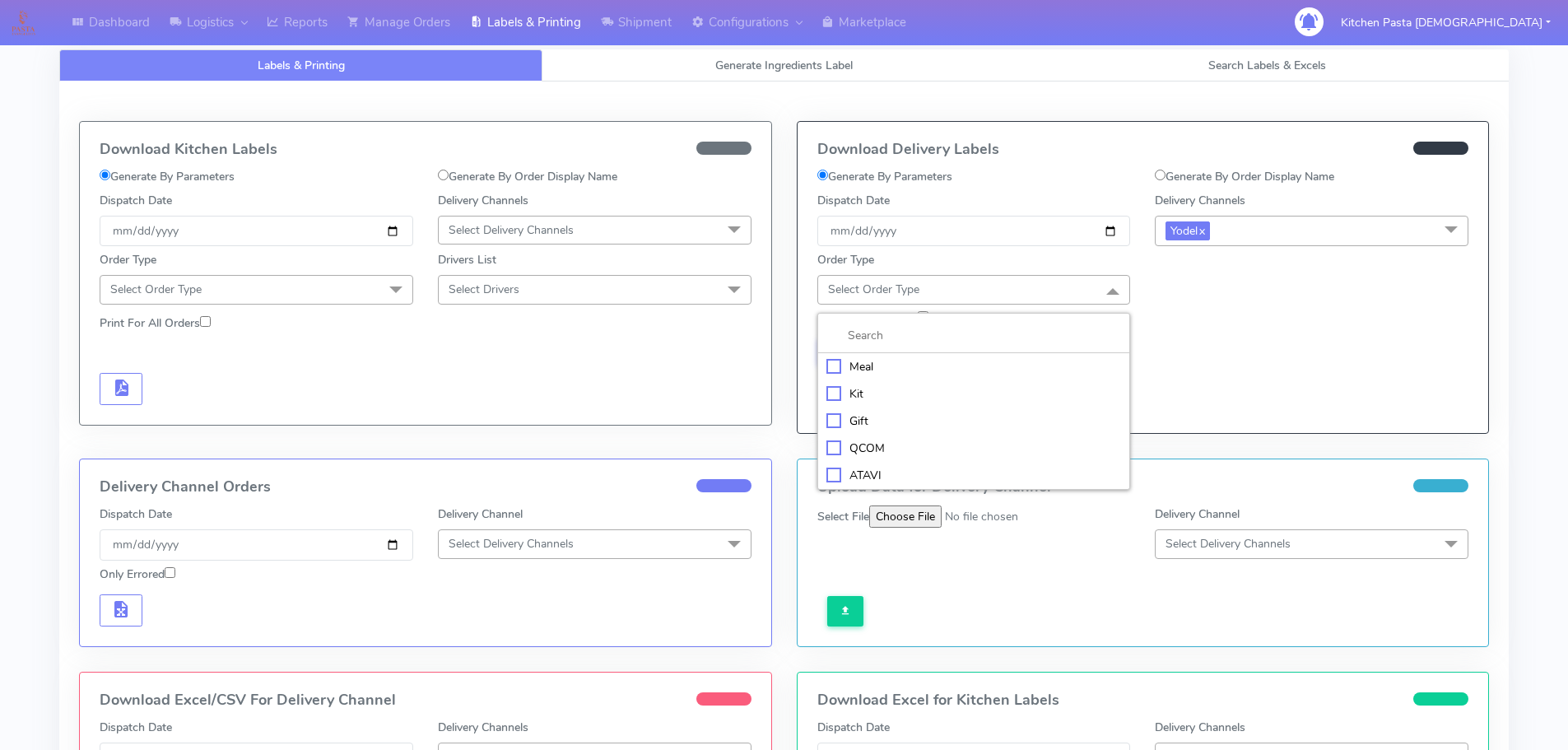
click at [929, 370] on div "Meal" at bounding box center [974, 366] width 295 height 17
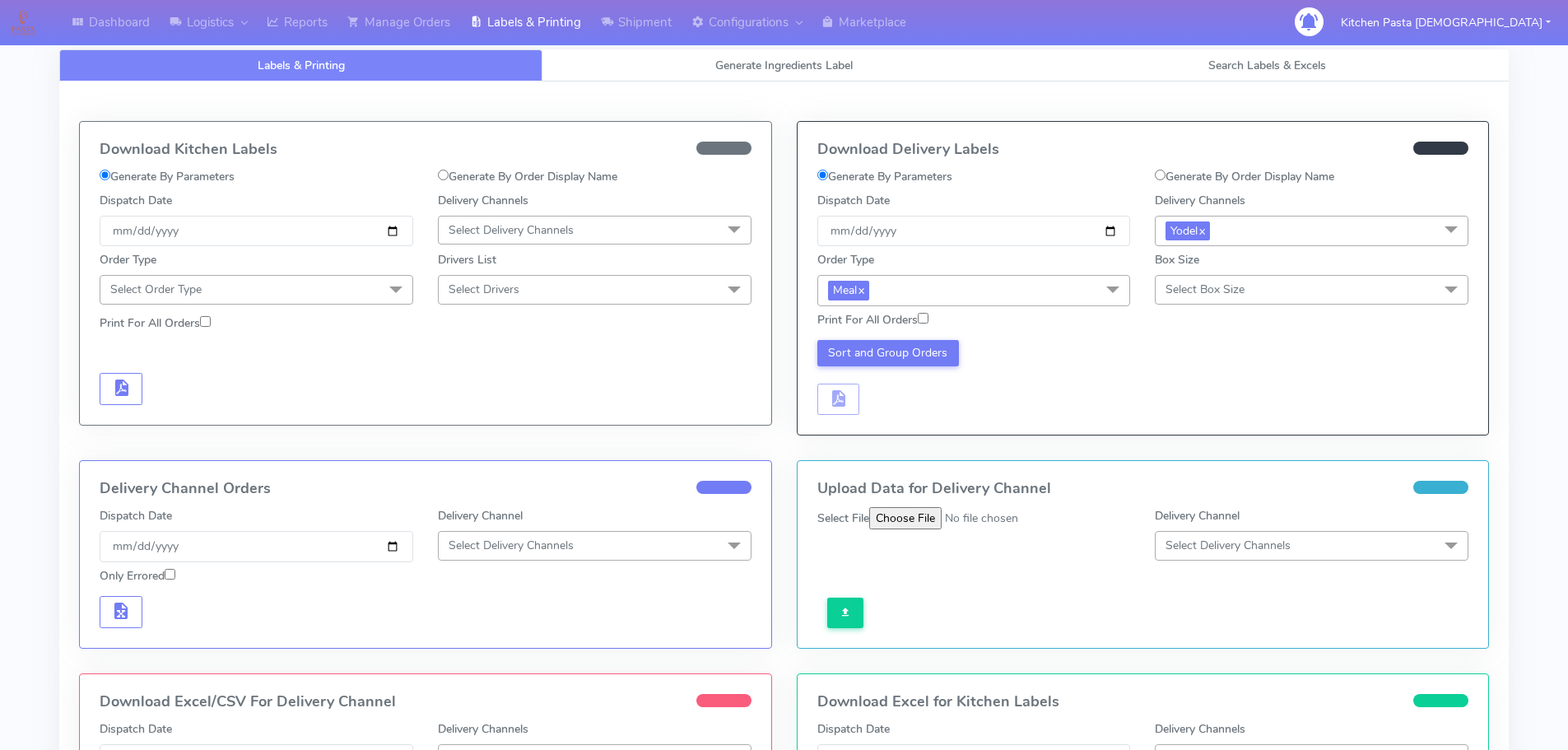
click at [1239, 290] on span "Select Box Size" at bounding box center [1205, 289] width 79 height 16
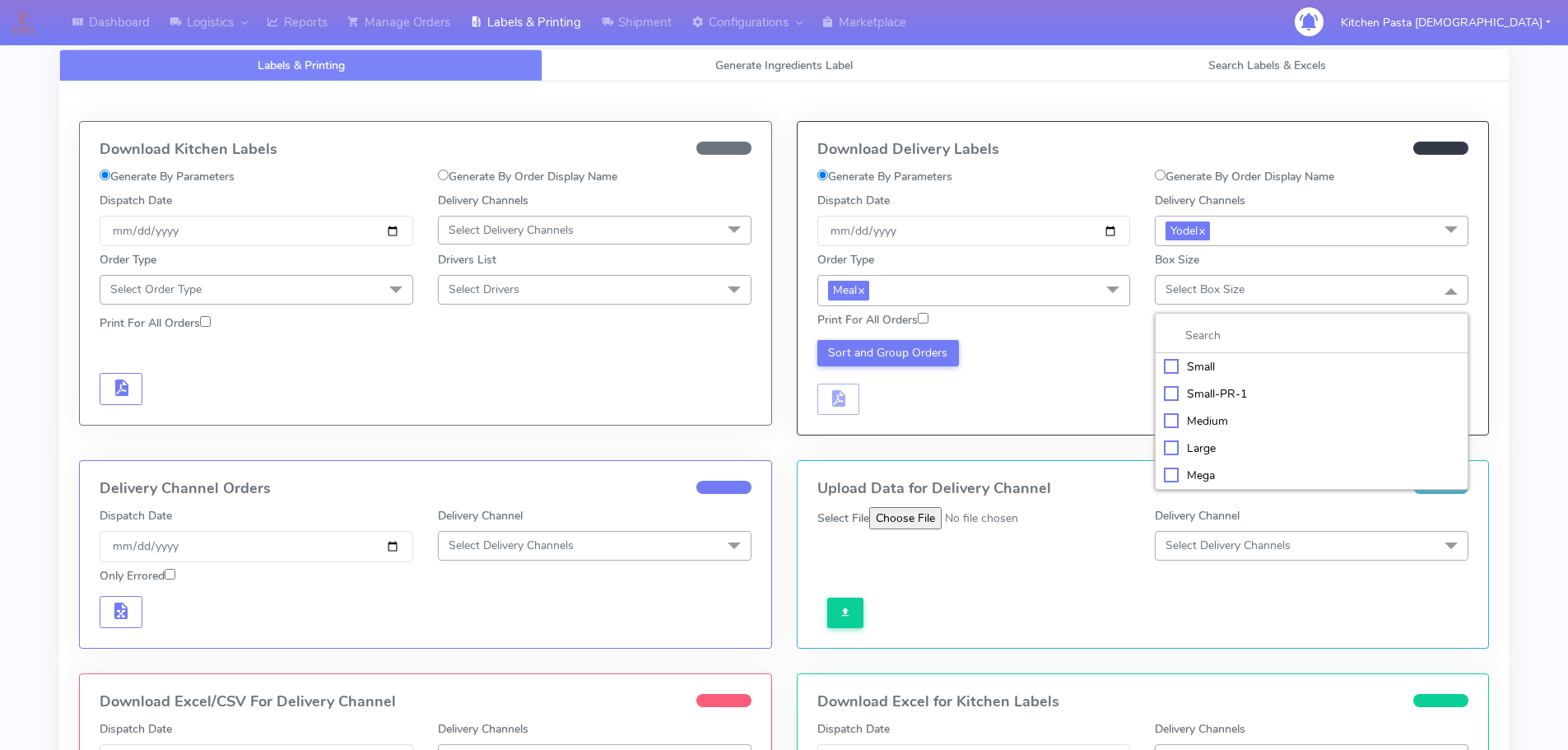
click at [1210, 440] on div "Large" at bounding box center [1312, 448] width 295 height 17
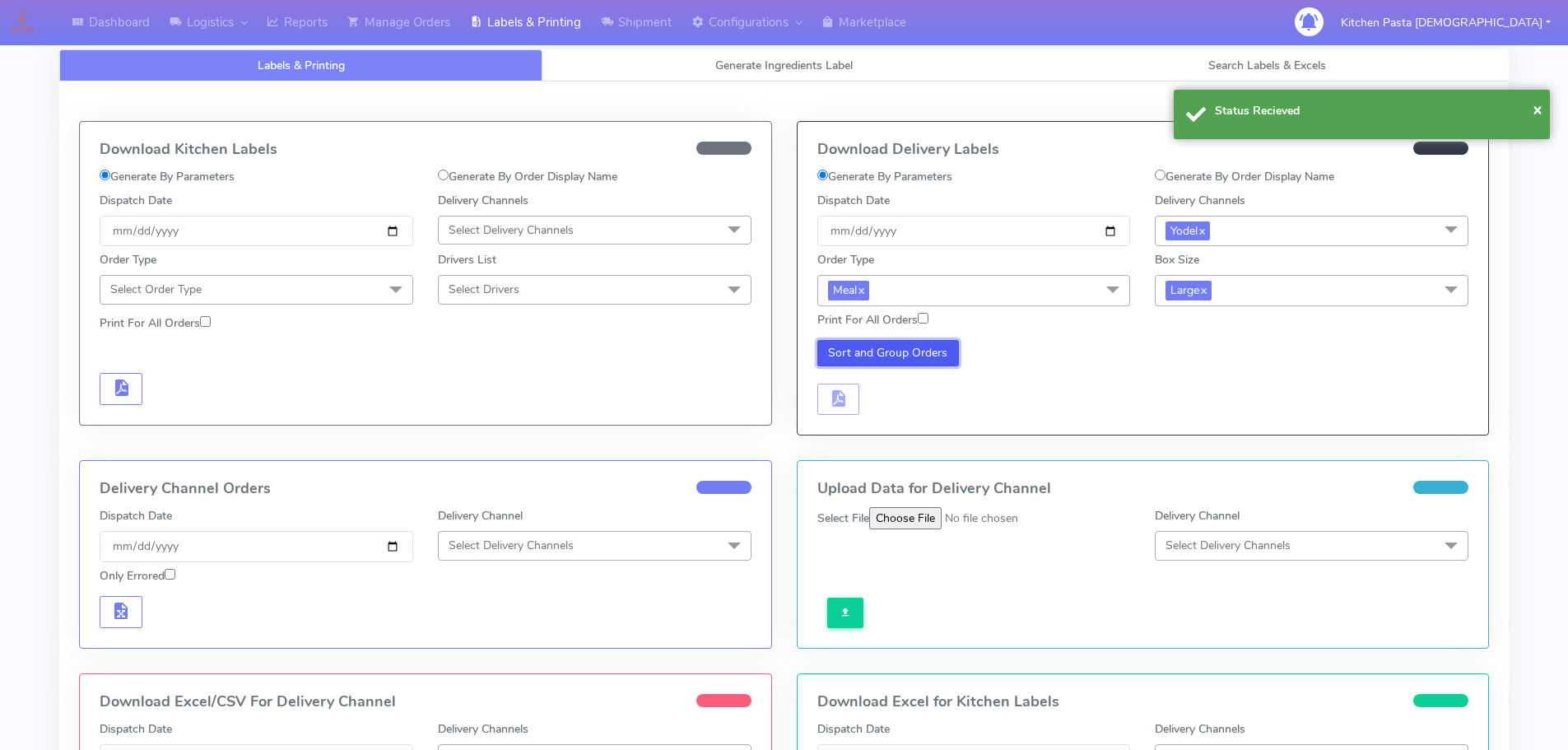
click at [886, 353] on button "Sort and Group Orders" at bounding box center [888, 353] width 143 height 26
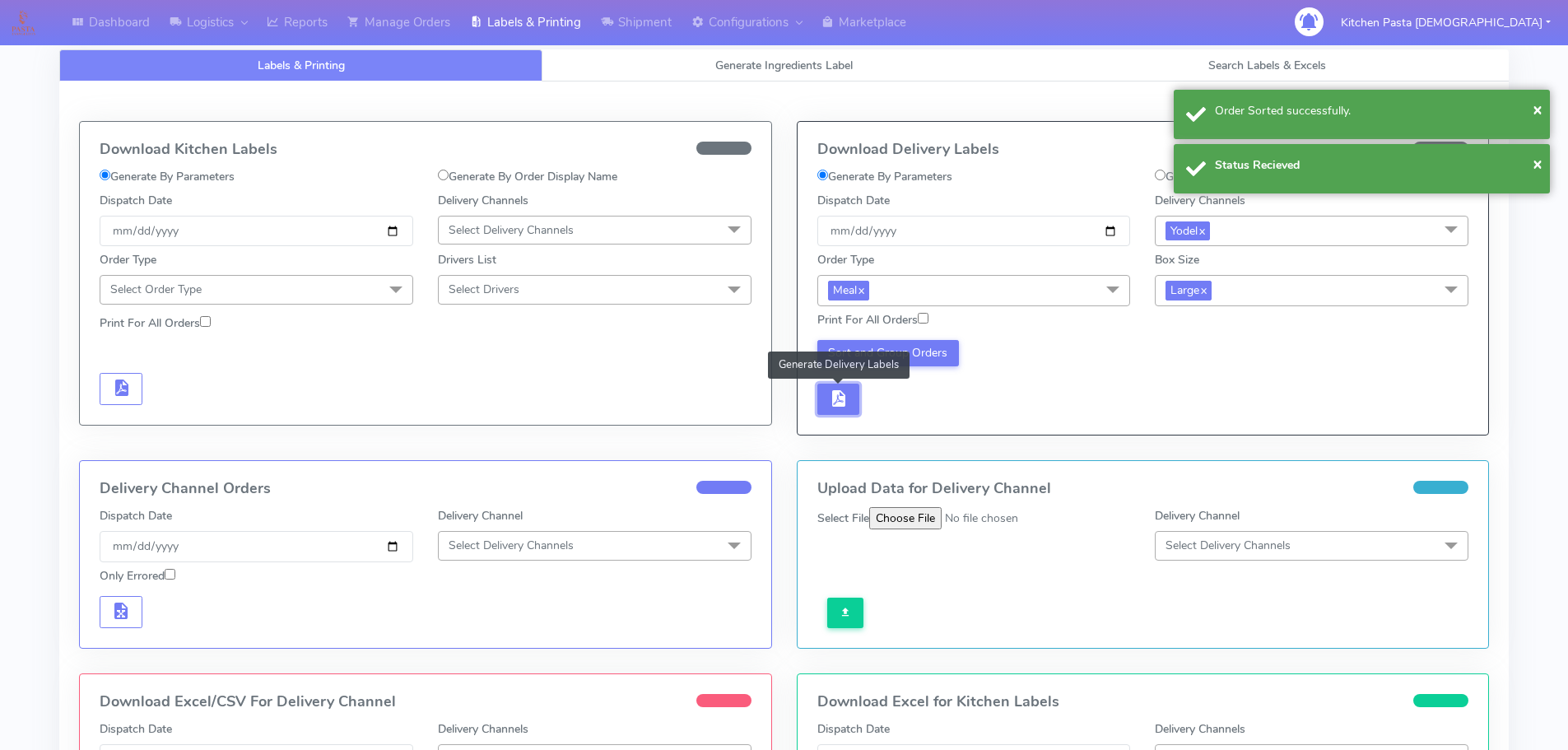
drag, startPoint x: 843, startPoint y: 402, endPoint x: 855, endPoint y: 402, distance: 12.0
click at [847, 402] on span "button" at bounding box center [838, 402] width 19 height 16
click at [872, 405] on button "button" at bounding box center [887, 400] width 43 height 32
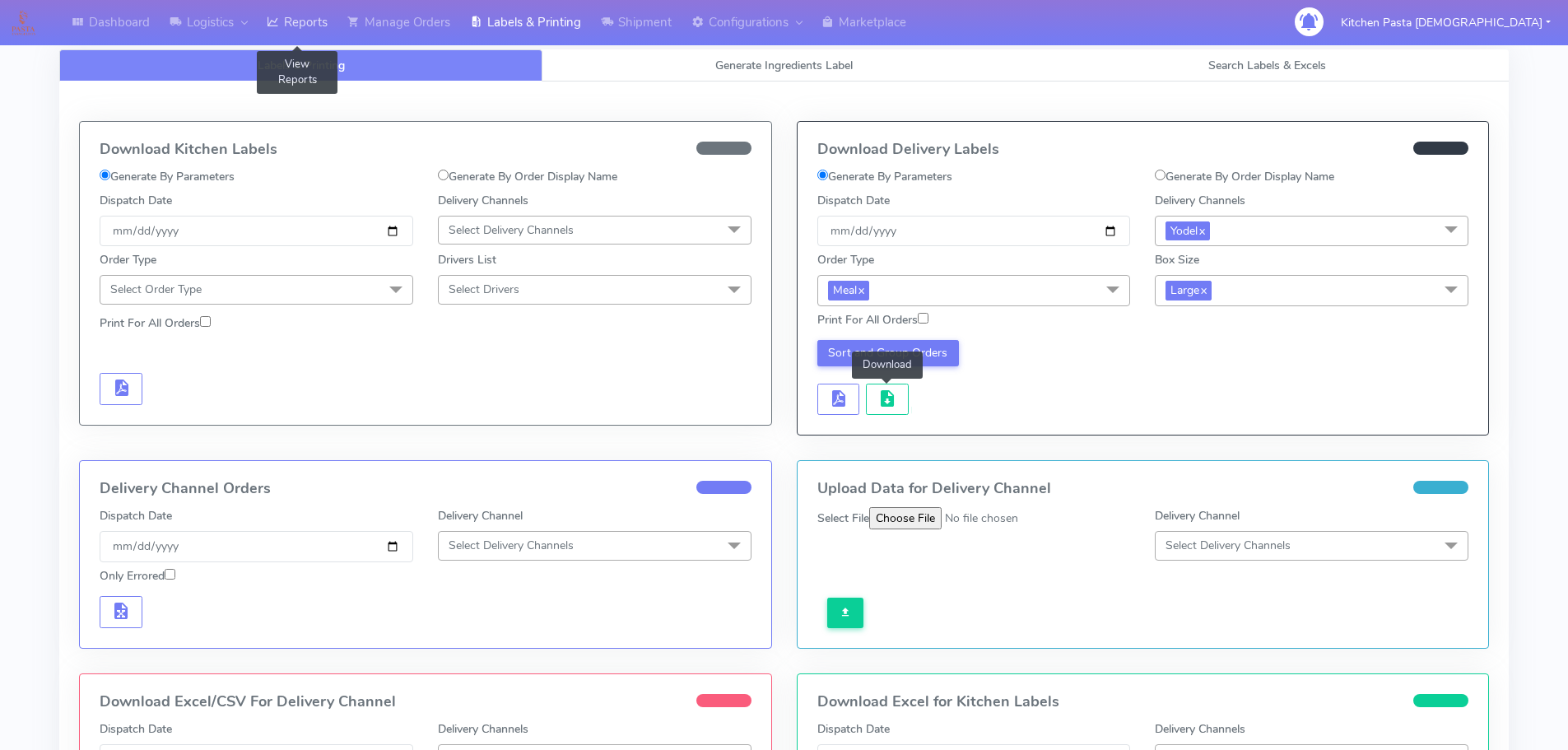
drag, startPoint x: 276, startPoint y: 19, endPoint x: 291, endPoint y: 5, distance: 20.5
click at [276, 19] on icon at bounding box center [272, 23] width 13 height 17
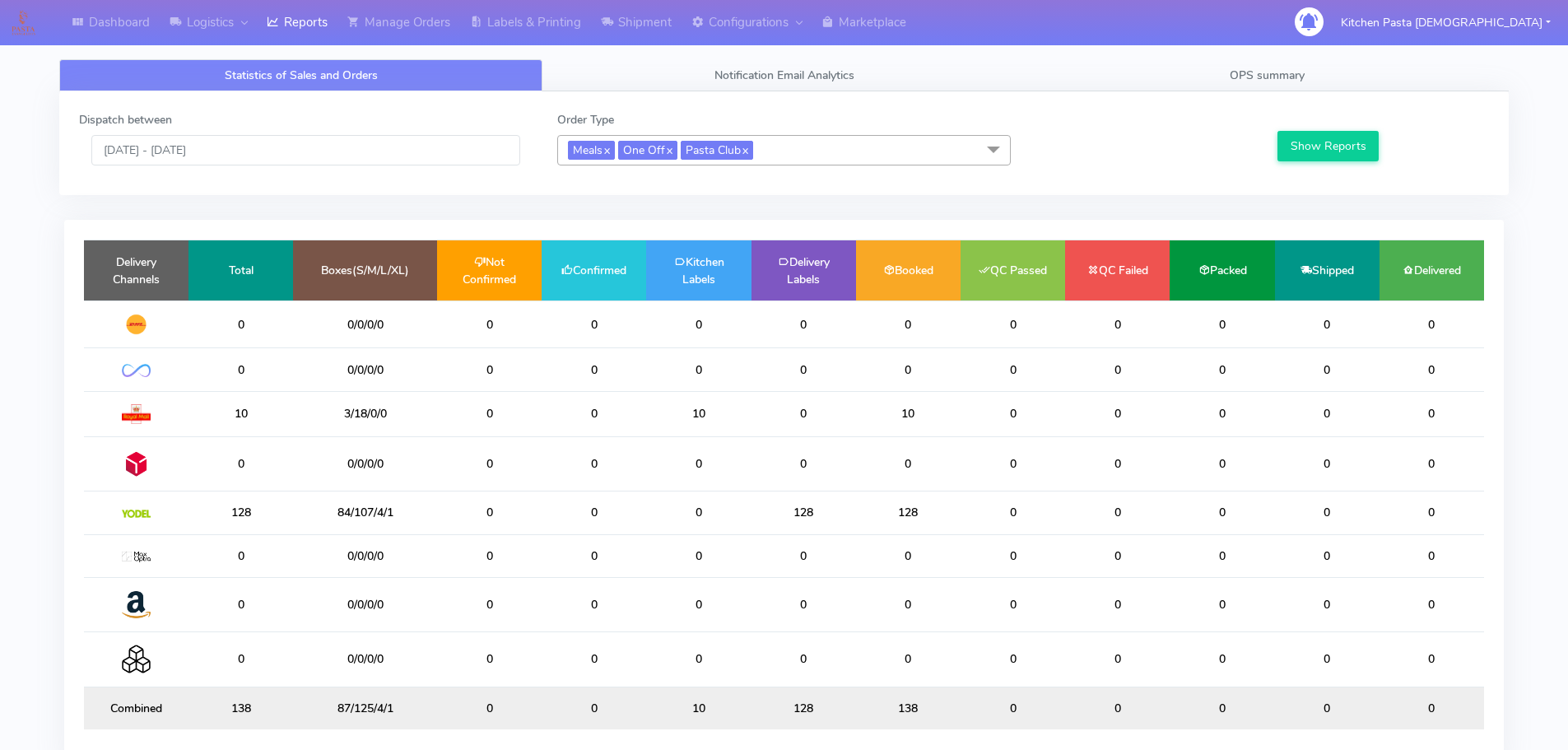
click at [768, 148] on span "Meals x One Off x Pasta Club x" at bounding box center [784, 150] width 454 height 30
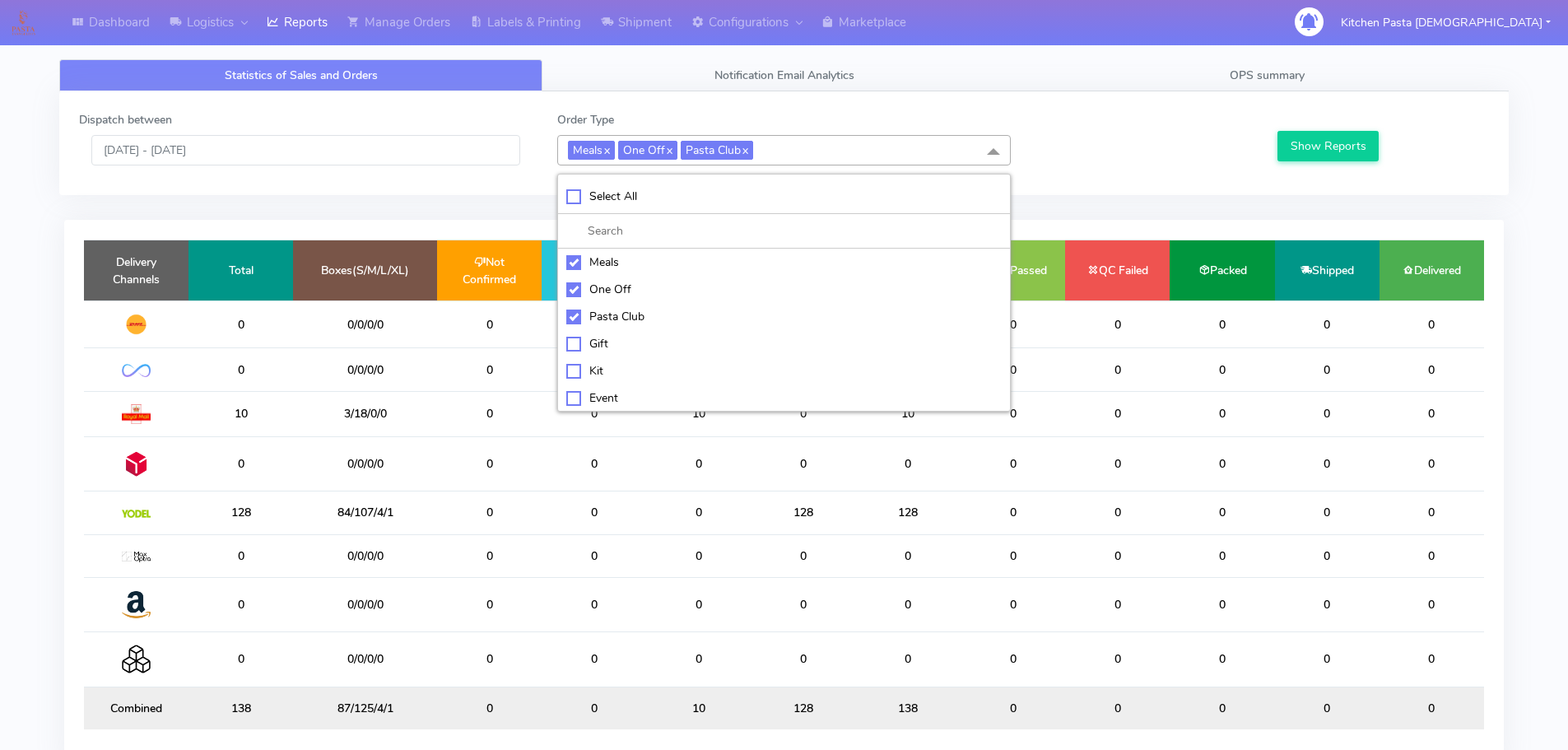
click at [615, 261] on div "Meals" at bounding box center [784, 262] width 435 height 17
checkbox input "false"
click at [612, 294] on div "One Off" at bounding box center [784, 289] width 435 height 17
checkbox input "false"
click at [611, 307] on li "Pasta Club" at bounding box center [784, 316] width 452 height 27
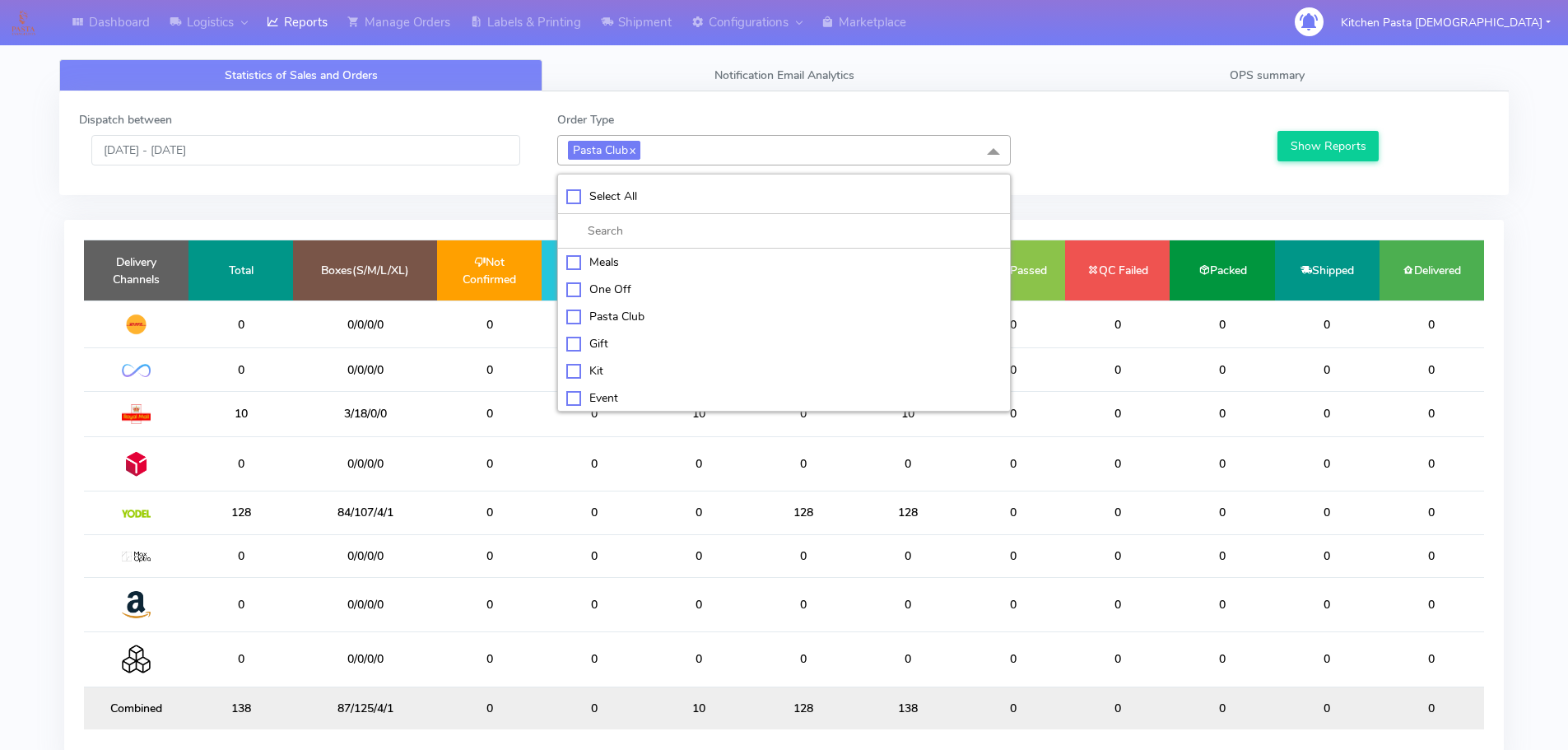
checkbox input "false"
click at [595, 367] on div "Kit" at bounding box center [784, 369] width 435 height 17
checkbox input "true"
click at [1342, 148] on button "Show Reports" at bounding box center [1328, 146] width 101 height 30
